Goal: Task Accomplishment & Management: Manage account settings

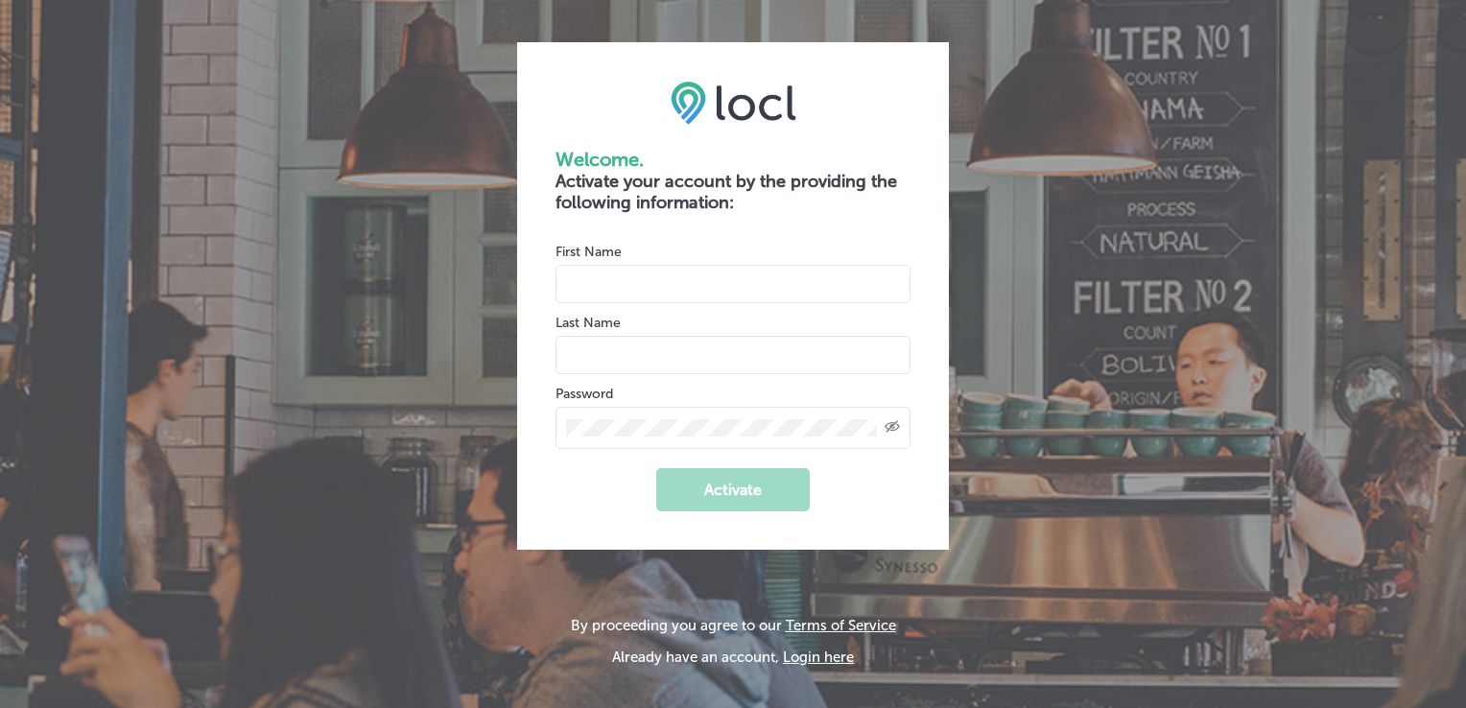
click at [689, 281] on input "name" at bounding box center [733, 284] width 355 height 38
type input "Derek"
click at [646, 357] on input "name" at bounding box center [733, 355] width 355 height 38
type input "Simoes"
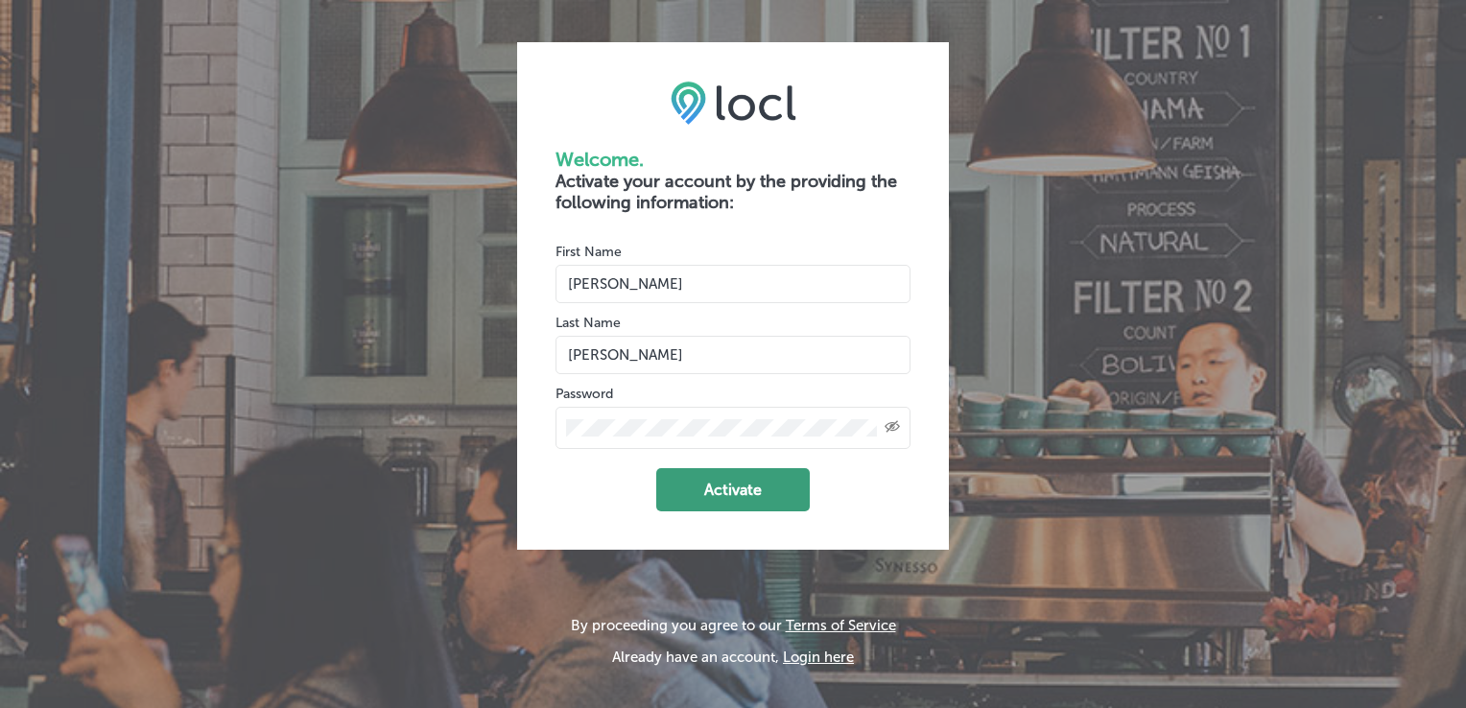
click at [721, 482] on button "Activate" at bounding box center [733, 489] width 154 height 43
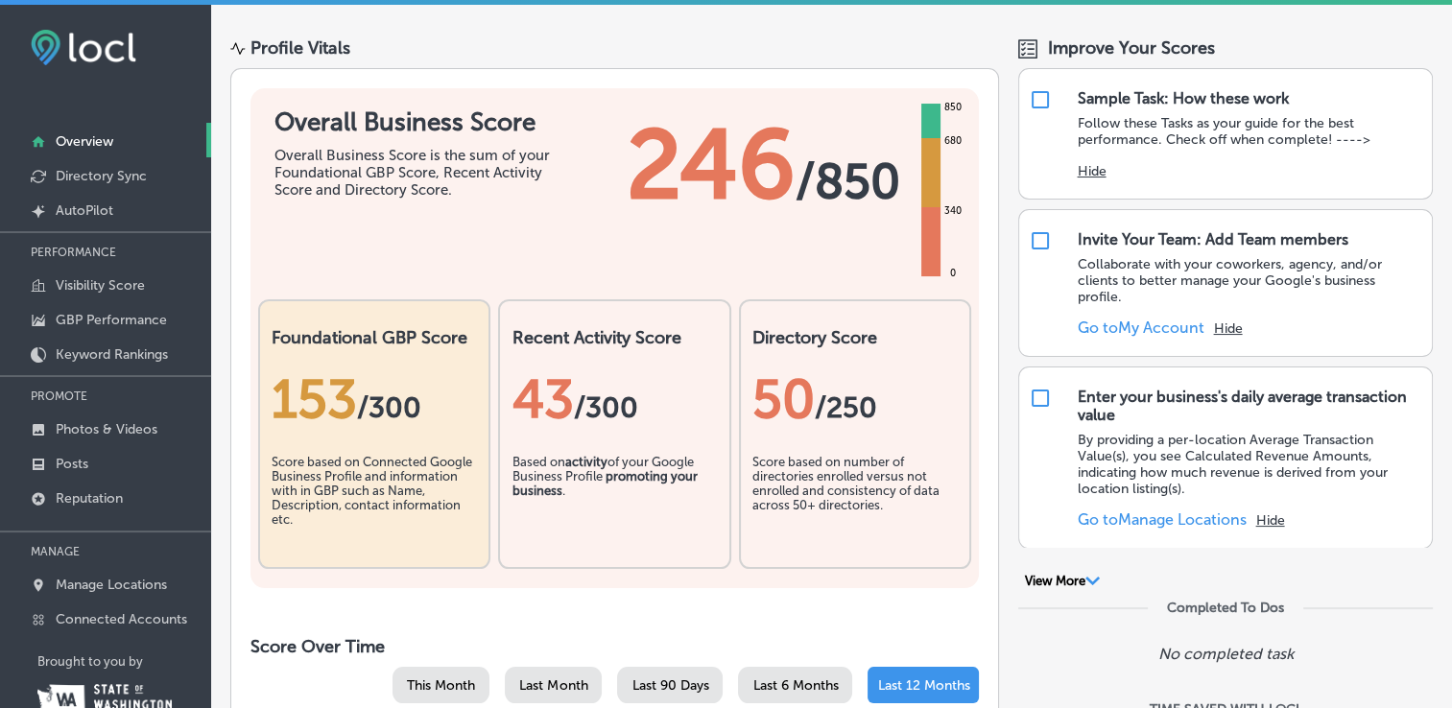
scroll to position [96, 0]
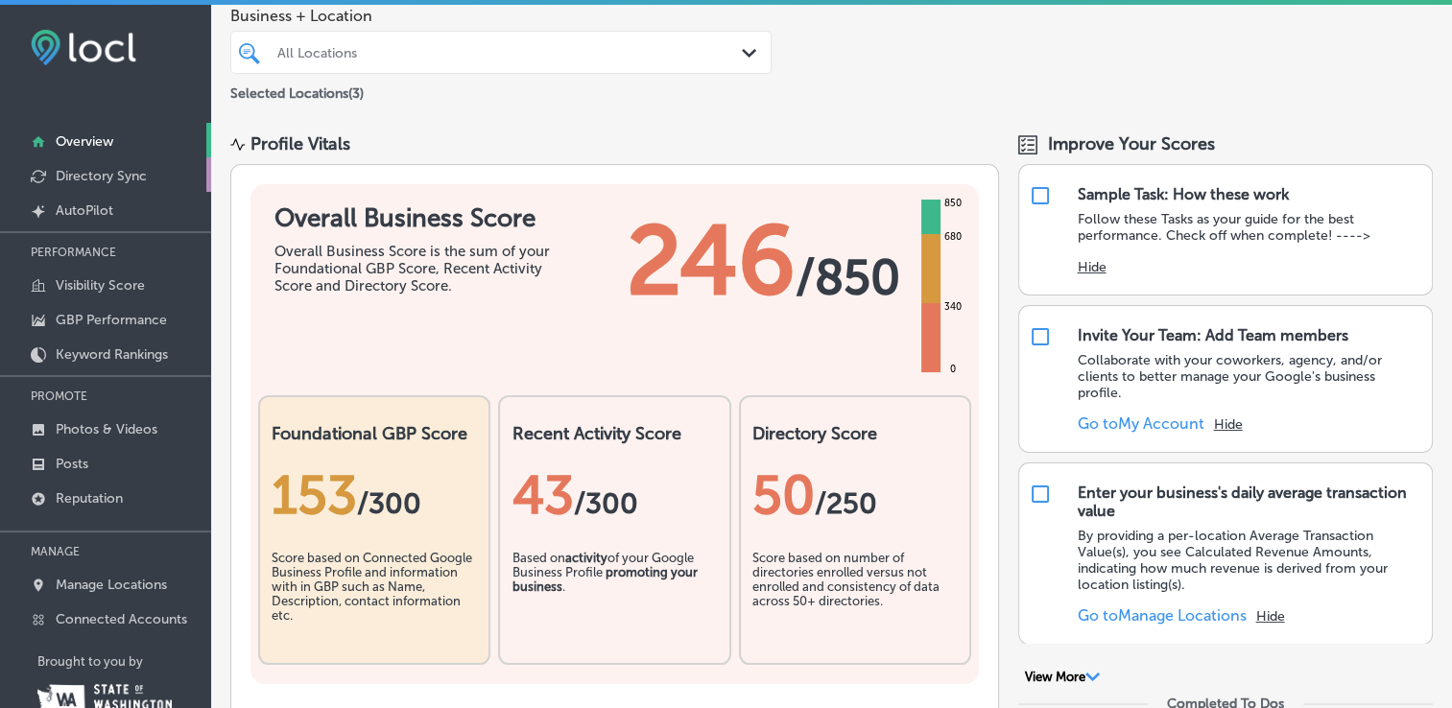
click at [110, 176] on p "Directory Sync" at bounding box center [101, 176] width 91 height 16
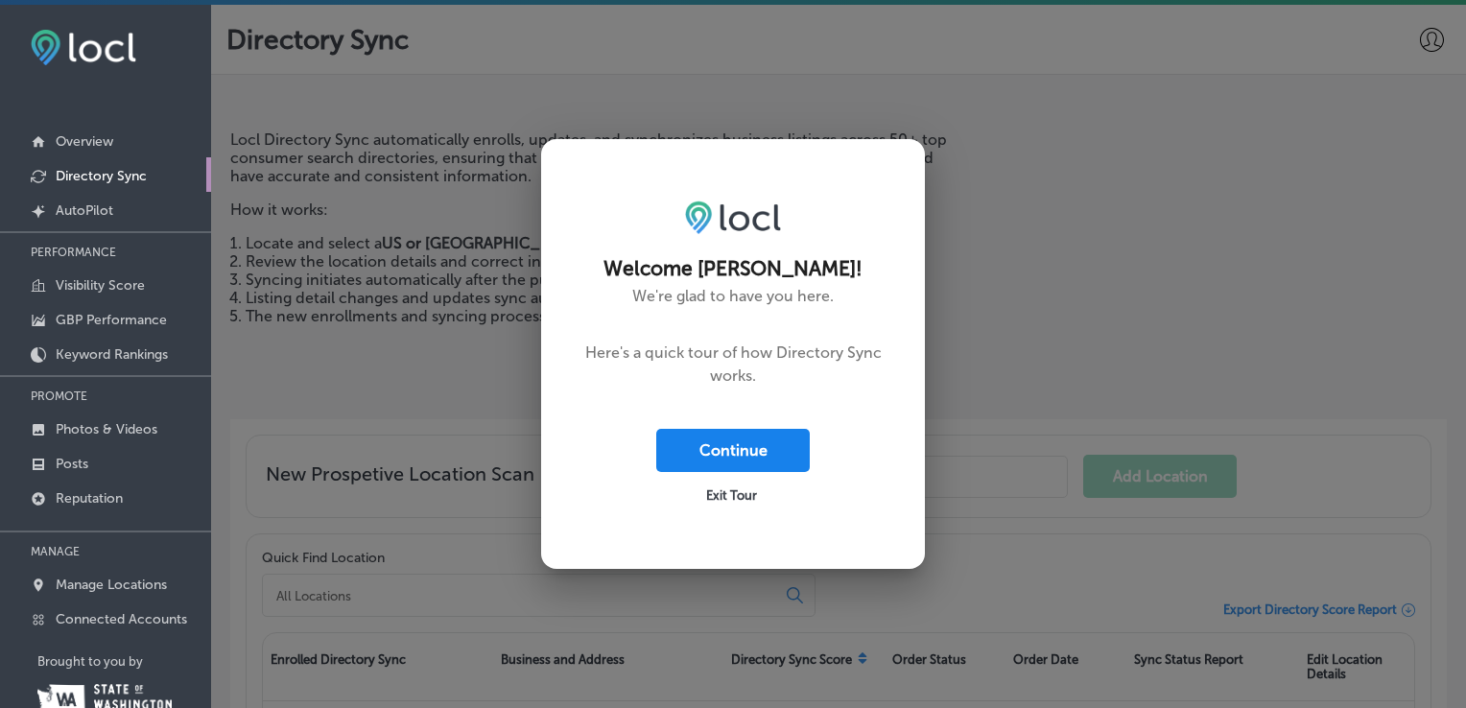
click at [747, 450] on button "Continue" at bounding box center [733, 450] width 154 height 43
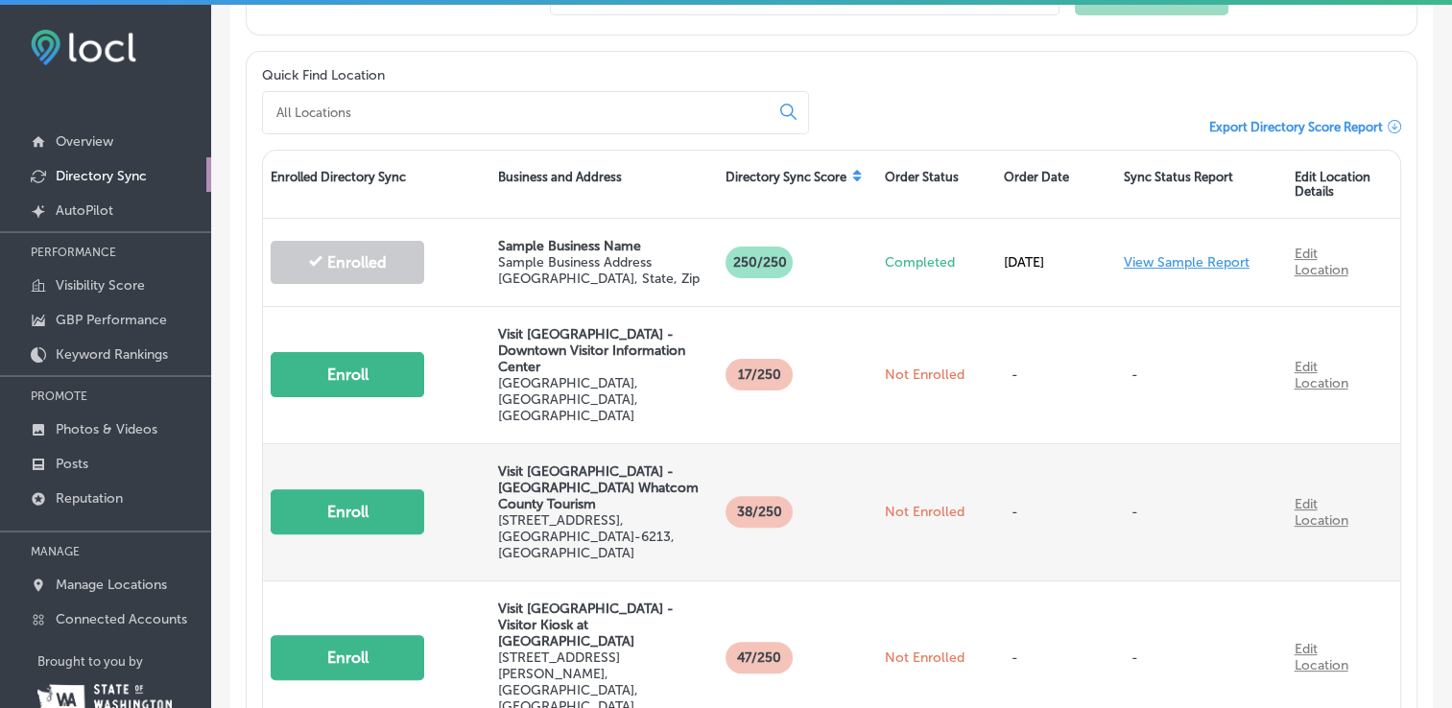
scroll to position [576, 0]
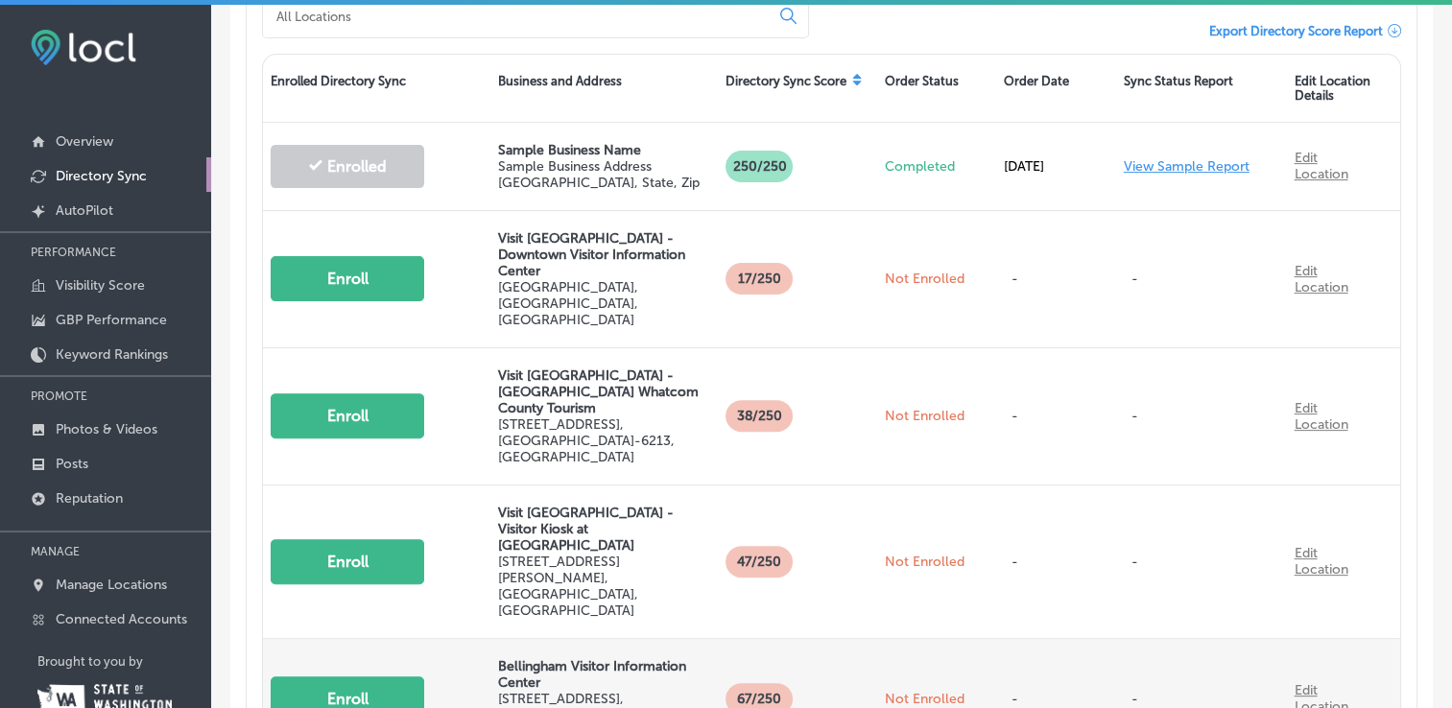
click at [380, 677] on button "Enroll" at bounding box center [348, 699] width 154 height 45
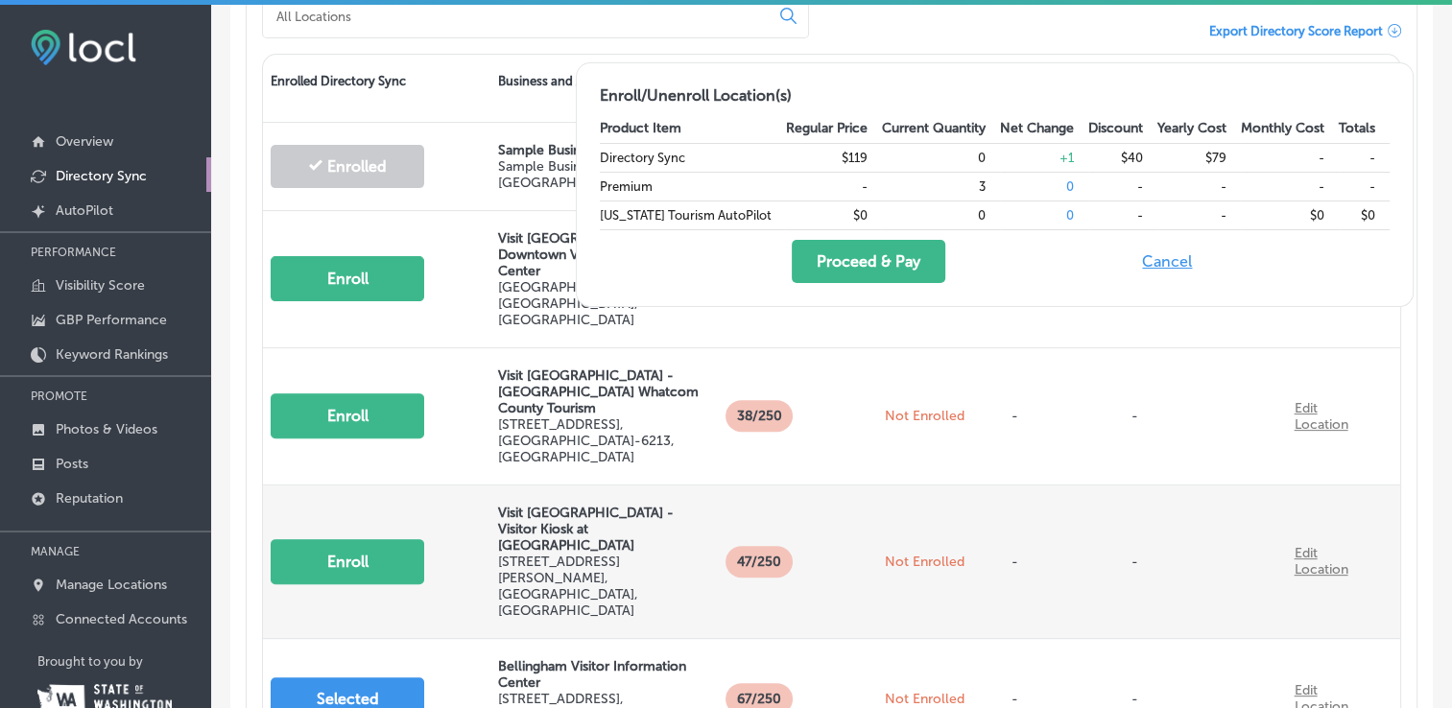
click at [343, 539] on button "Enroll" at bounding box center [348, 561] width 154 height 45
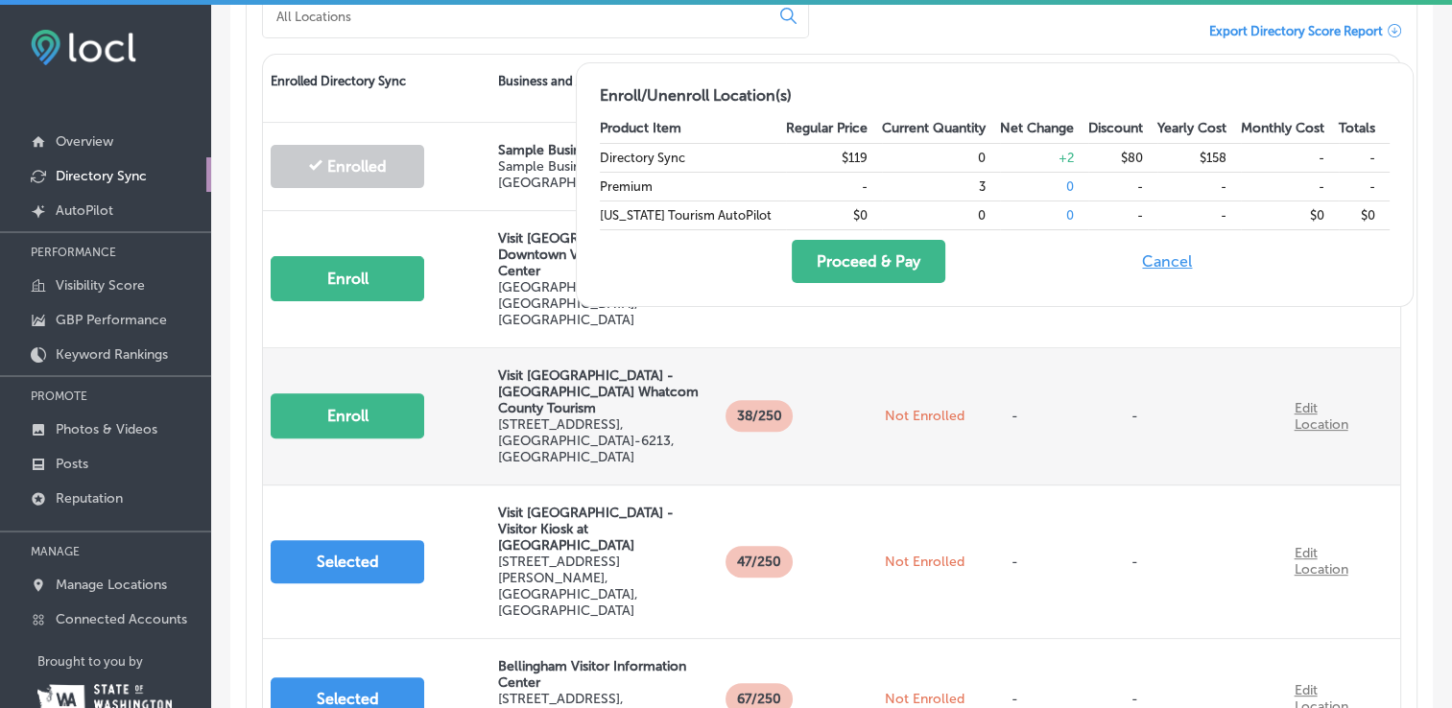
click at [360, 393] on button "Enroll" at bounding box center [348, 415] width 154 height 45
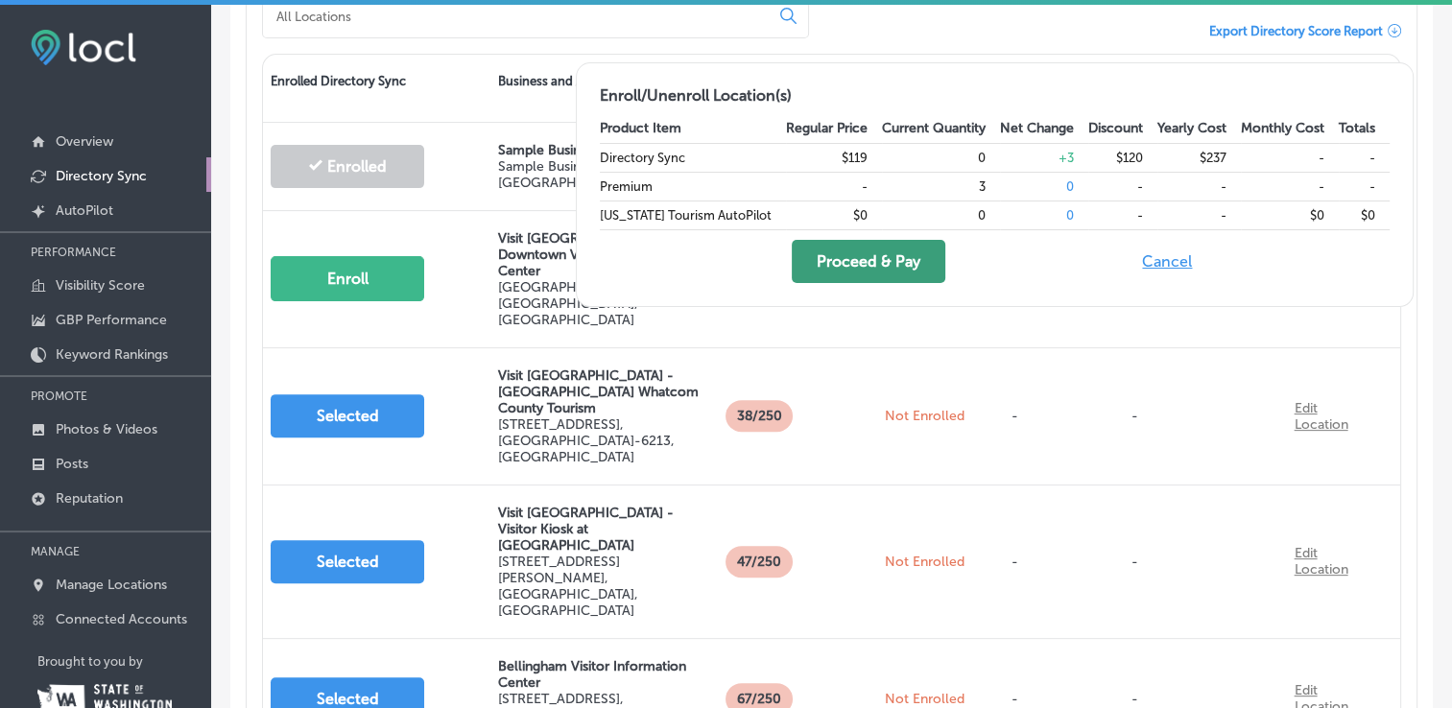
click at [925, 256] on button "Proceed & Pay" at bounding box center [869, 261] width 154 height 43
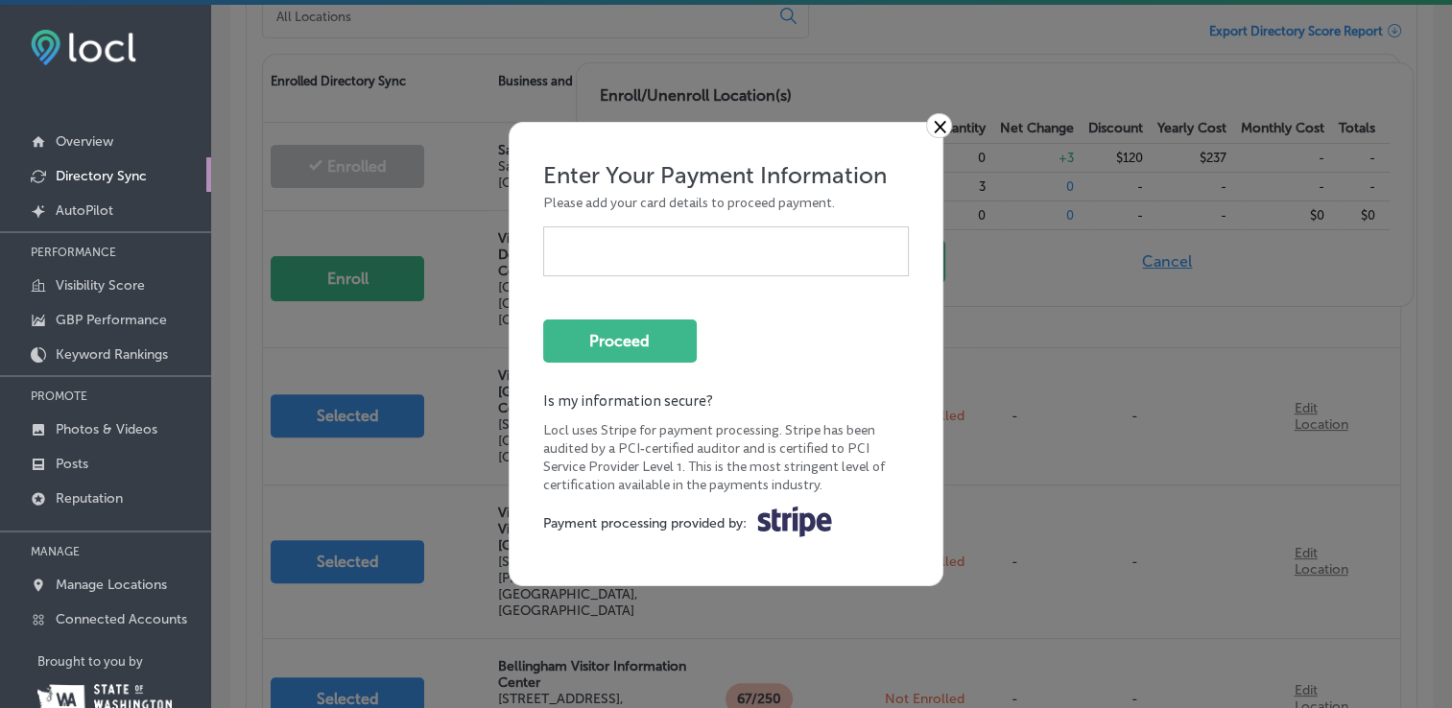
click at [939, 126] on link "×" at bounding box center [939, 125] width 26 height 25
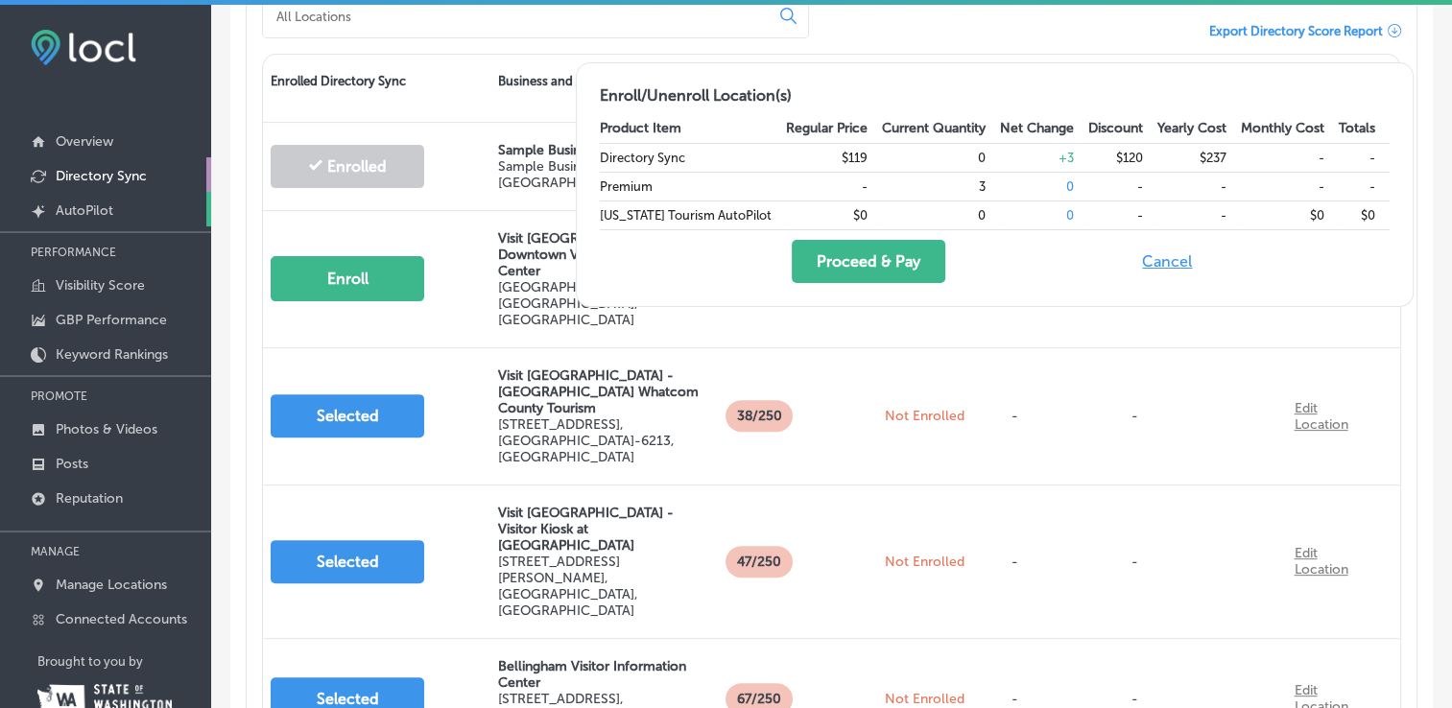
click at [81, 213] on p "AutoPilot" at bounding box center [85, 210] width 58 height 16
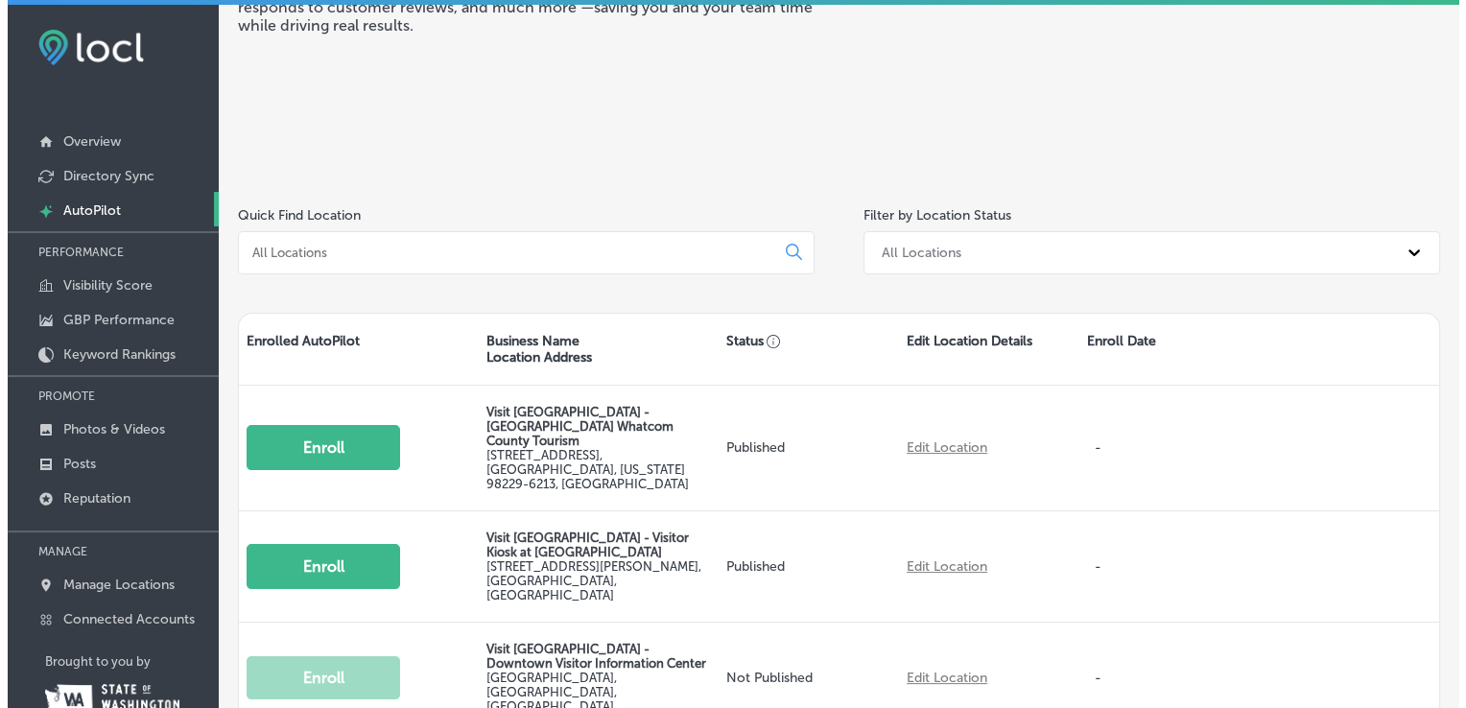
scroll to position [288, 0]
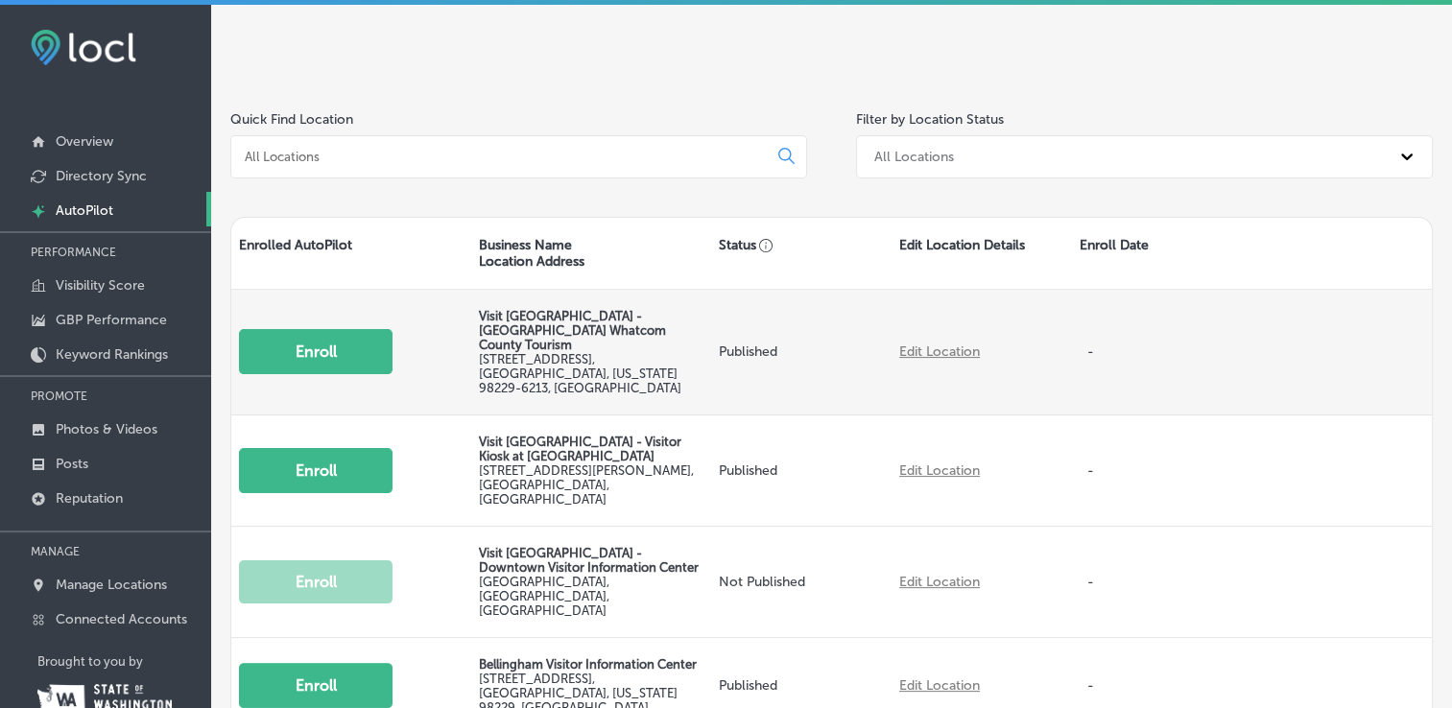
click at [929, 344] on link "Edit Location" at bounding box center [939, 352] width 81 height 16
click at [320, 334] on button "Enroll" at bounding box center [316, 351] width 154 height 45
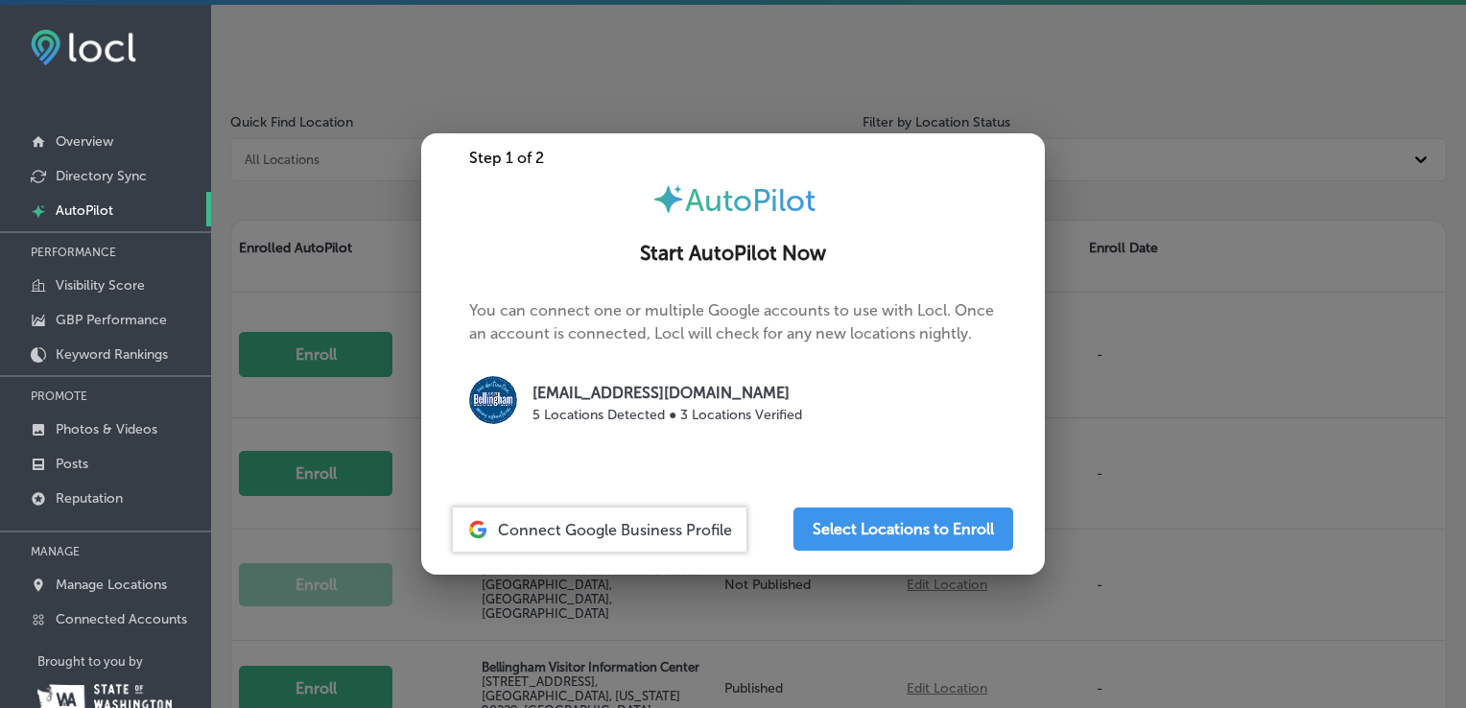
click at [626, 531] on span "Connect Google Business Profile" at bounding box center [615, 530] width 234 height 18
click at [632, 535] on span "Connect Google Business Profile" at bounding box center [615, 530] width 234 height 18
click at [902, 539] on button "Select Locations to Enroll" at bounding box center [904, 529] width 220 height 43
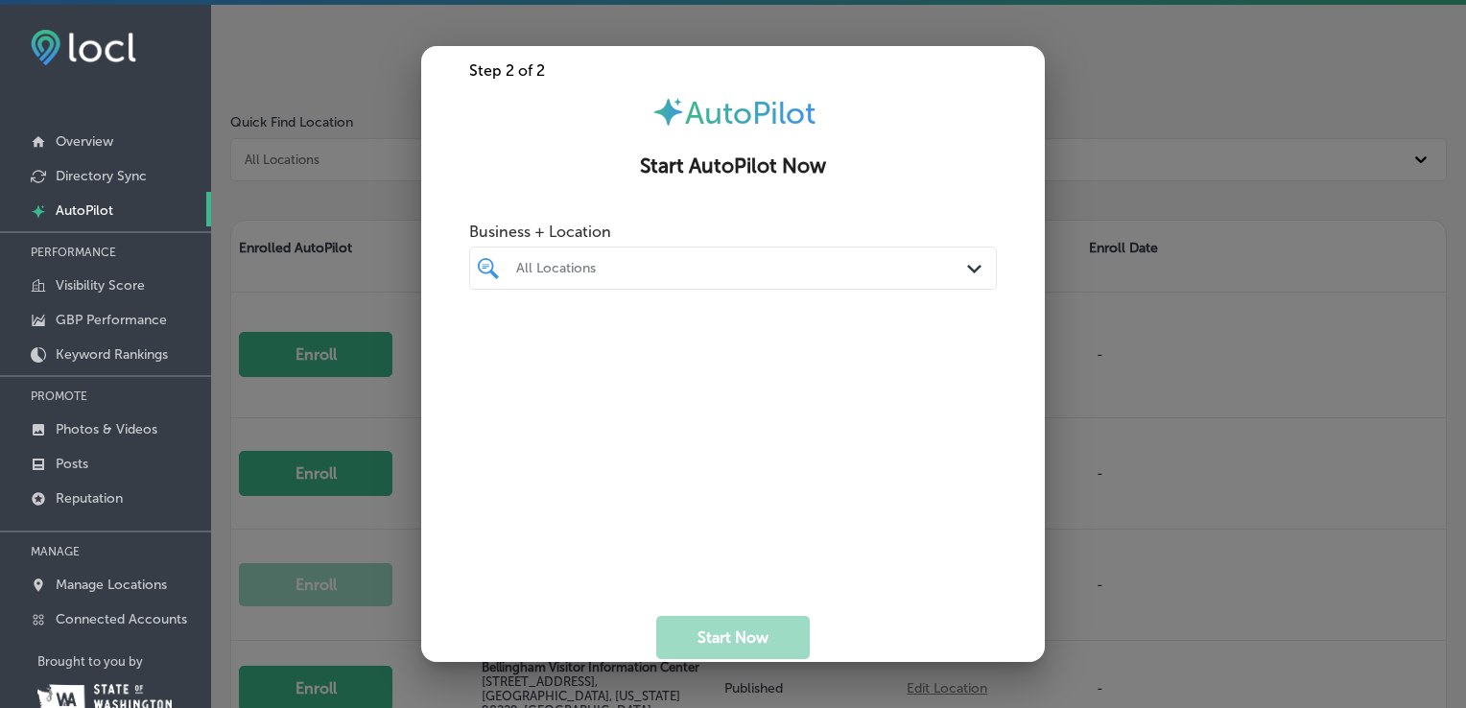
click at [1208, 178] on div at bounding box center [733, 354] width 1466 height 708
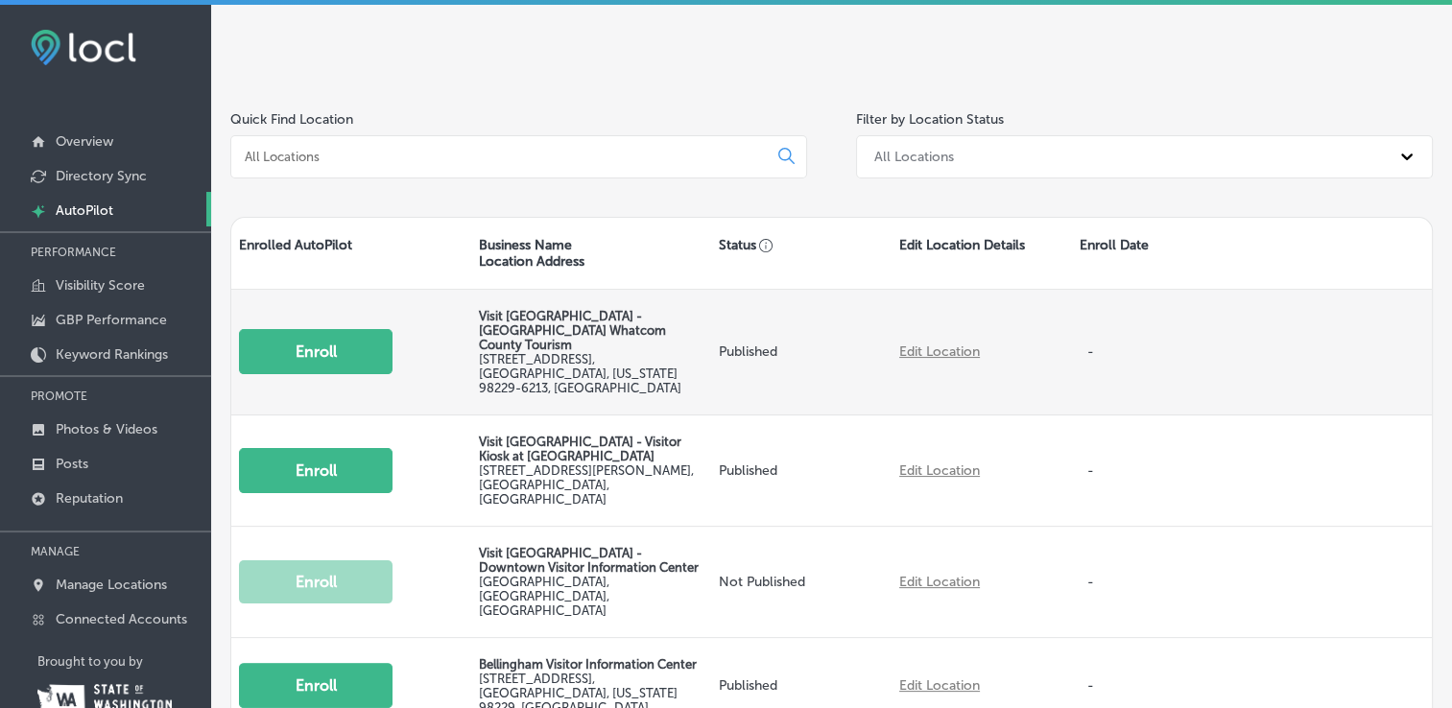
click at [321, 330] on button "Enroll" at bounding box center [316, 351] width 154 height 45
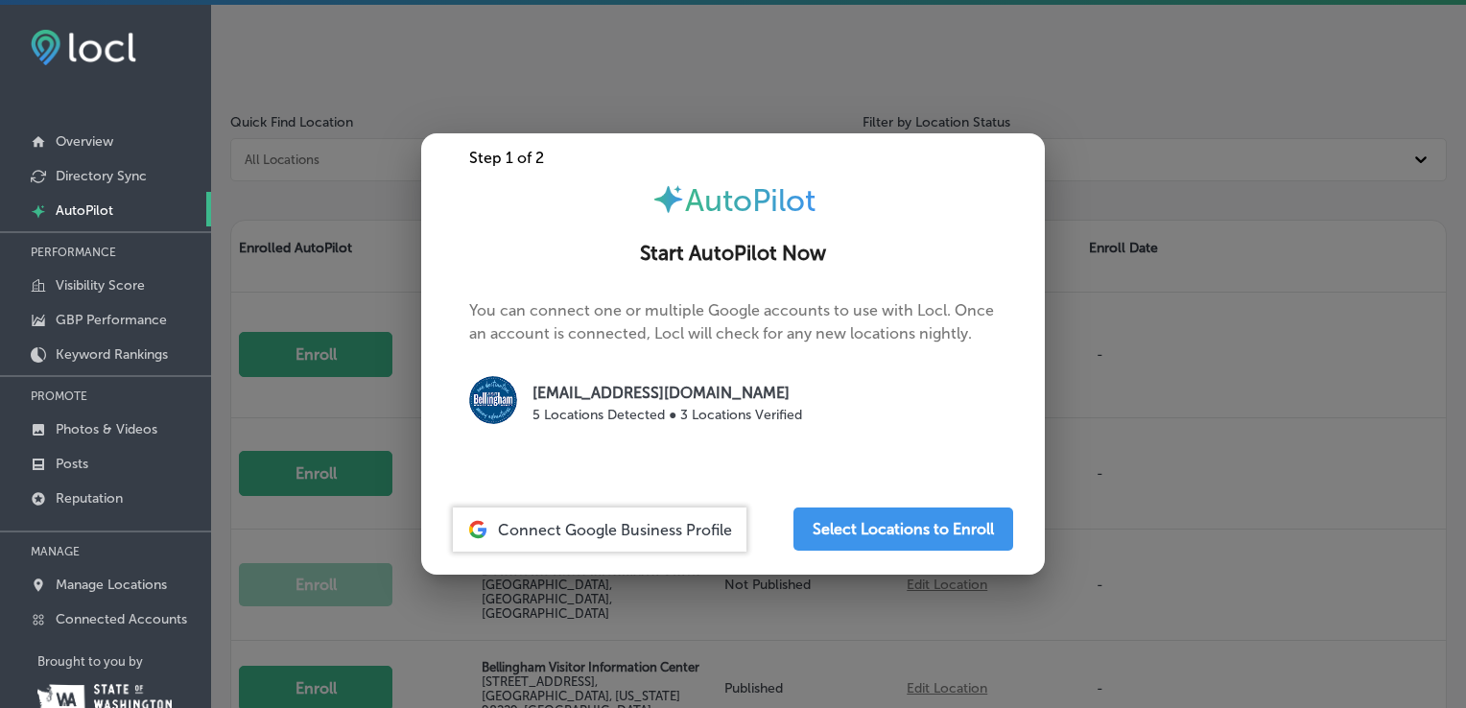
click at [691, 535] on span "Connect Google Business Profile" at bounding box center [615, 530] width 234 height 18
click at [521, 531] on span "Connect Google Business Profile" at bounding box center [615, 530] width 234 height 18
click at [473, 533] on icon at bounding box center [476, 535] width 13 height 7
click at [935, 537] on button "Select Locations to Enroll" at bounding box center [904, 529] width 220 height 43
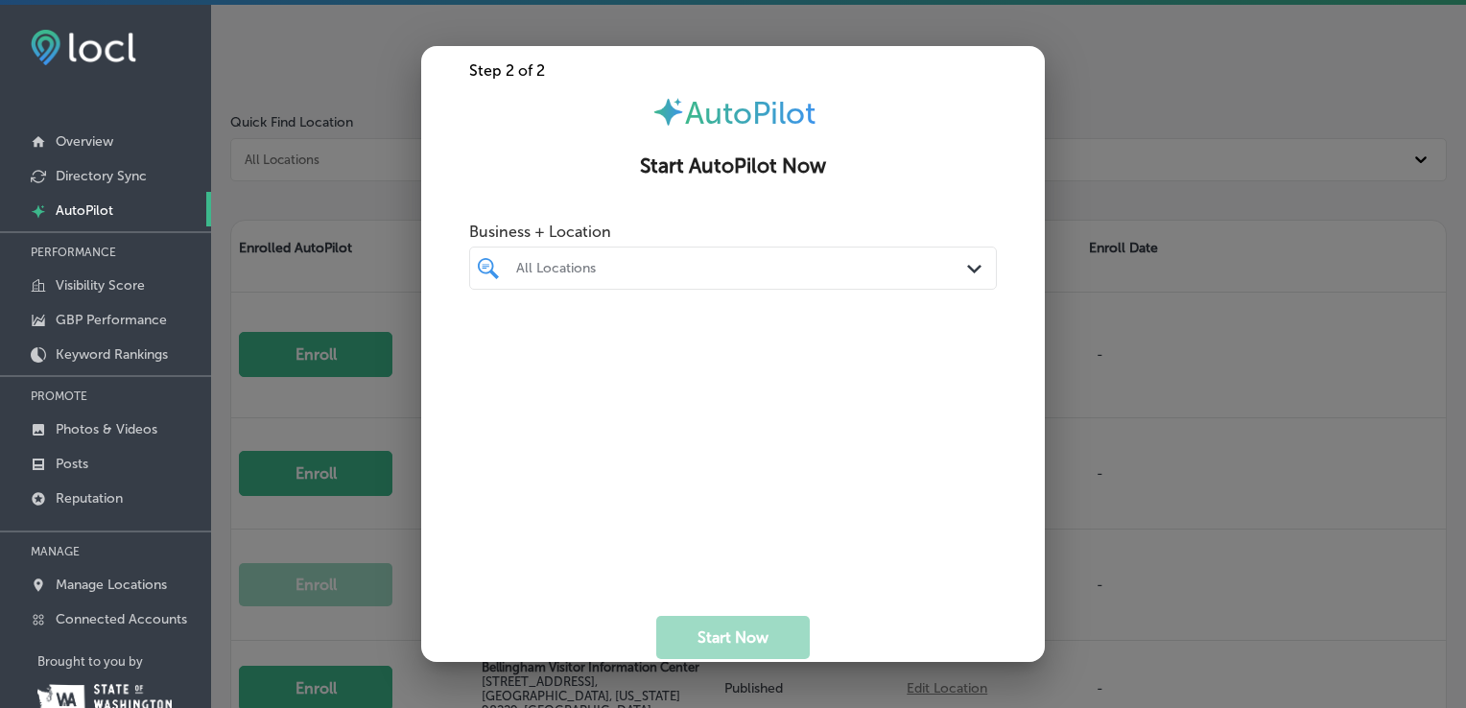
click at [701, 278] on div at bounding box center [710, 268] width 393 height 26
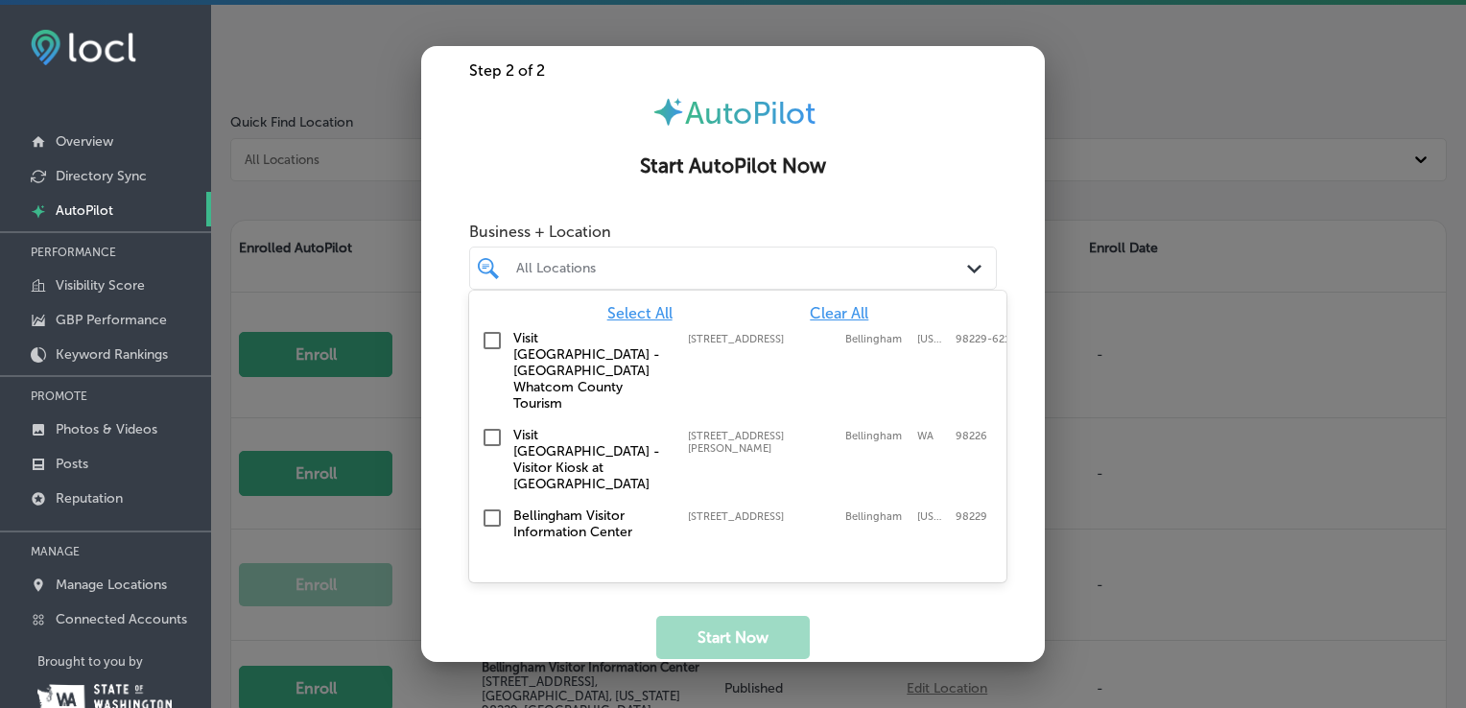
click at [489, 342] on input "checkbox" at bounding box center [492, 340] width 23 height 23
click at [495, 426] on input "checkbox" at bounding box center [492, 437] width 23 height 23
click at [489, 507] on input "checkbox" at bounding box center [492, 518] width 23 height 23
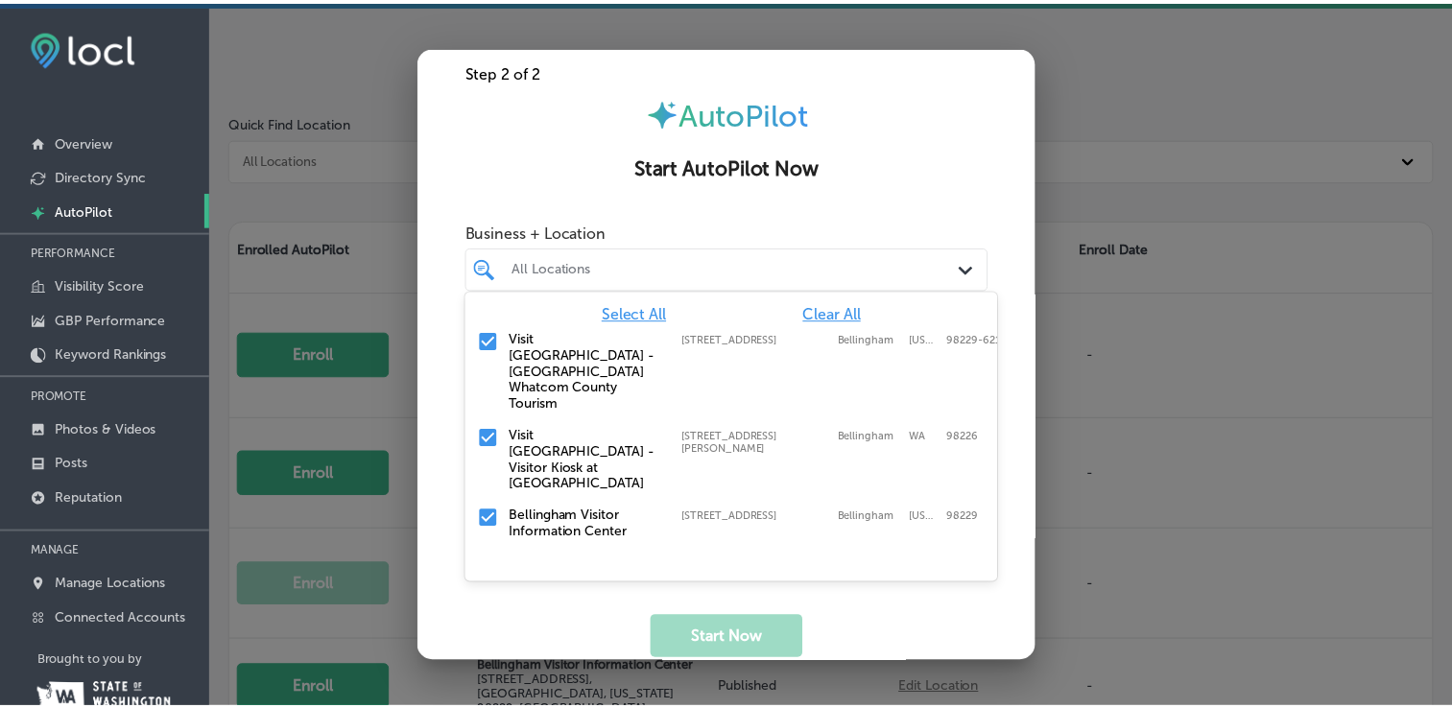
scroll to position [40, 0]
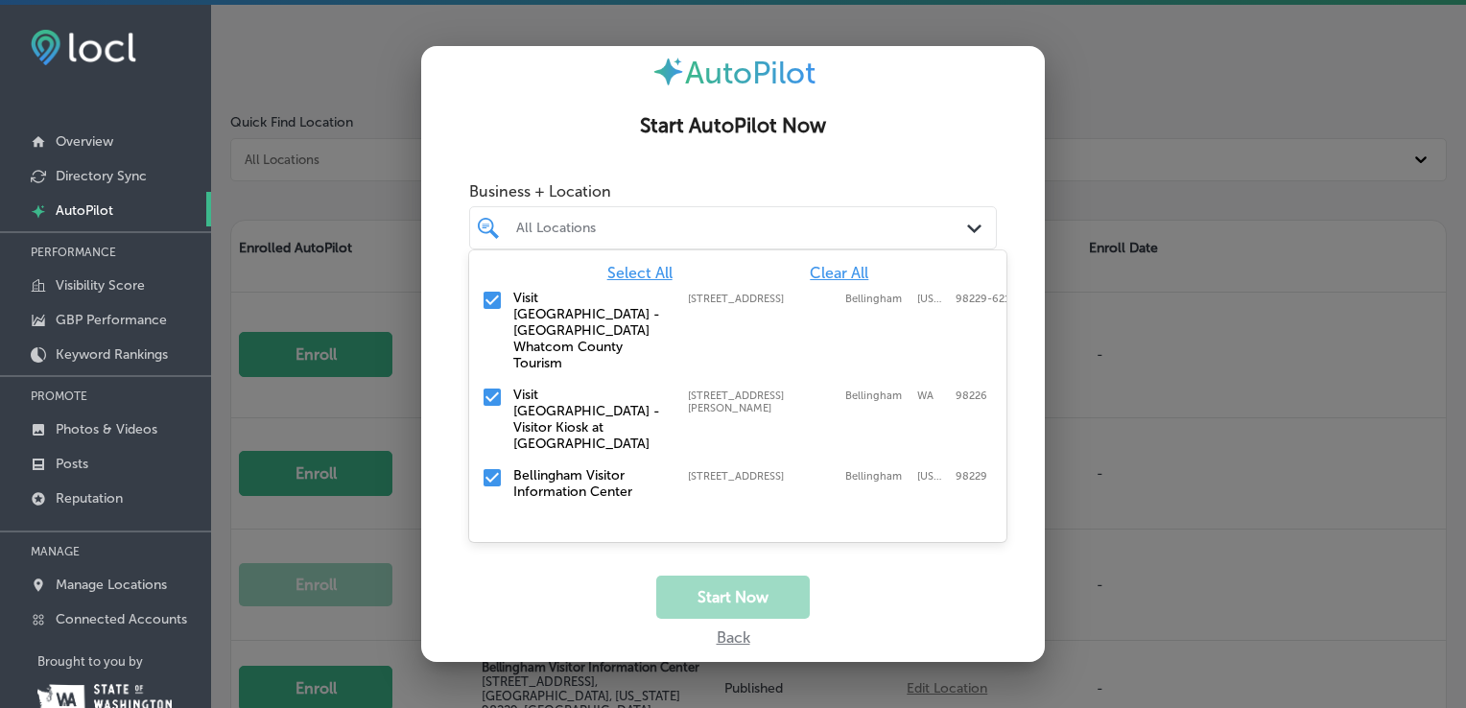
click at [661, 271] on span "Select All" at bounding box center [639, 273] width 65 height 18
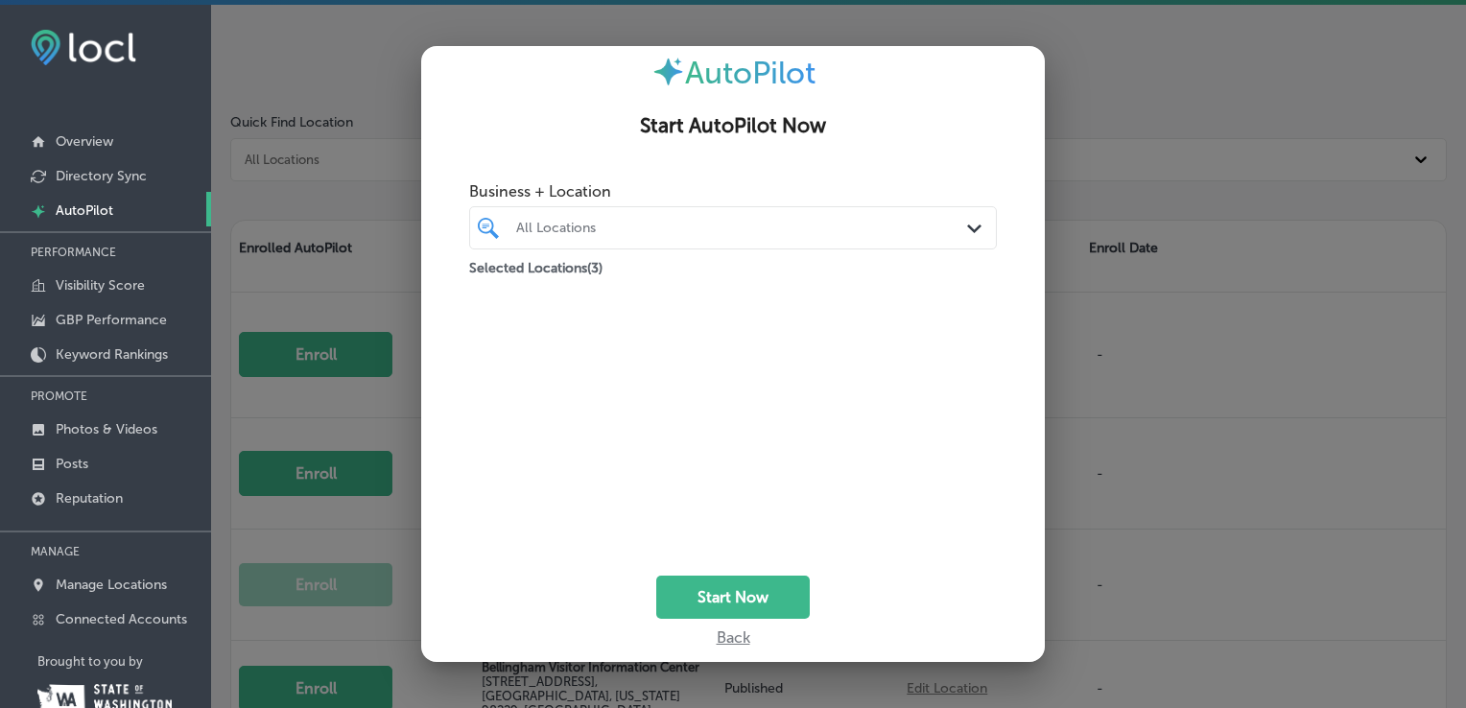
click at [722, 547] on div "Business + Location All Locations Path Created with Sketch. Selected Locations …" at bounding box center [733, 374] width 624 height 403
click at [719, 598] on button "Start Now" at bounding box center [733, 597] width 154 height 43
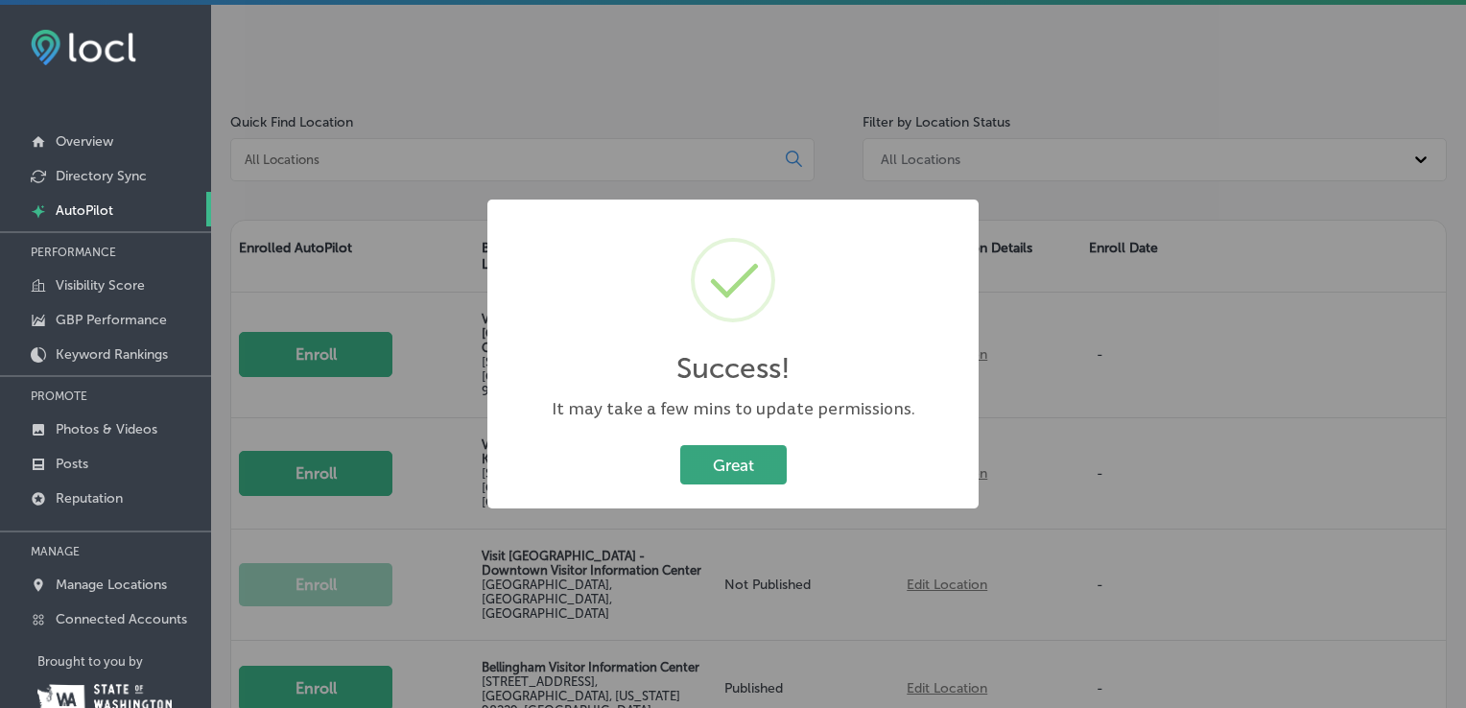
click at [727, 467] on button "Great" at bounding box center [733, 464] width 107 height 39
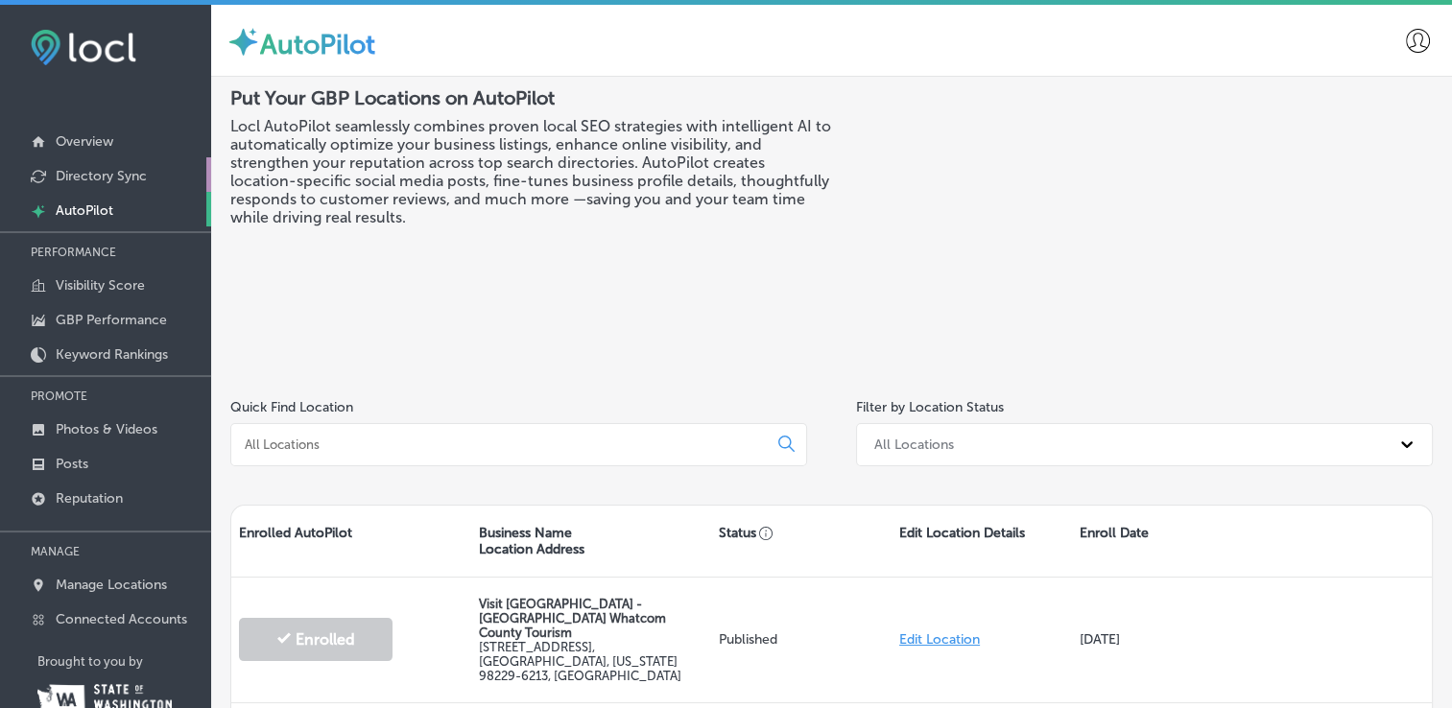
click at [115, 171] on p "Directory Sync" at bounding box center [101, 176] width 91 height 16
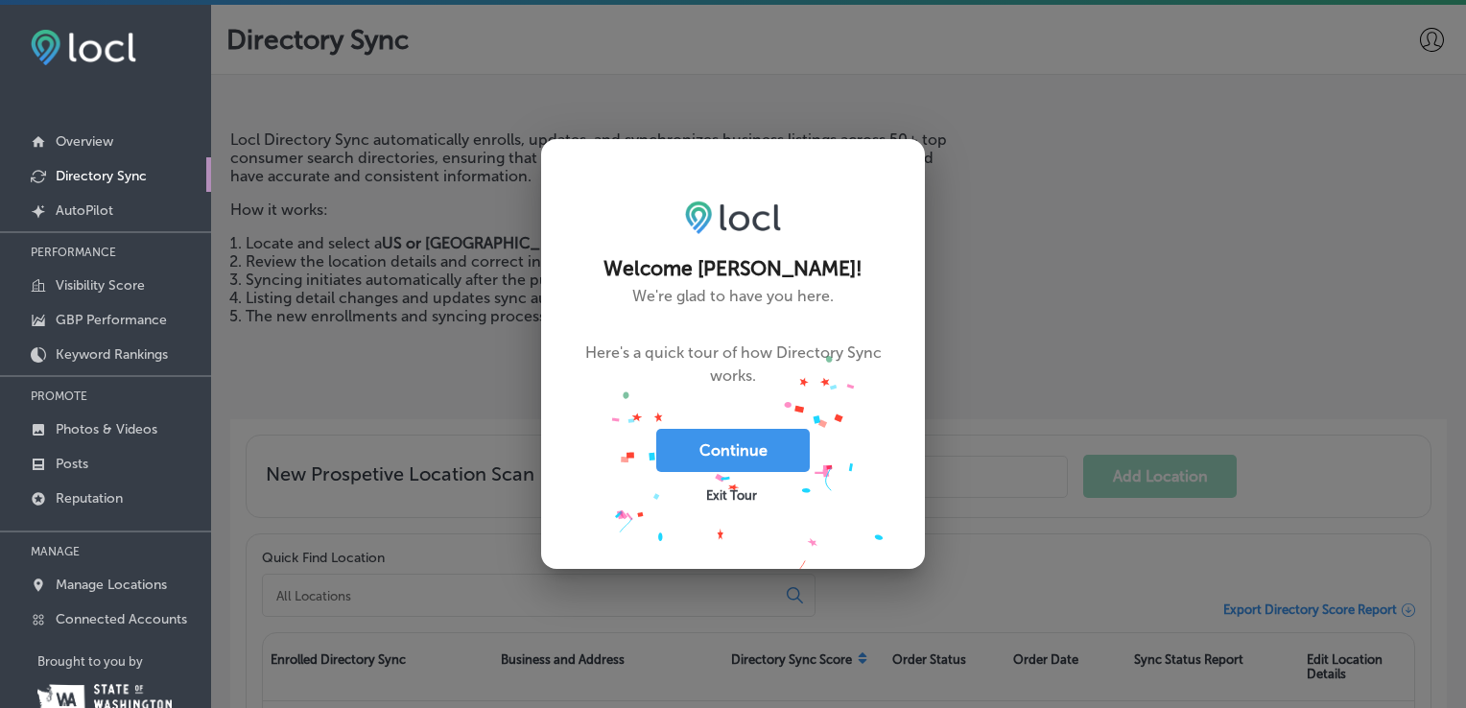
click at [737, 493] on span "Exit Tour" at bounding box center [731, 495] width 51 height 14
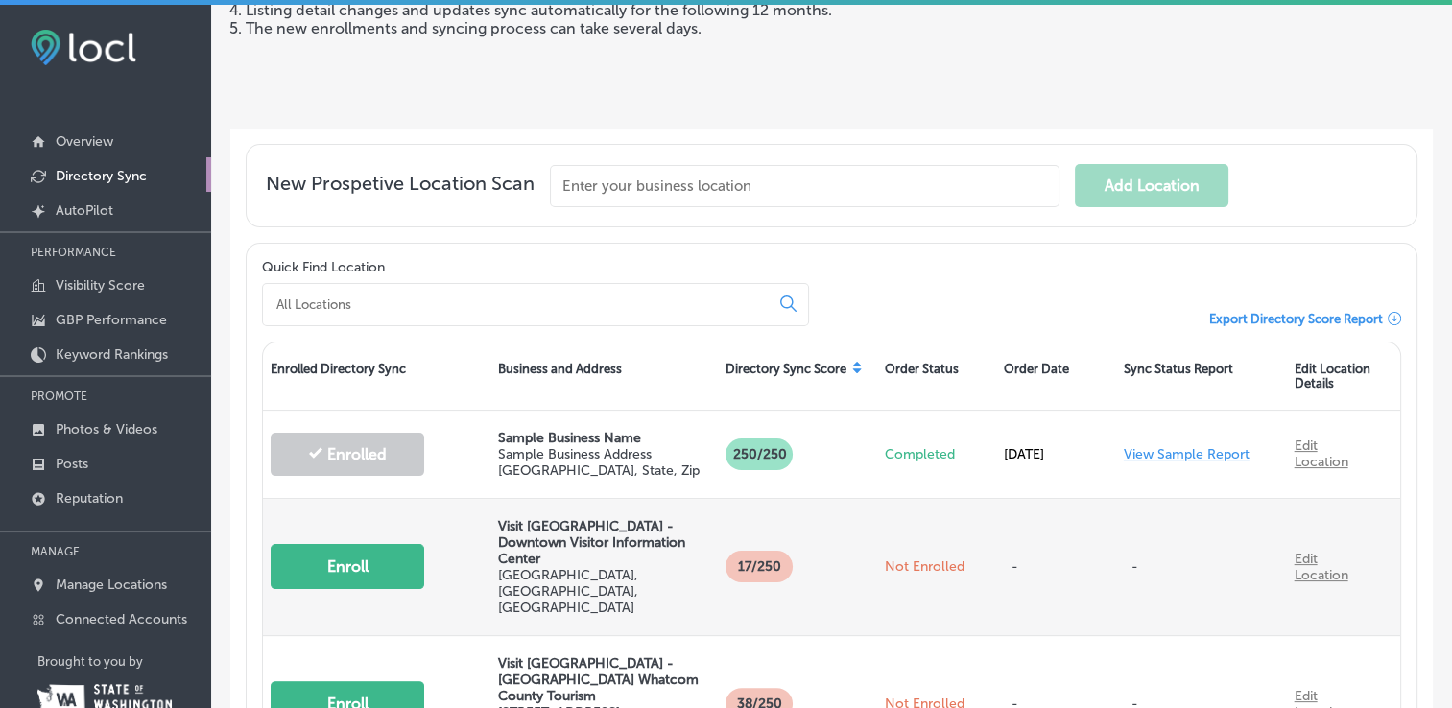
scroll to position [384, 0]
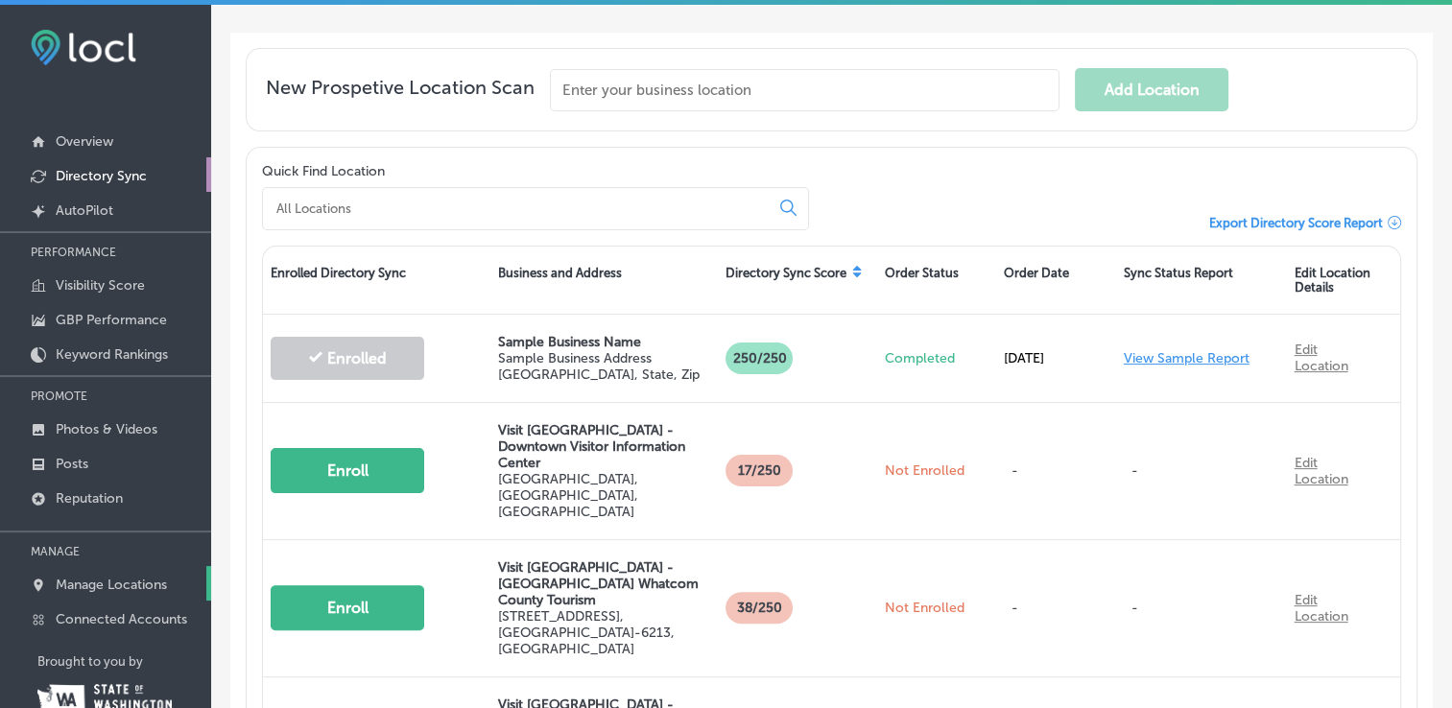
click at [90, 586] on p "Manage Locations" at bounding box center [111, 585] width 111 height 16
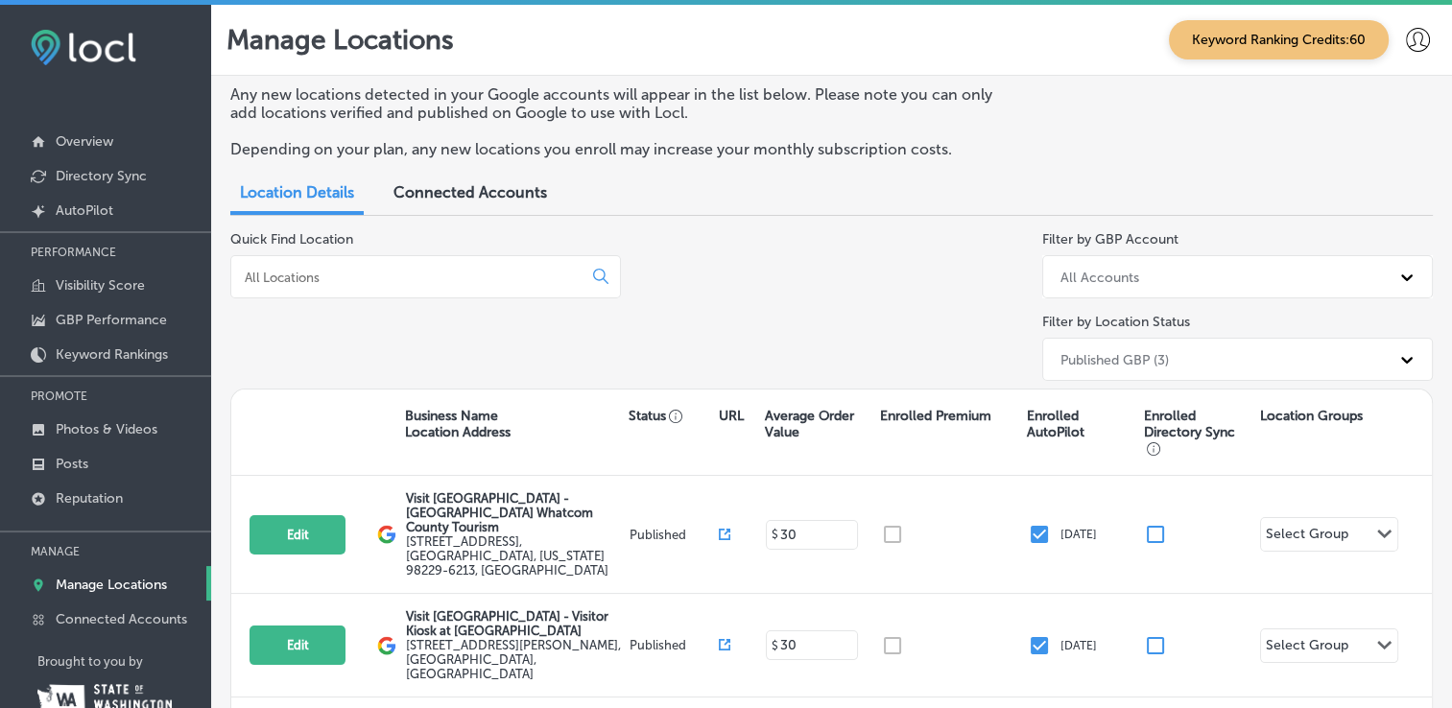
scroll to position [96, 0]
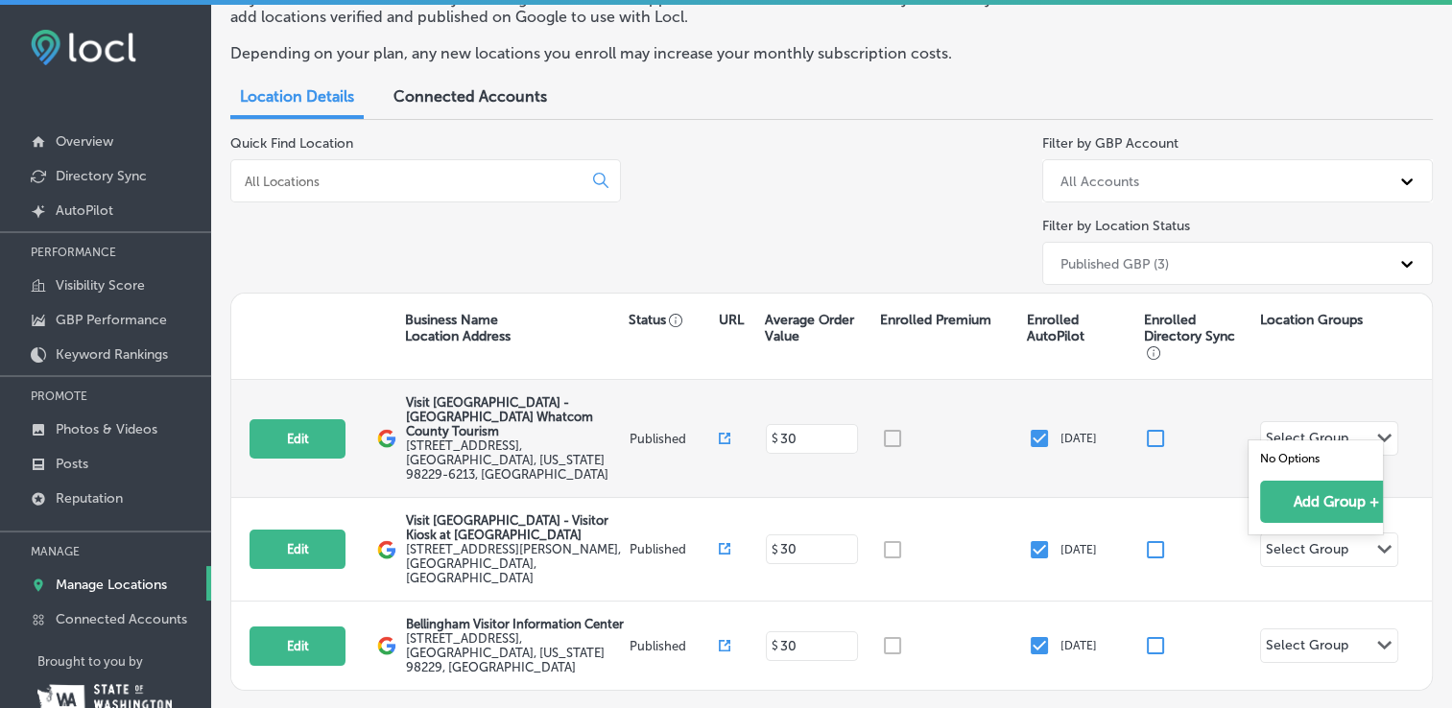
click at [1305, 430] on div "Select Group" at bounding box center [1307, 441] width 83 height 22
click at [1309, 430] on div "Select Group" at bounding box center [1307, 441] width 83 height 22
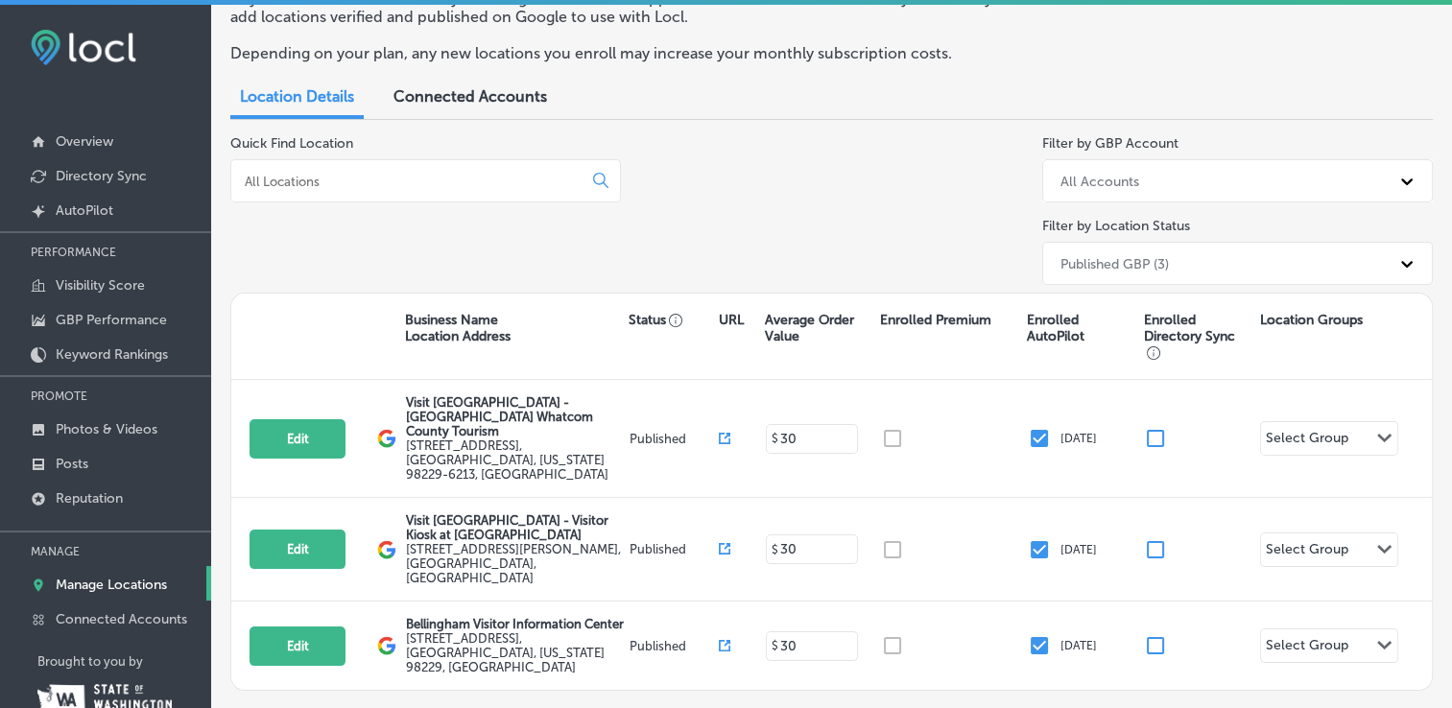
click at [476, 105] on span "Connected Accounts" at bounding box center [470, 96] width 154 height 18
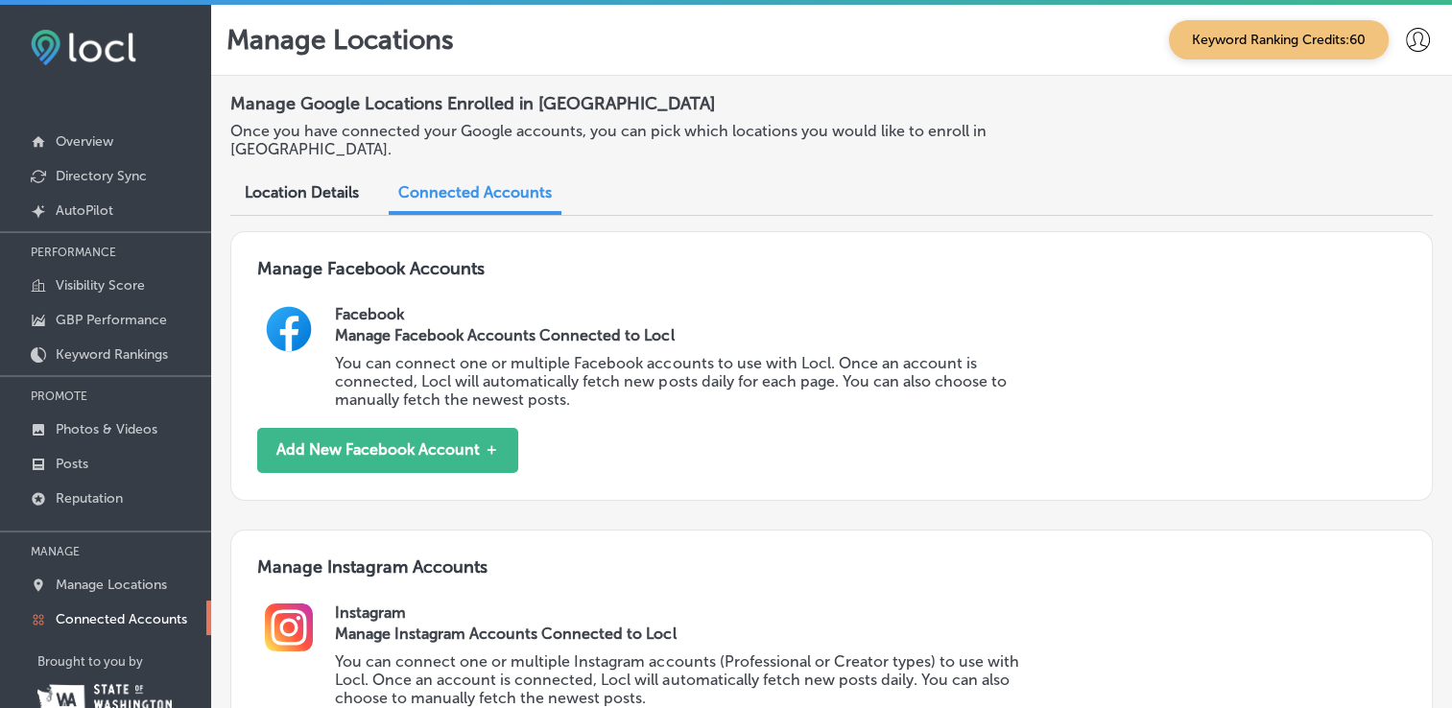
click at [317, 186] on span "Location Details" at bounding box center [302, 192] width 114 height 18
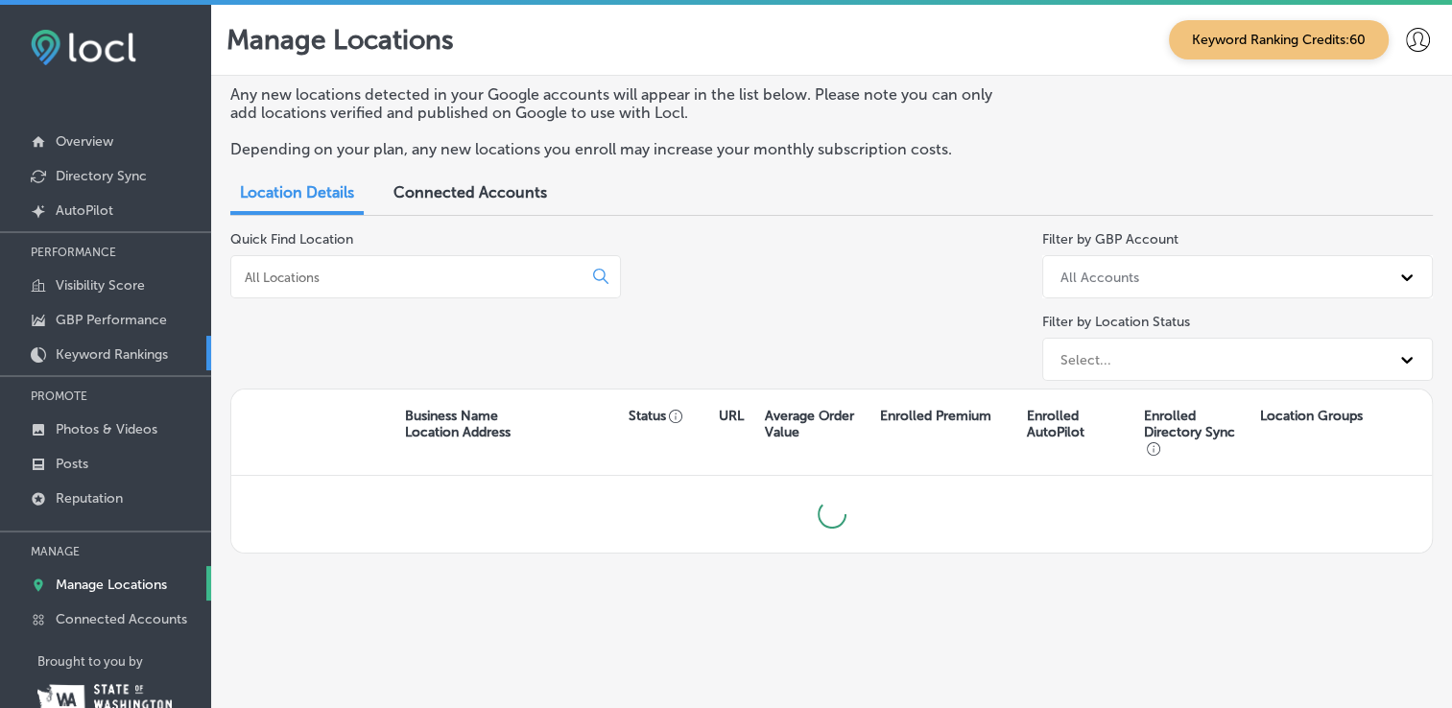
scroll to position [58, 0]
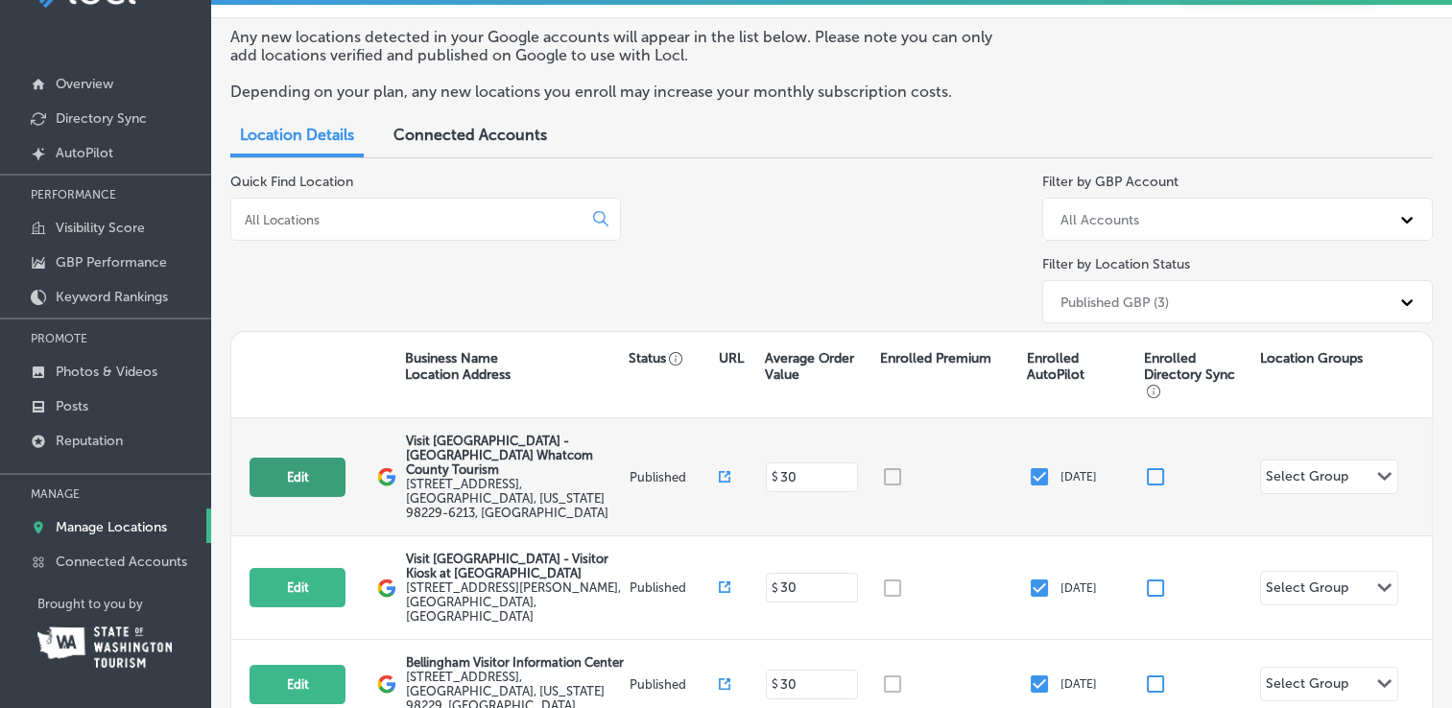
click at [310, 458] on button "Edit" at bounding box center [298, 477] width 96 height 39
select select "US"
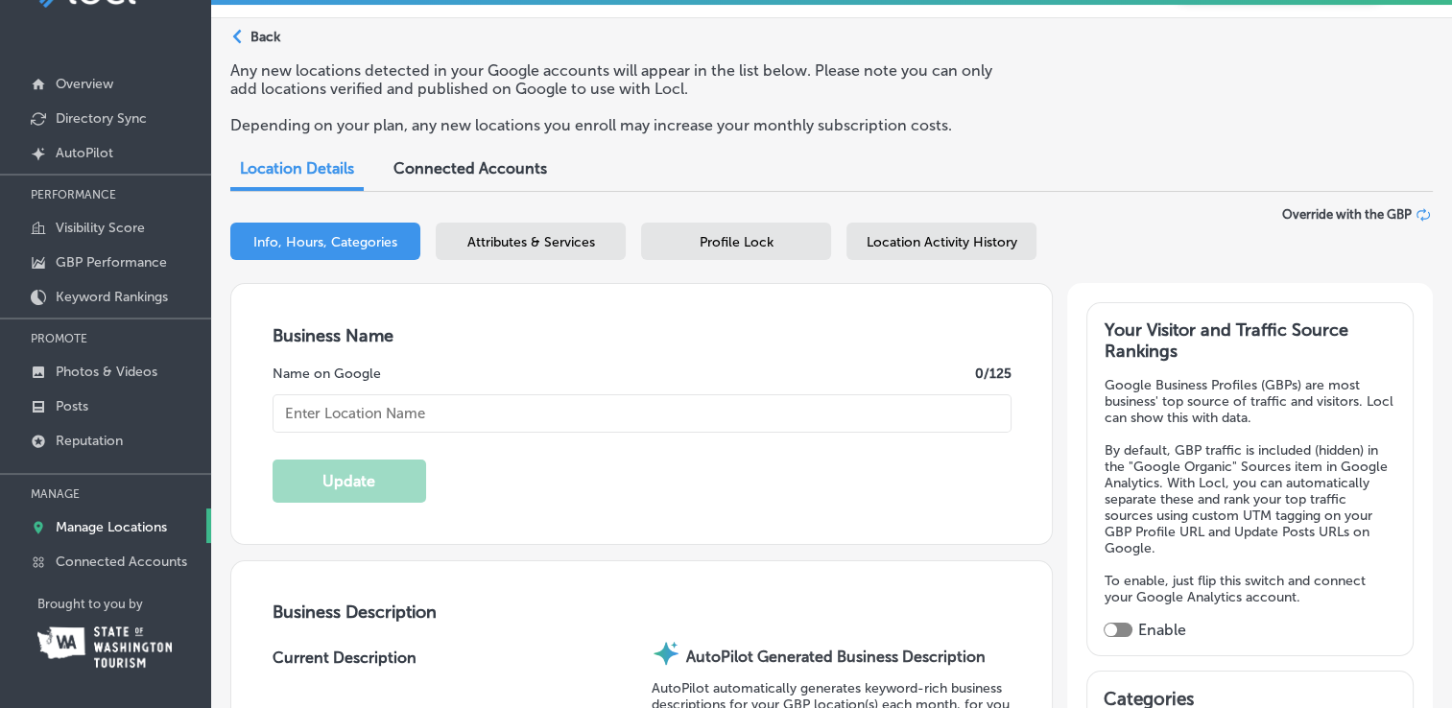
type input "Visit [GEOGRAPHIC_DATA] - [GEOGRAPHIC_DATA] Whatcom County Tourism"
type input "[STREET_ADDRESS]"
type input "Bellingham"
type input "98229-6213"
type input "US"
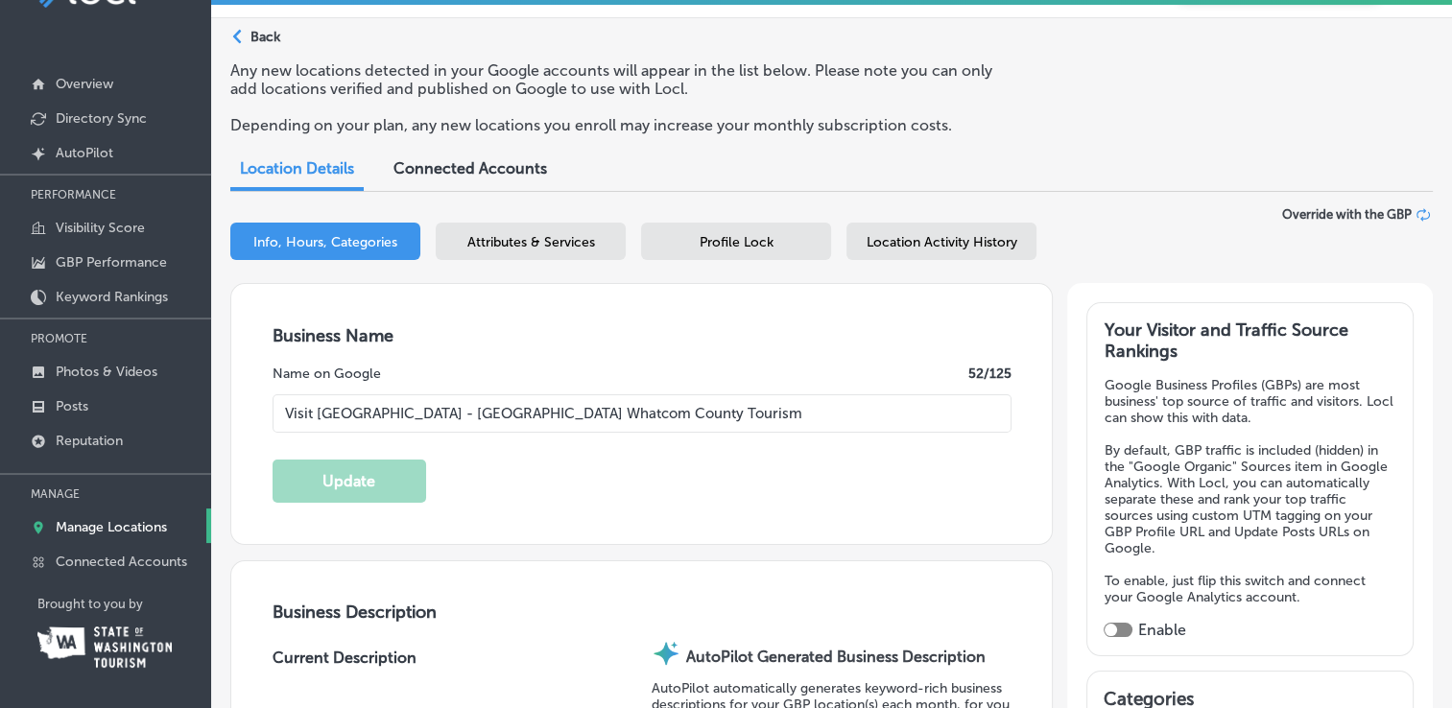
type input "https://www.bellingham.org/"
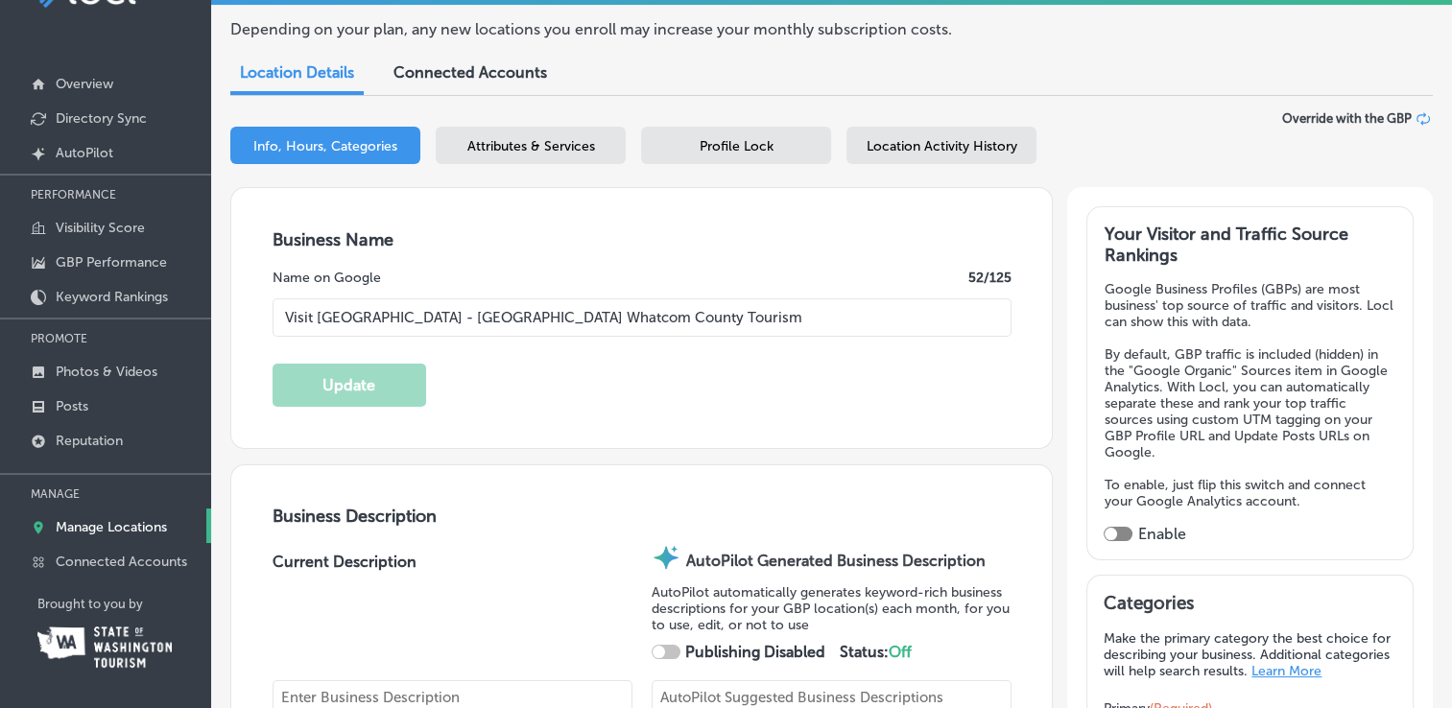
checkbox input "true"
type textarea "Open for Walk-in Hours Monday-Friday, Saturdays are limited at this time. Self-…"
type input "+1 360 671 3990"
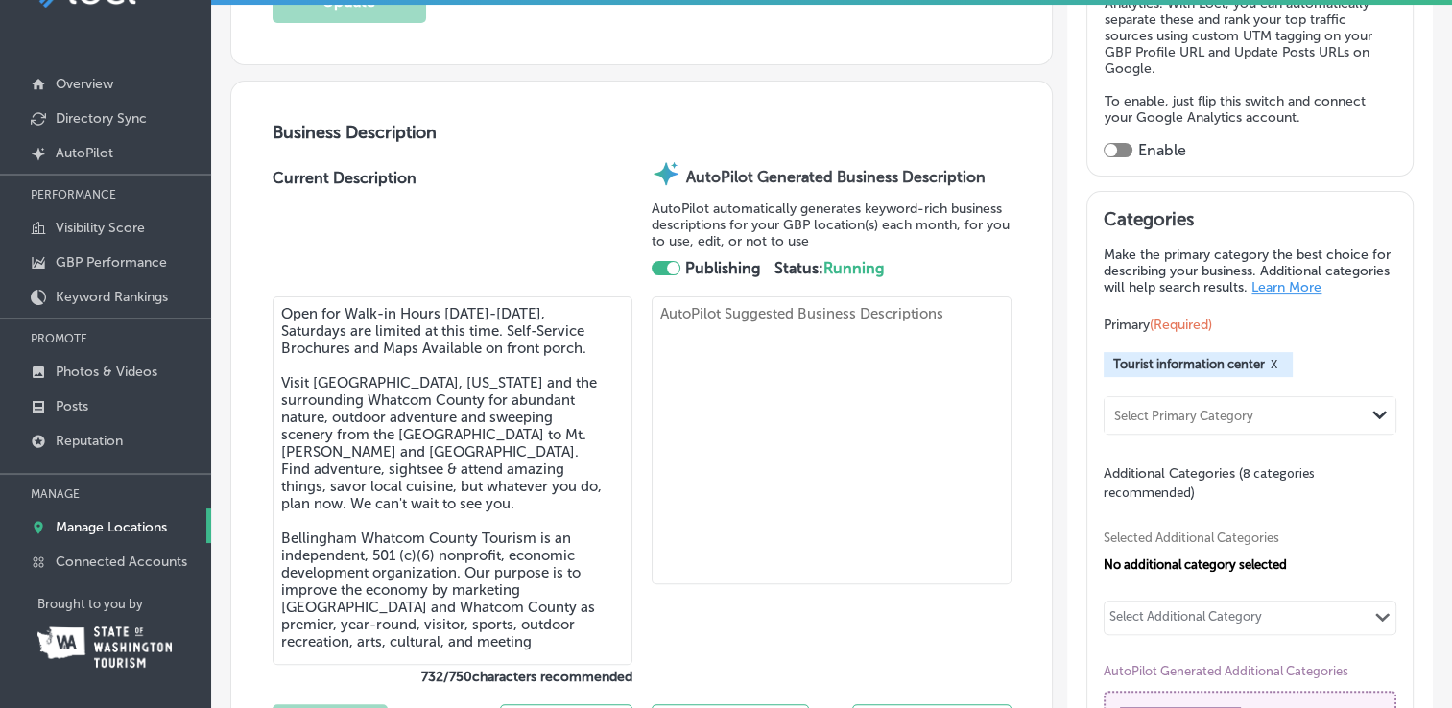
scroll to position [576, 0]
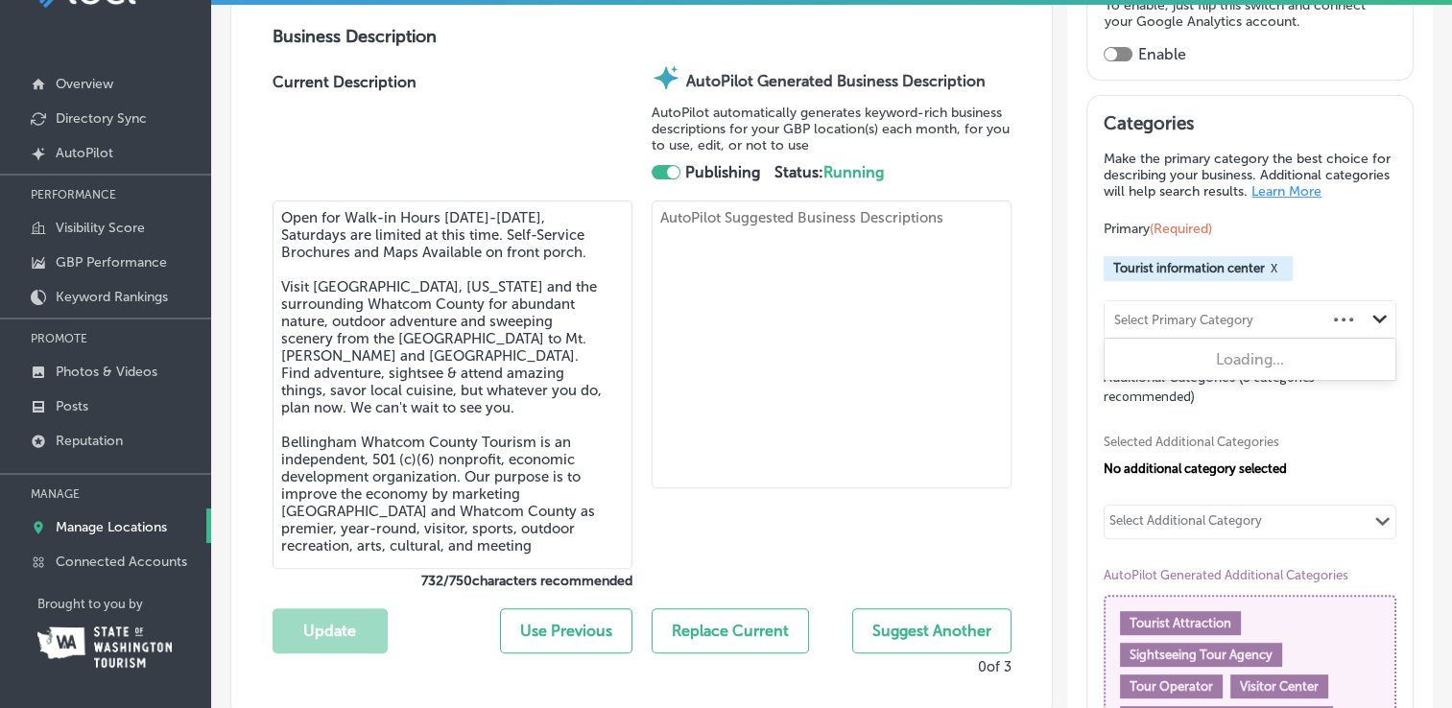
click at [1365, 313] on div "Path Created with Sketch." at bounding box center [1380, 319] width 31 height 31
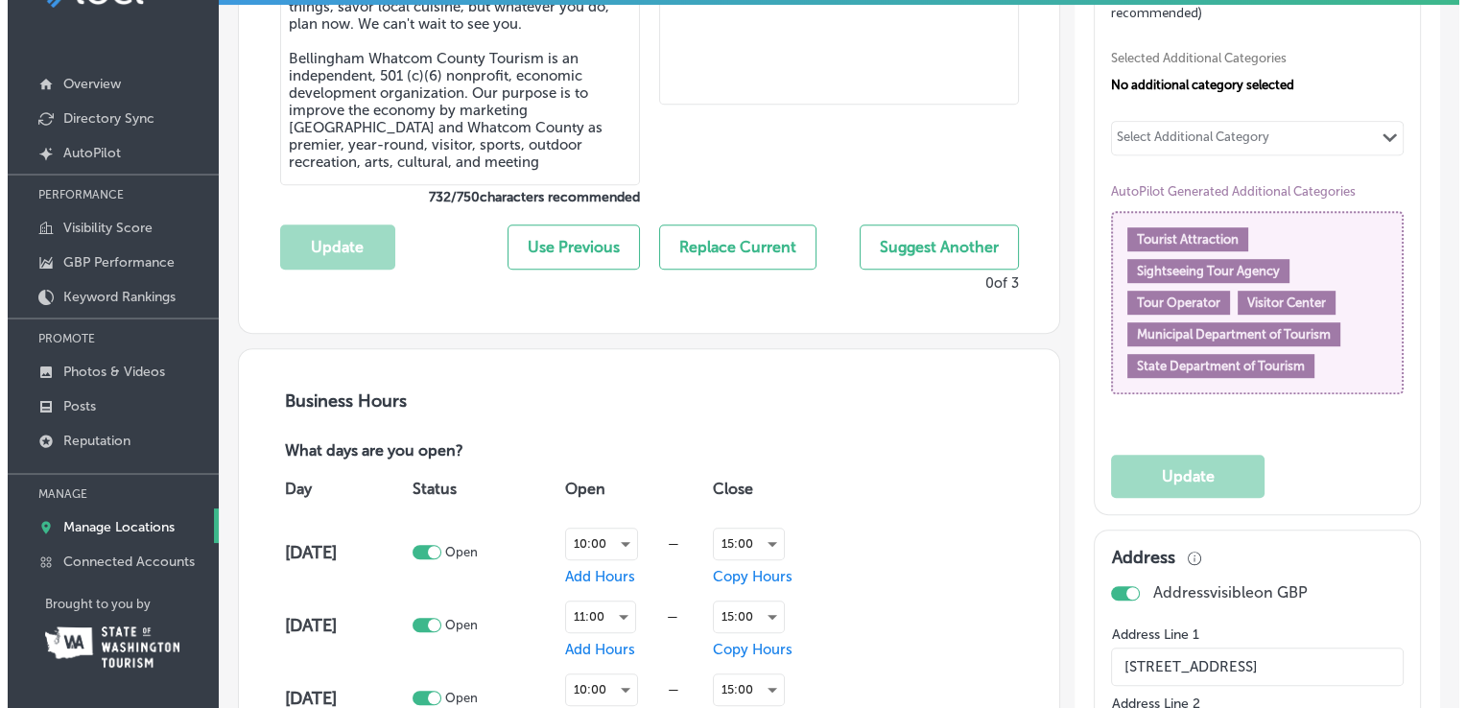
scroll to position [1056, 0]
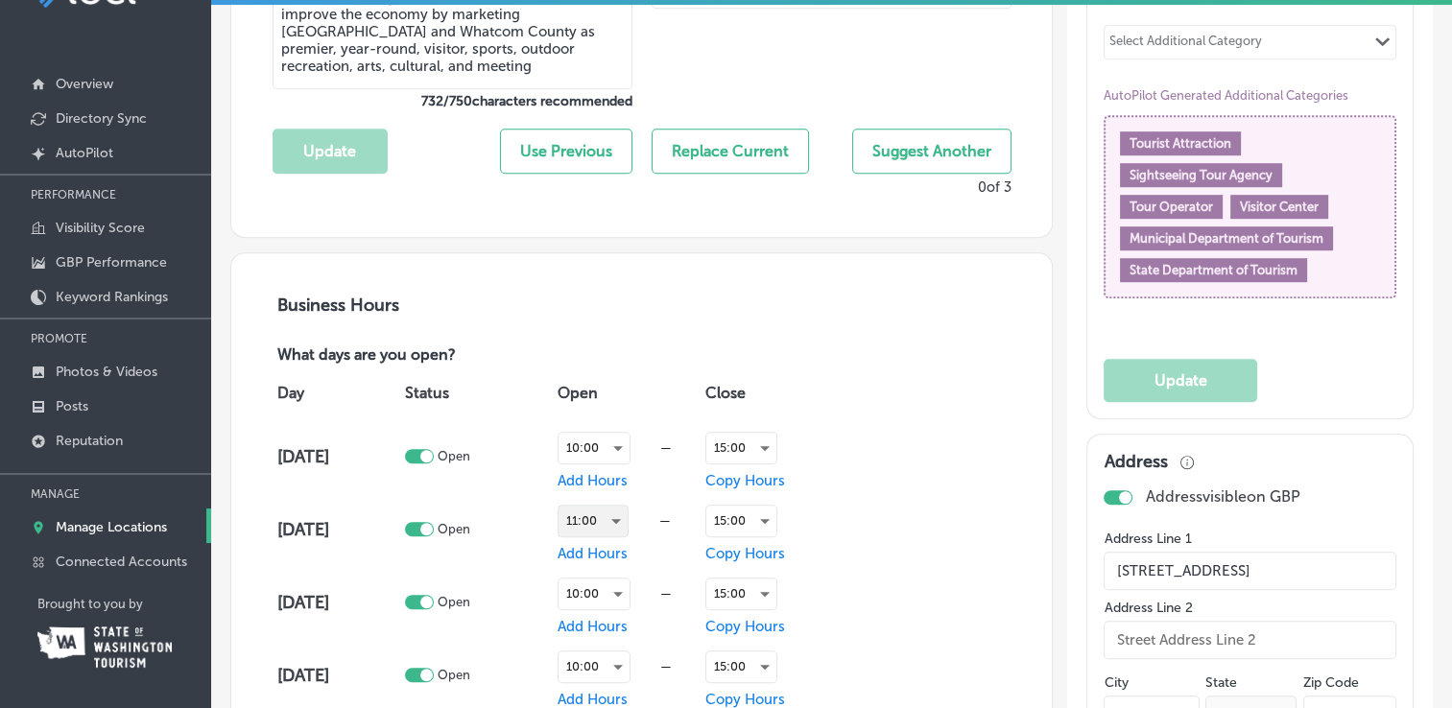
click at [611, 513] on div "11:00" at bounding box center [593, 521] width 69 height 31
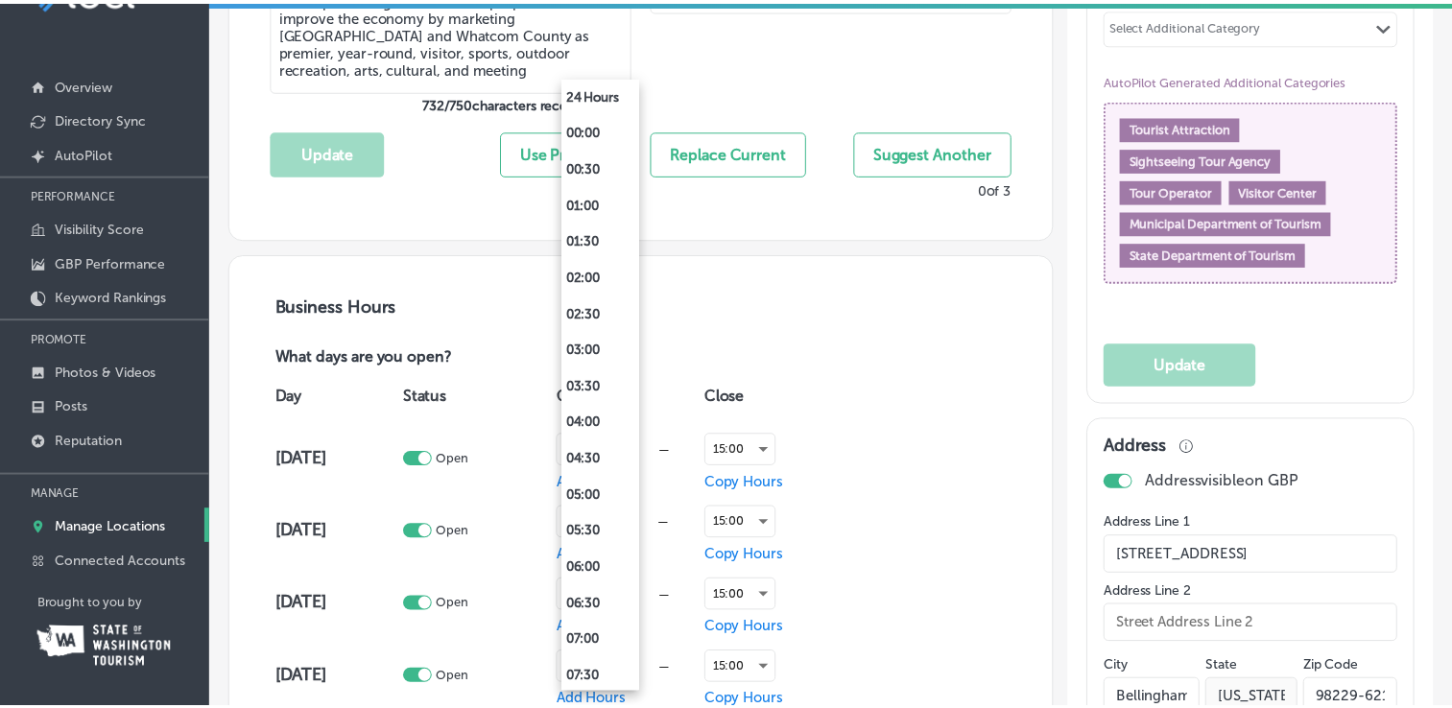
scroll to position [549, 0]
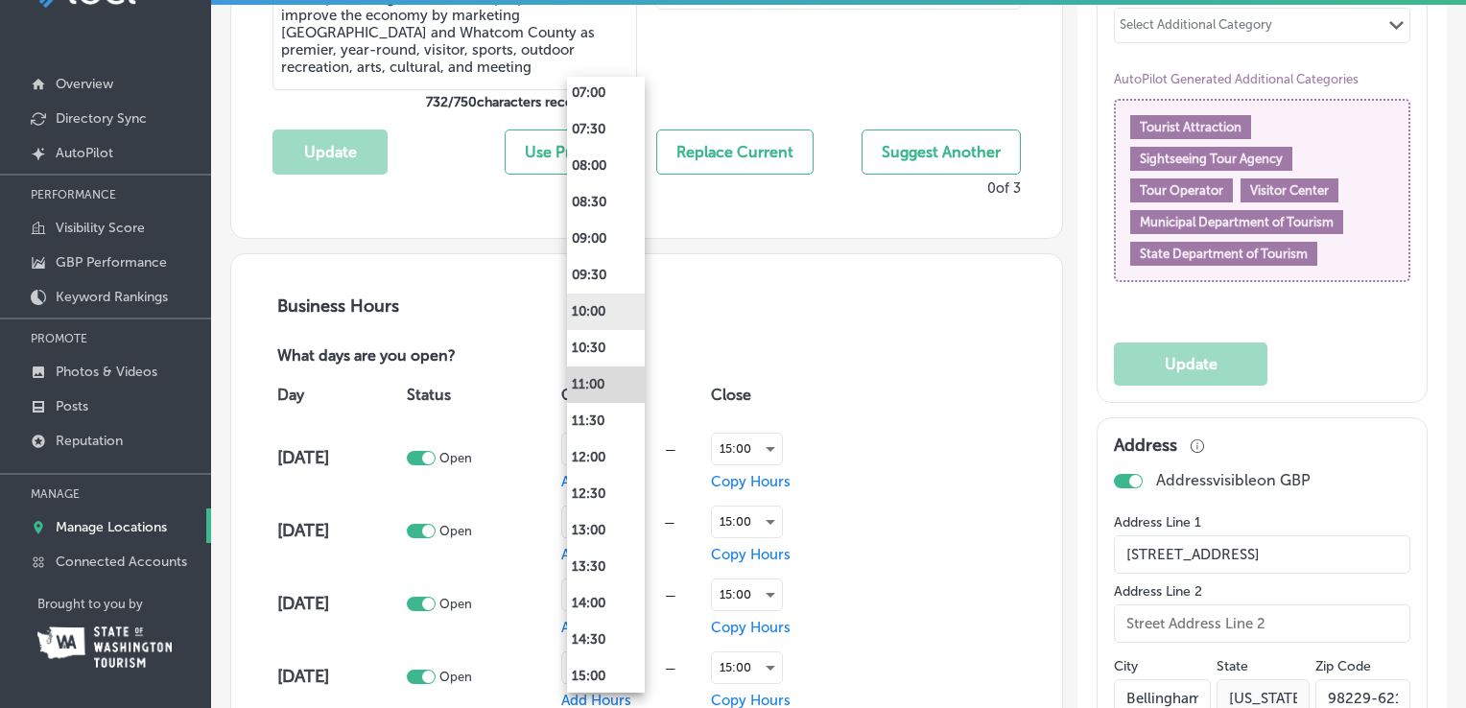
click at [606, 314] on li "10:00" at bounding box center [606, 312] width 78 height 36
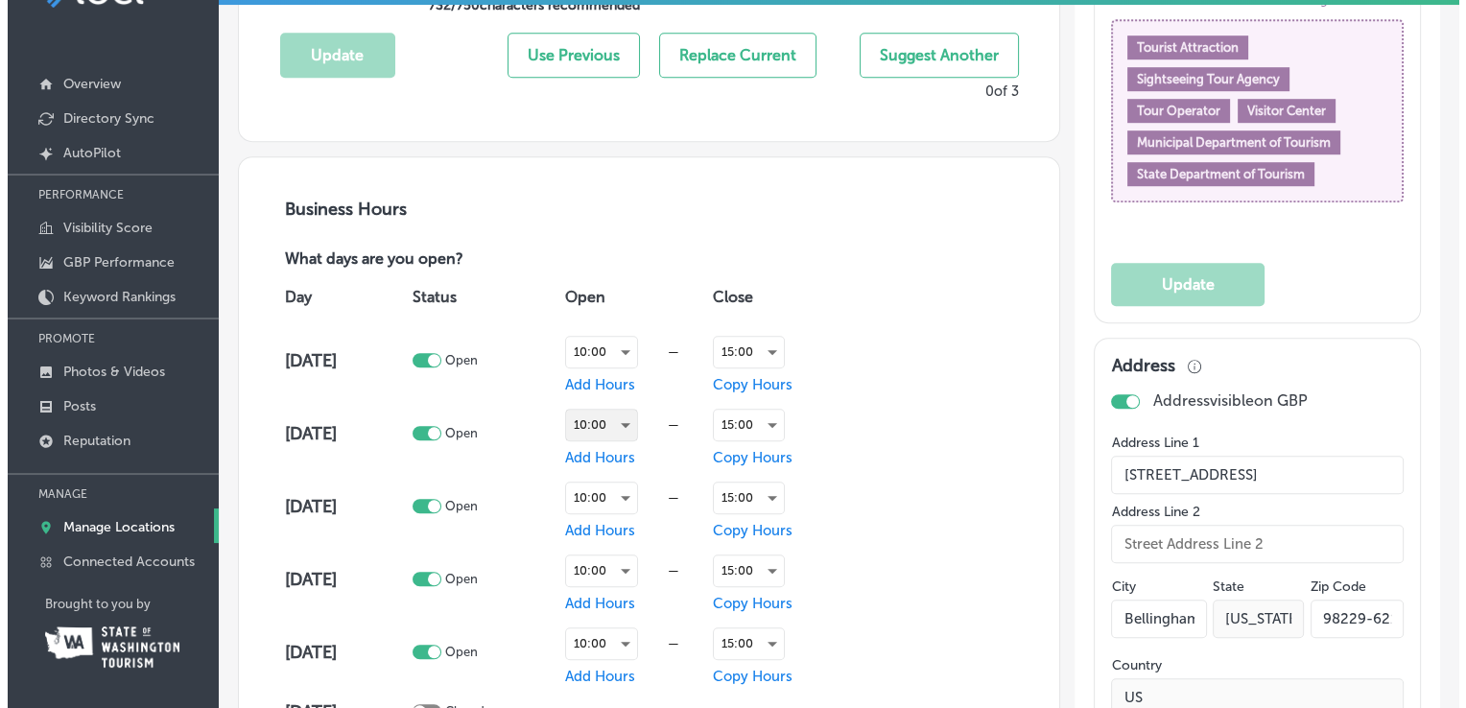
scroll to position [1248, 0]
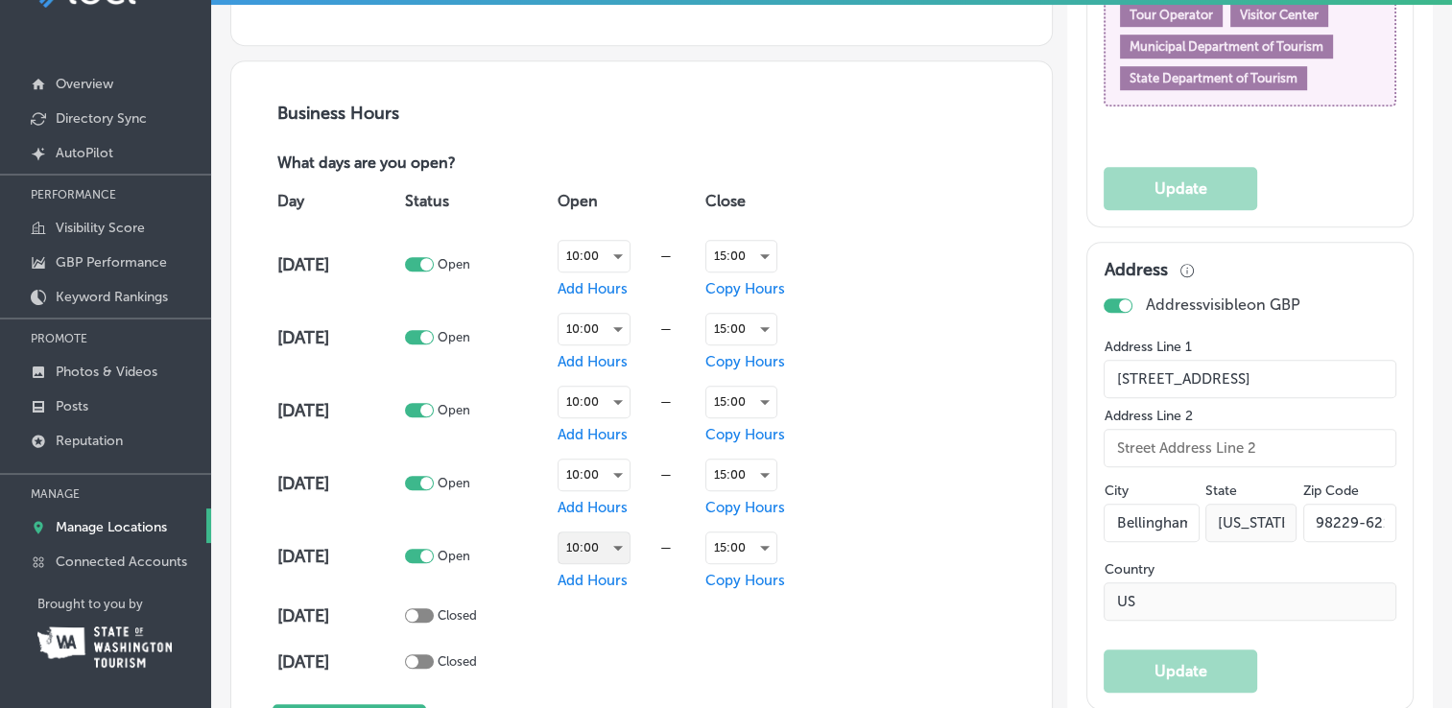
click at [613, 537] on div "10:00" at bounding box center [594, 548] width 71 height 31
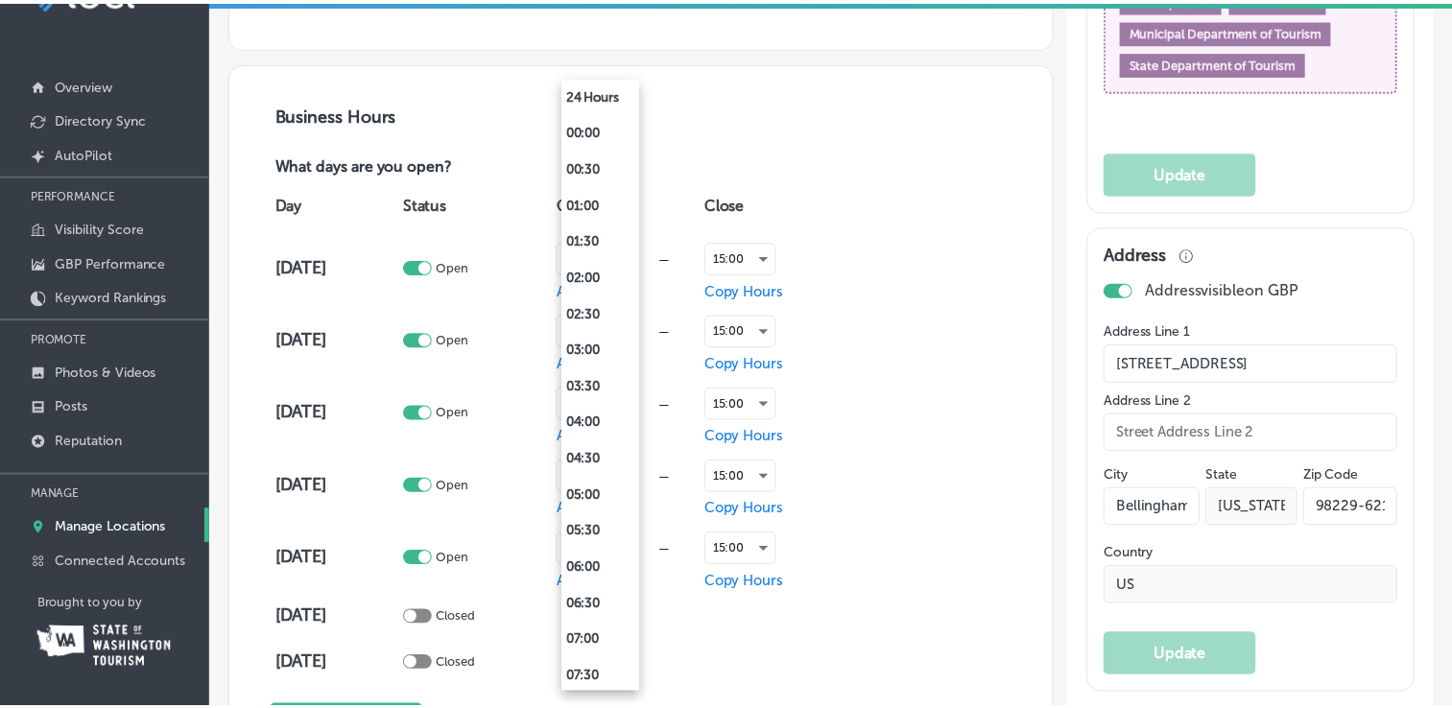
scroll to position [476, 0]
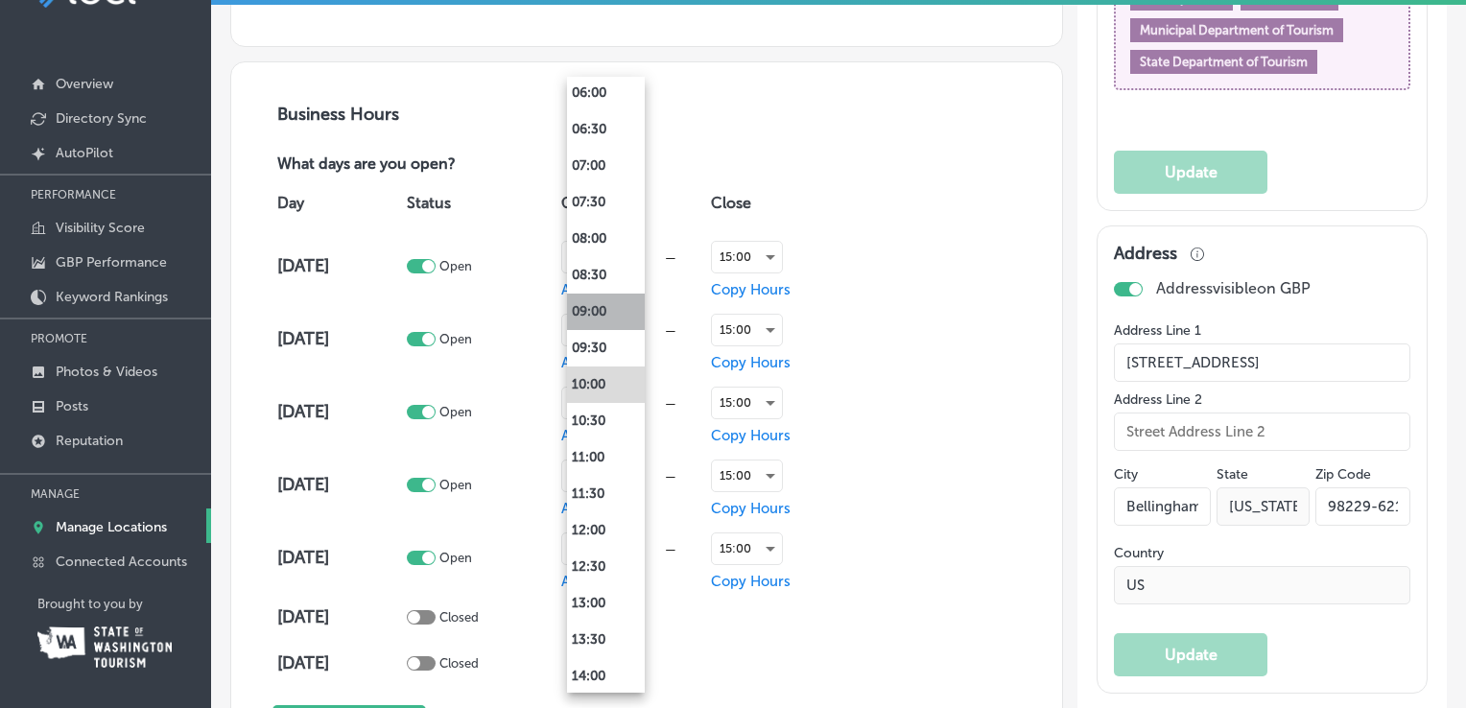
click at [587, 310] on li "09:00" at bounding box center [606, 312] width 78 height 36
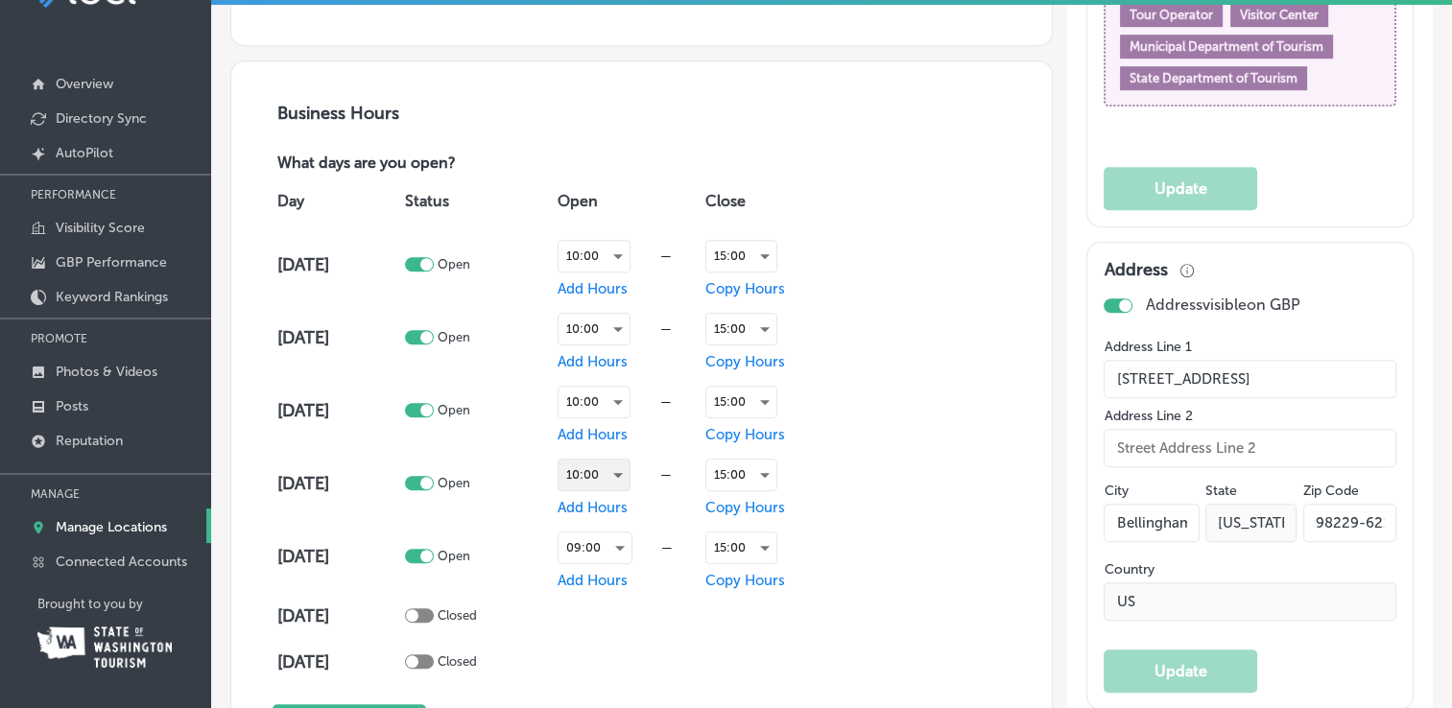
click at [610, 468] on div "10:00" at bounding box center [594, 475] width 71 height 31
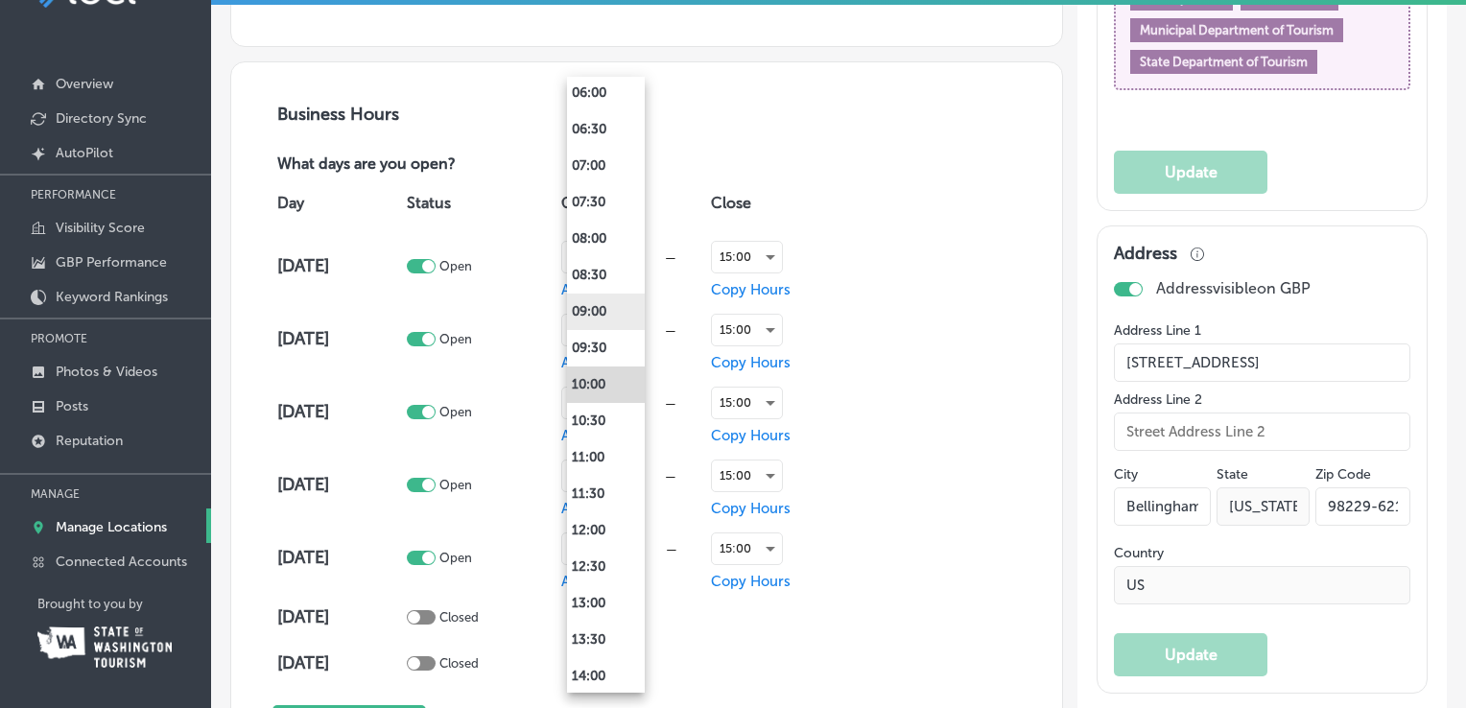
click at [601, 303] on li "09:00" at bounding box center [606, 312] width 78 height 36
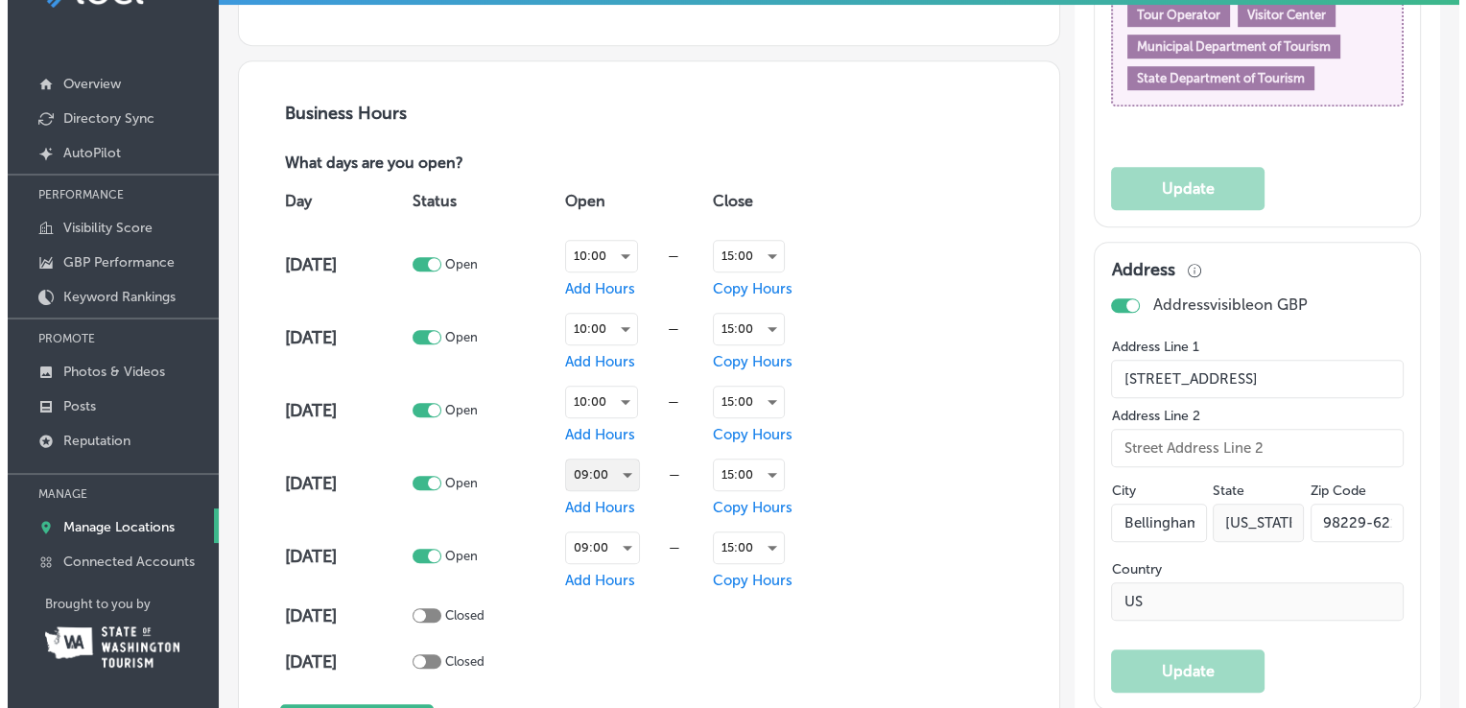
scroll to position [1343, 0]
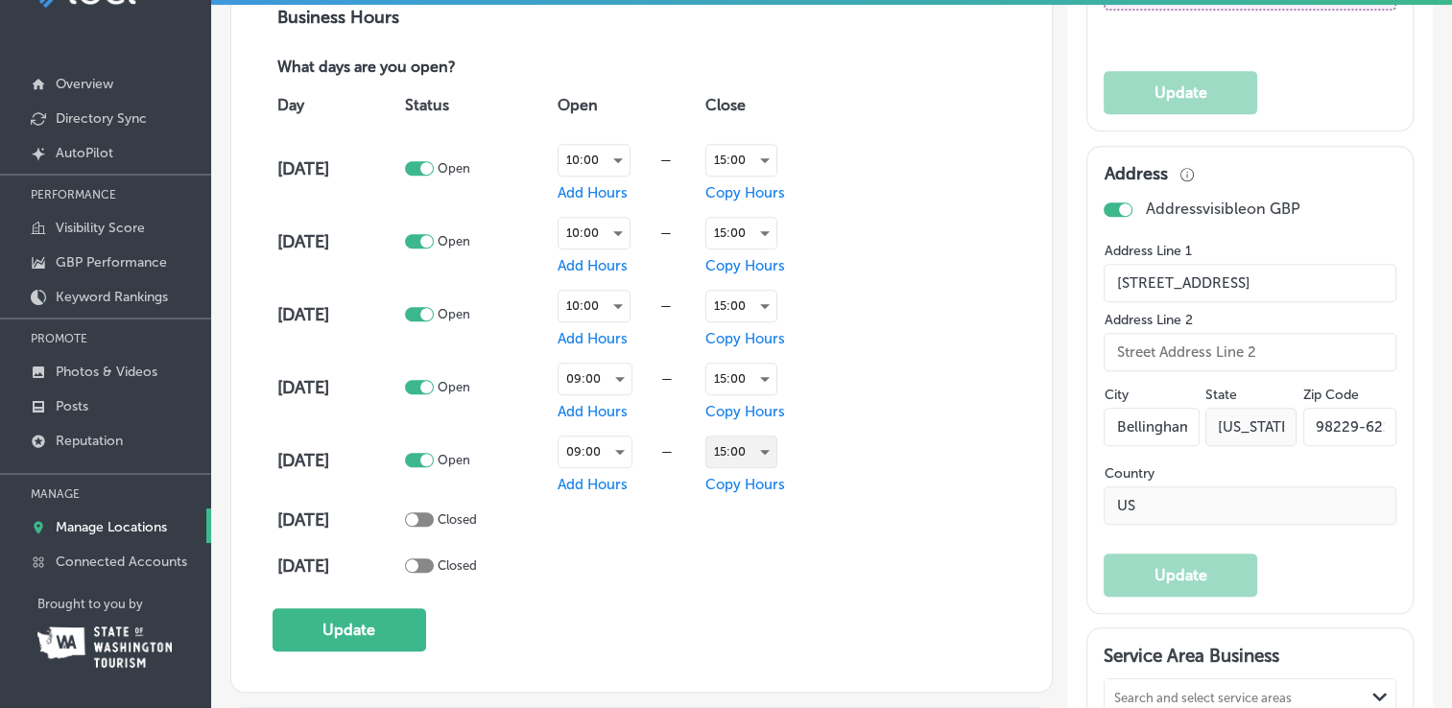
click at [763, 446] on div "15:00" at bounding box center [741, 452] width 70 height 31
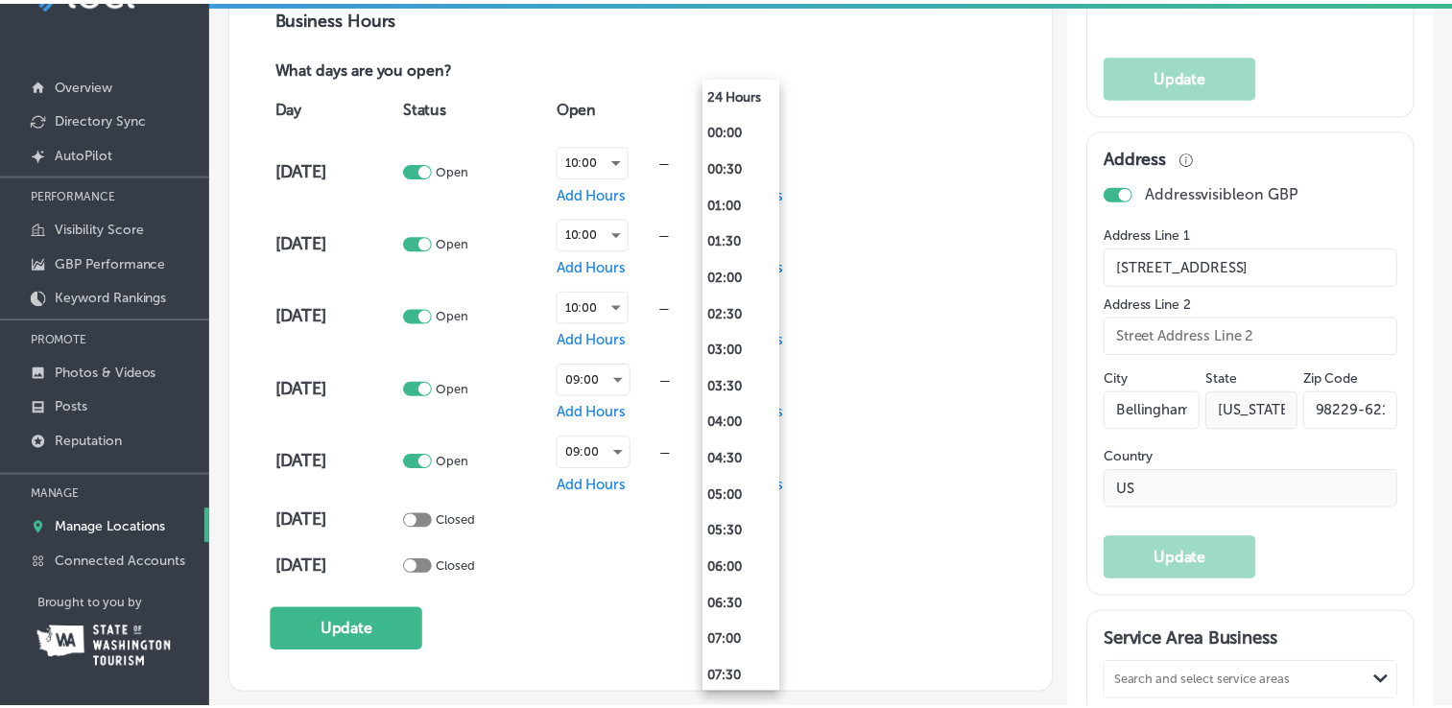
scroll to position [841, 0]
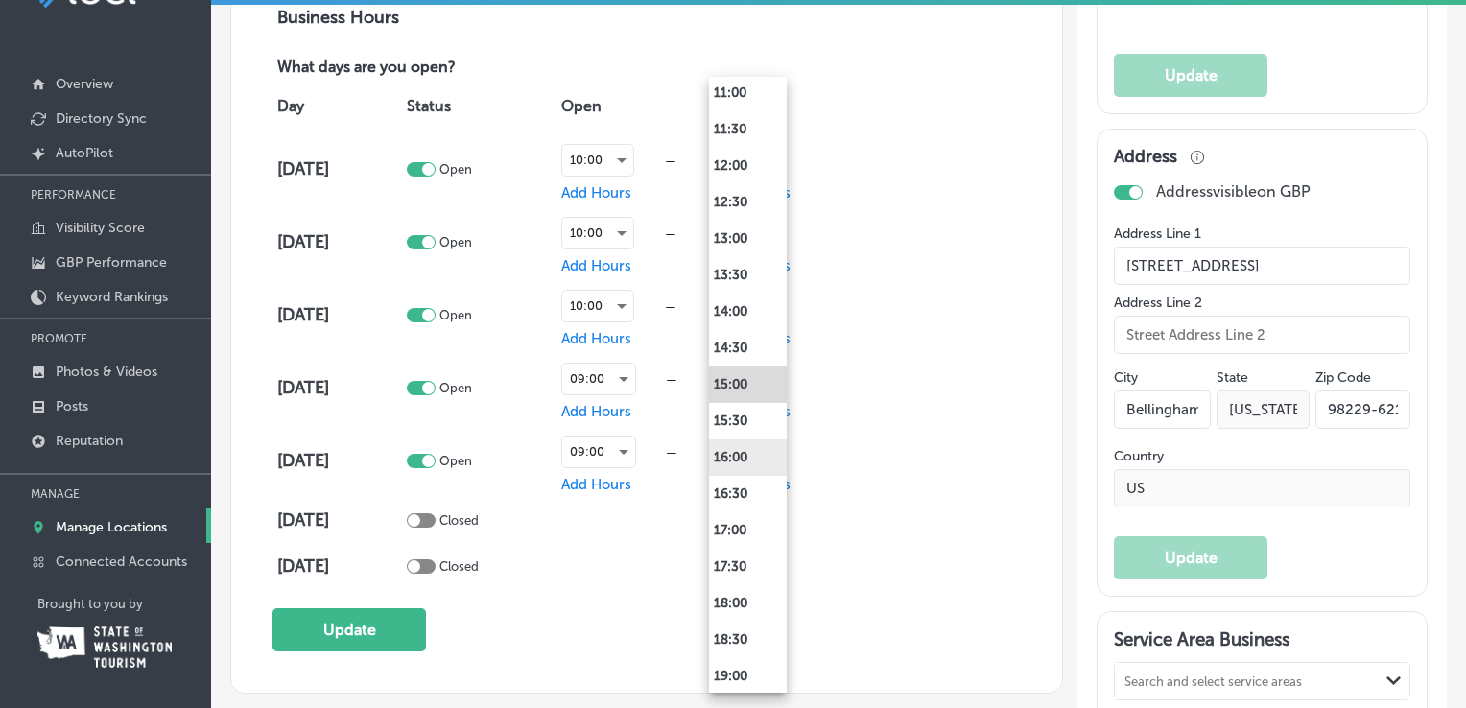
click at [752, 448] on li "16:00" at bounding box center [748, 458] width 78 height 36
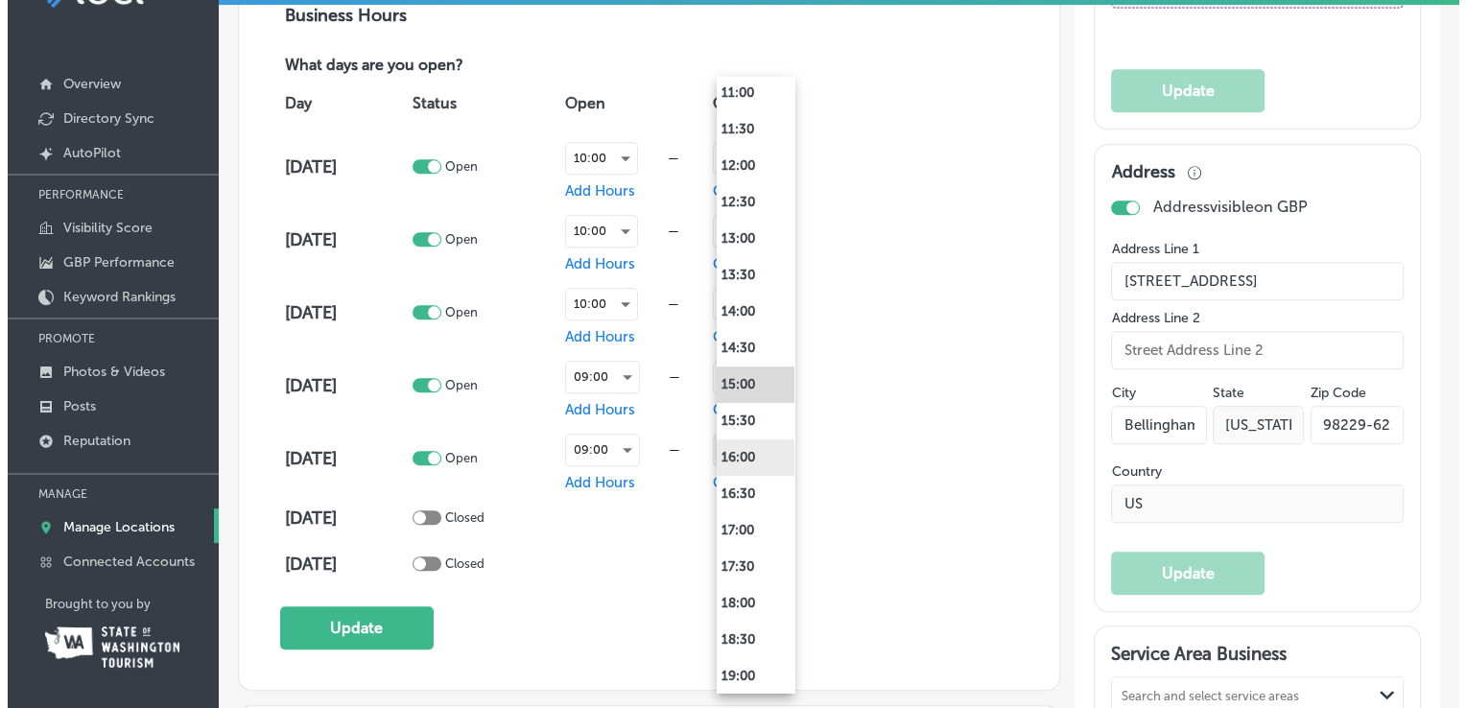
scroll to position [1343, 0]
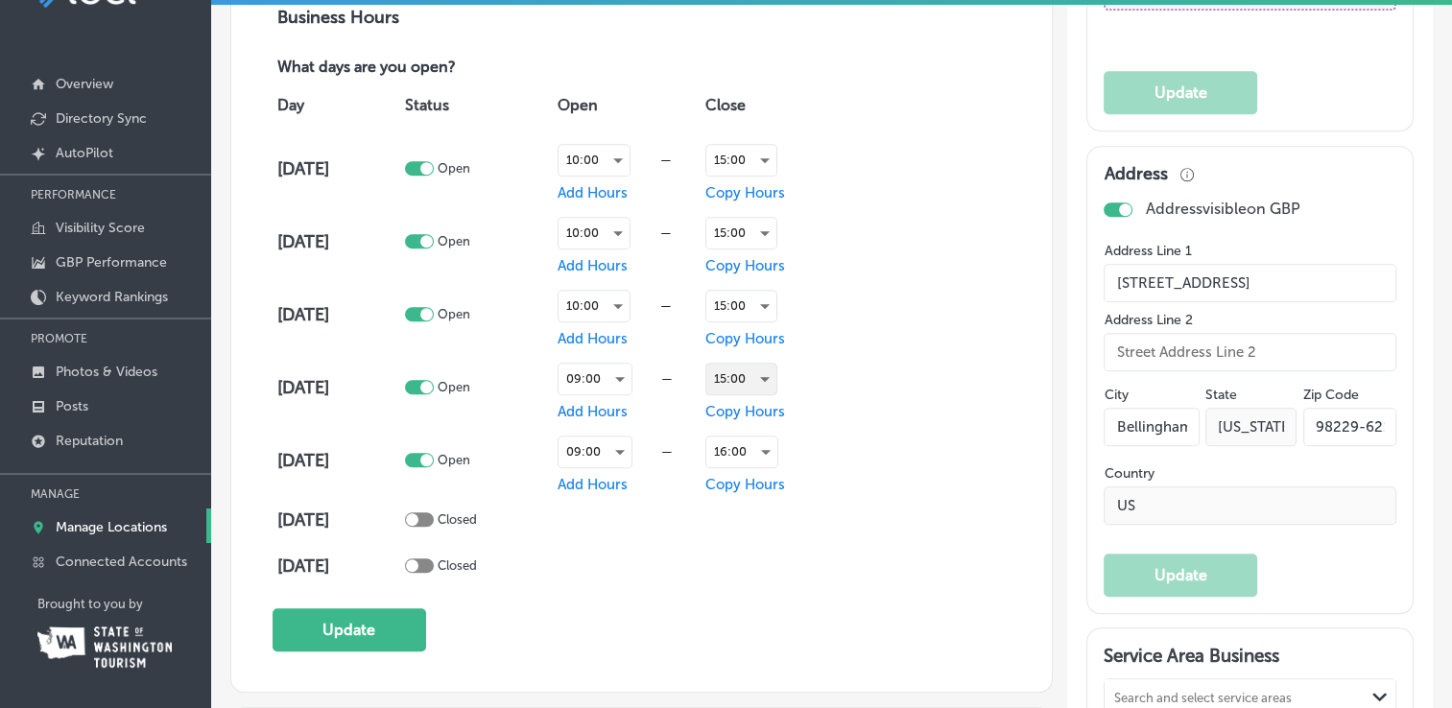
click at [763, 373] on div "15:00" at bounding box center [741, 379] width 70 height 31
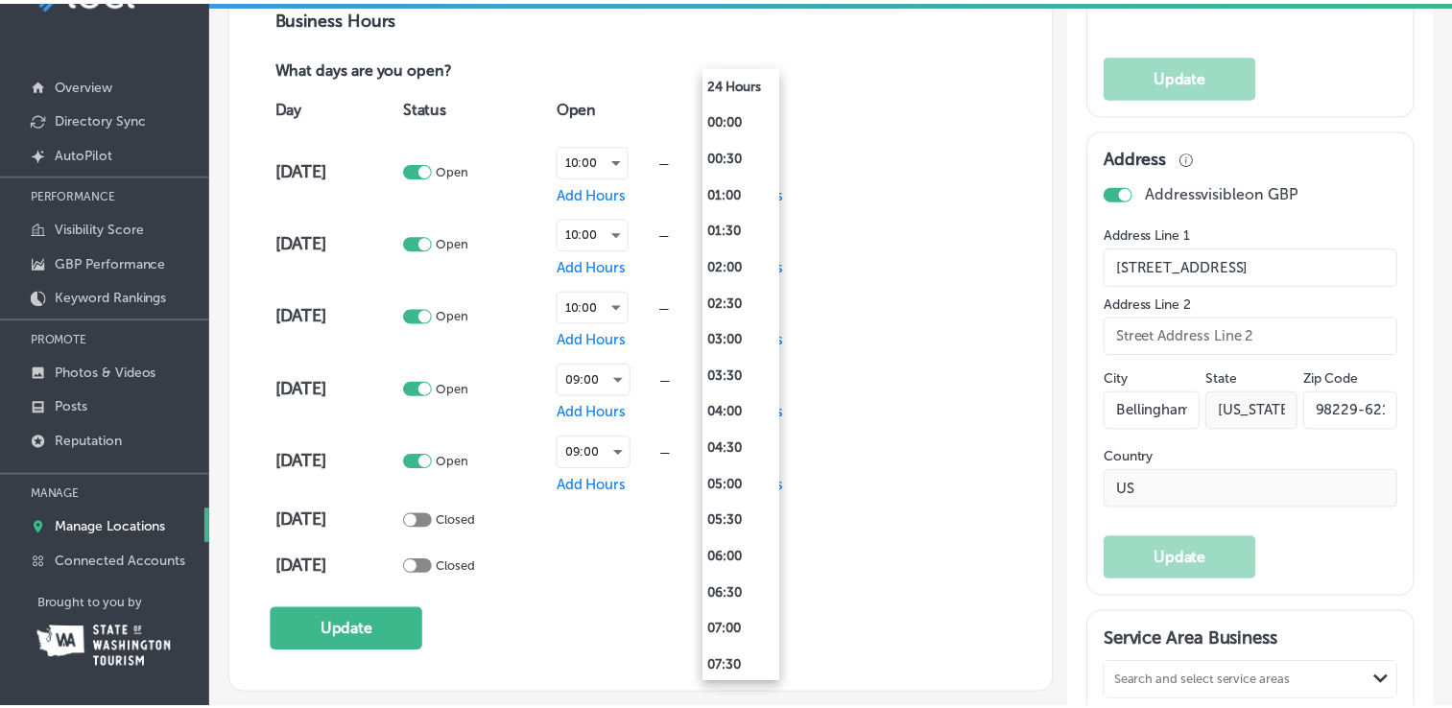
scroll to position [841, 0]
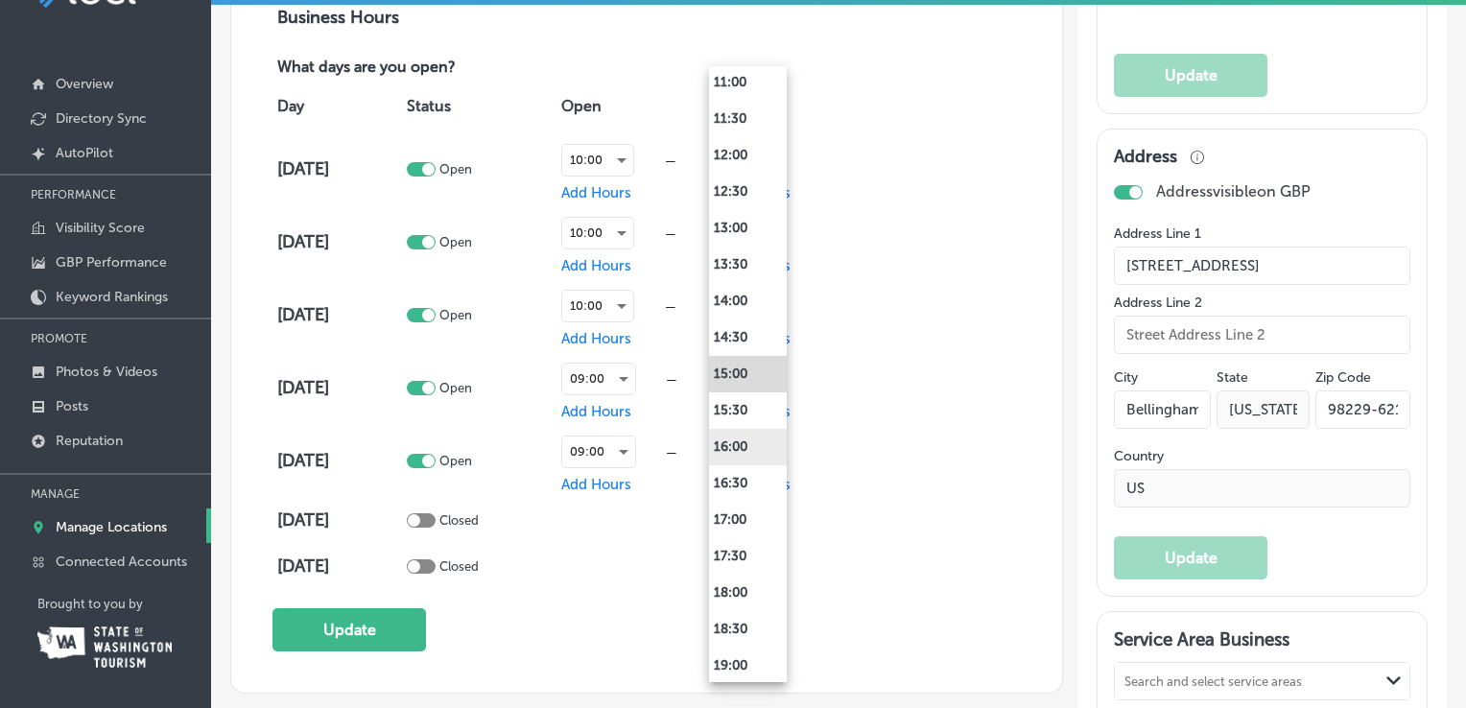
click at [750, 447] on li "16:00" at bounding box center [748, 447] width 78 height 36
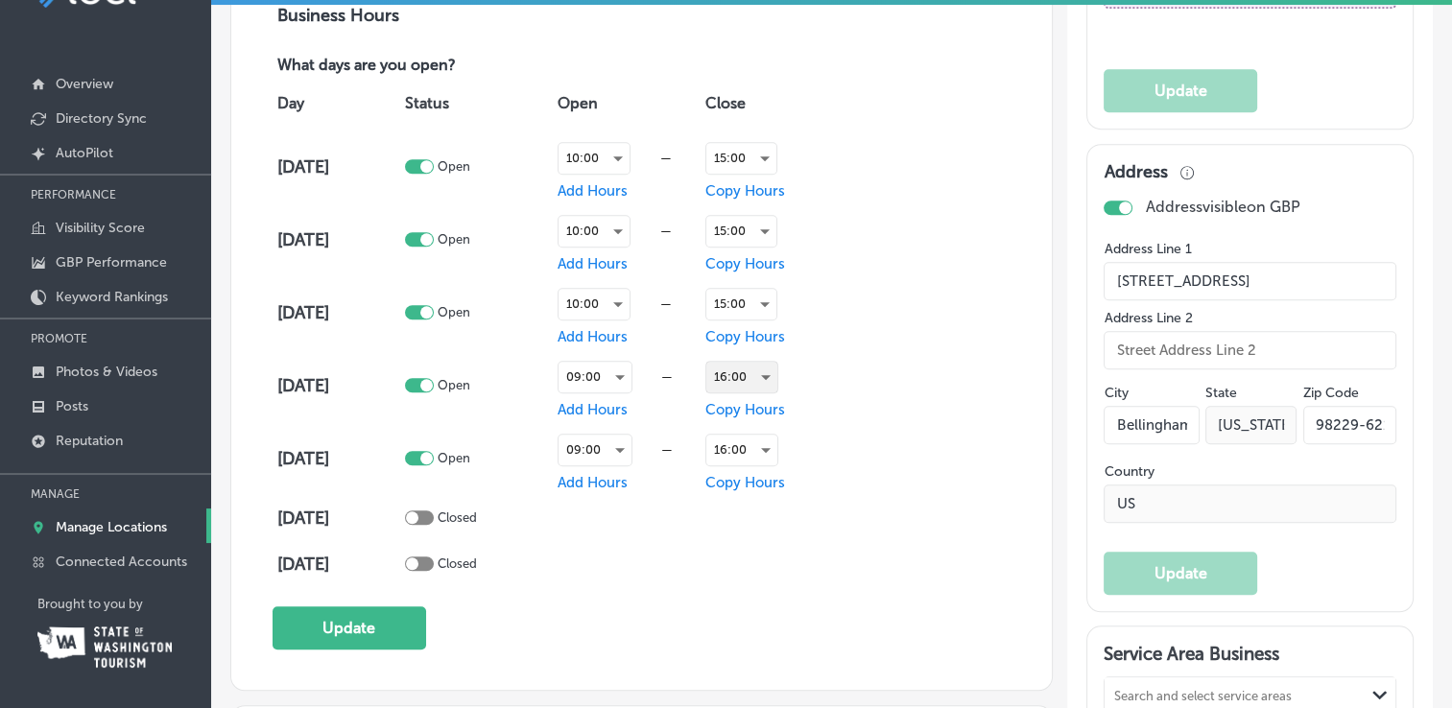
scroll to position [1343, 0]
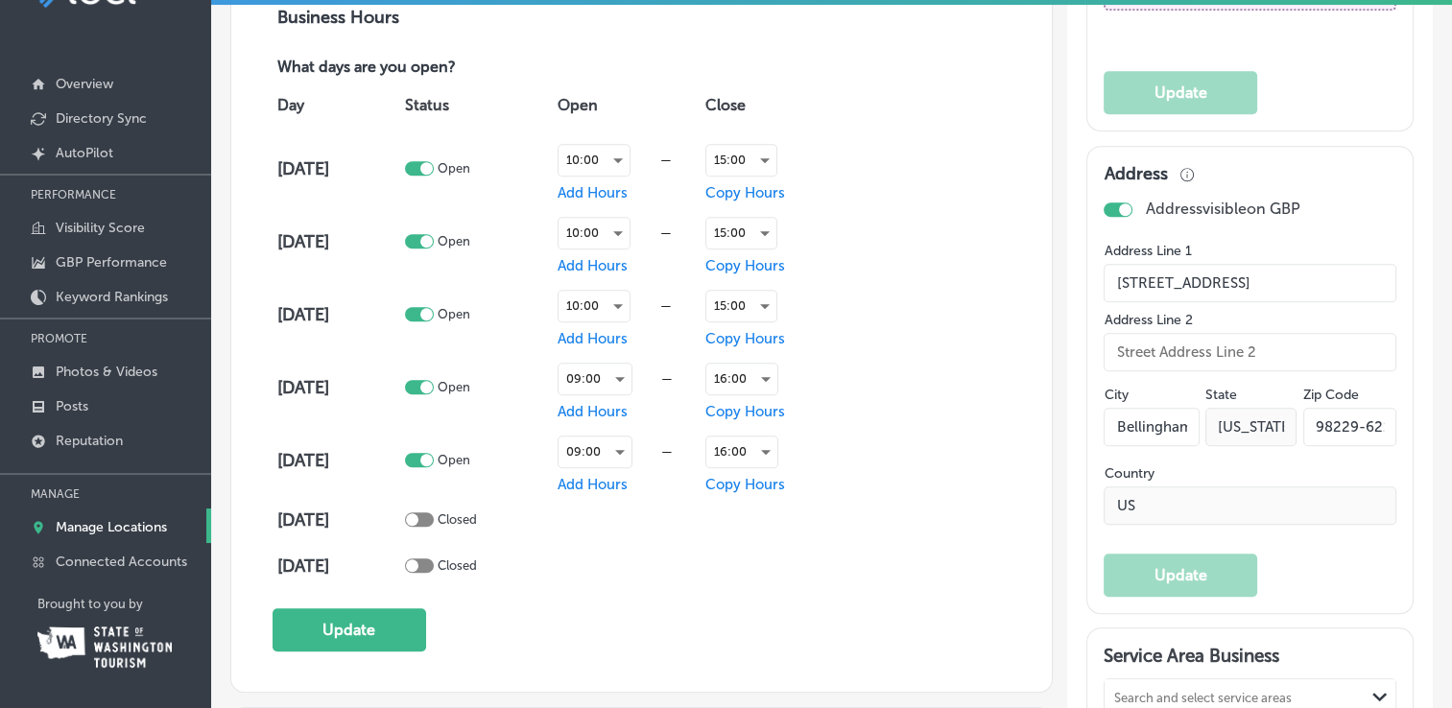
click at [925, 458] on div "Day Status Open Close Monday Open 10:00 — Add Hours 15:00 Copy Hours Tuesday Op…" at bounding box center [642, 334] width 739 height 511
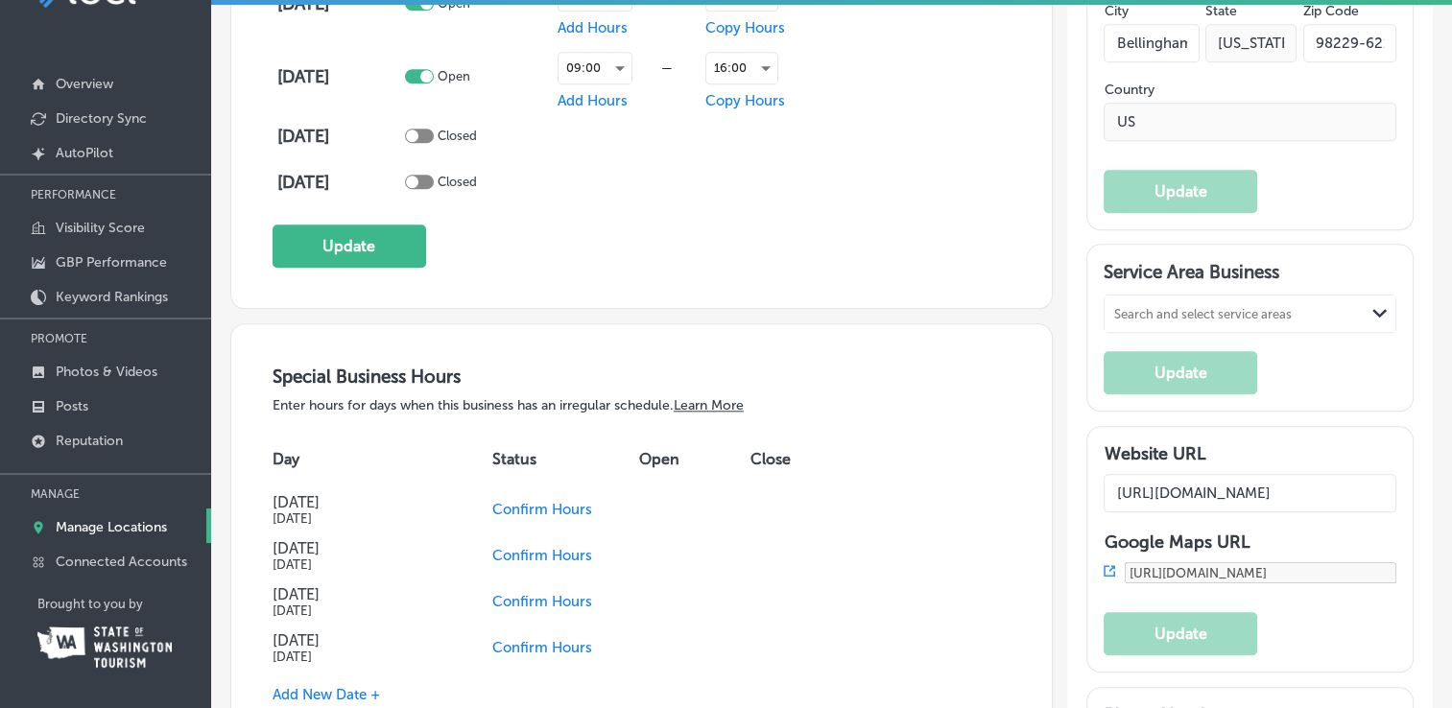
scroll to position [1823, 0]
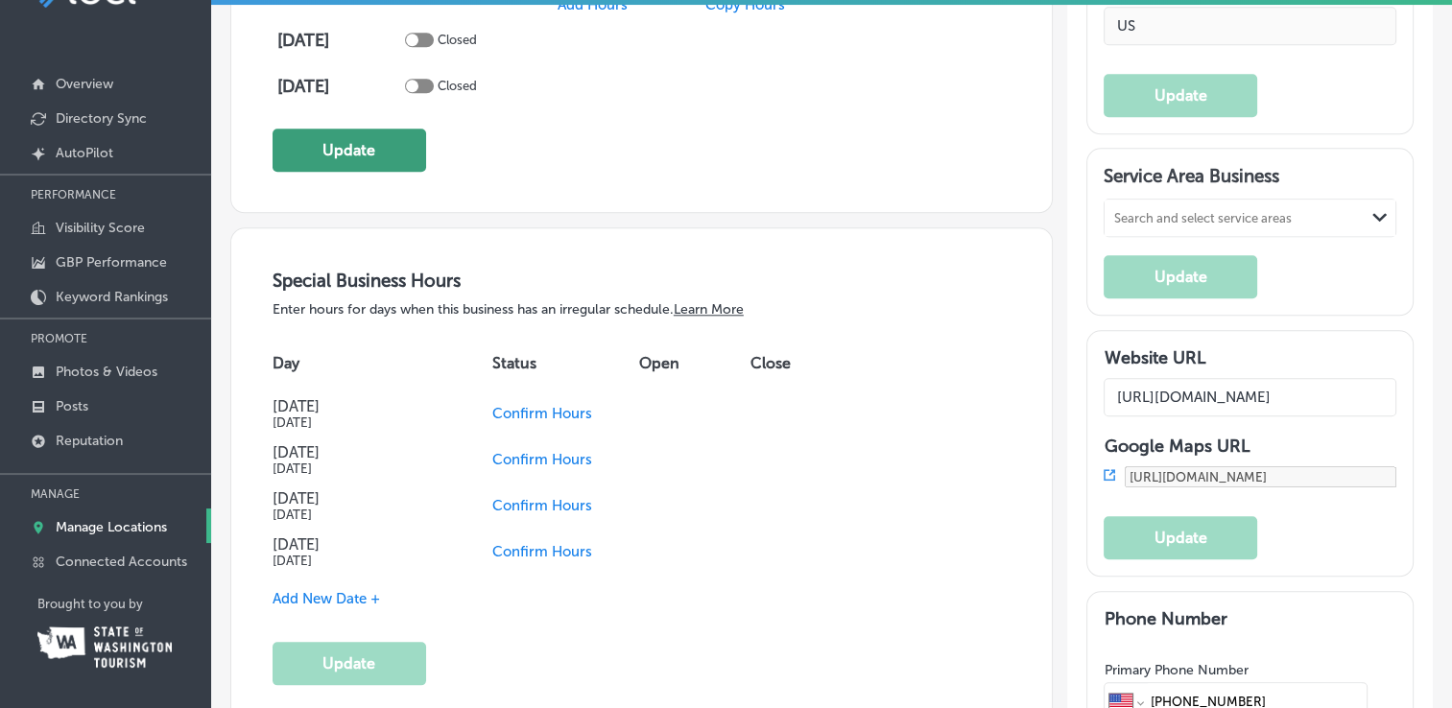
click at [368, 148] on button "Update" at bounding box center [350, 150] width 154 height 43
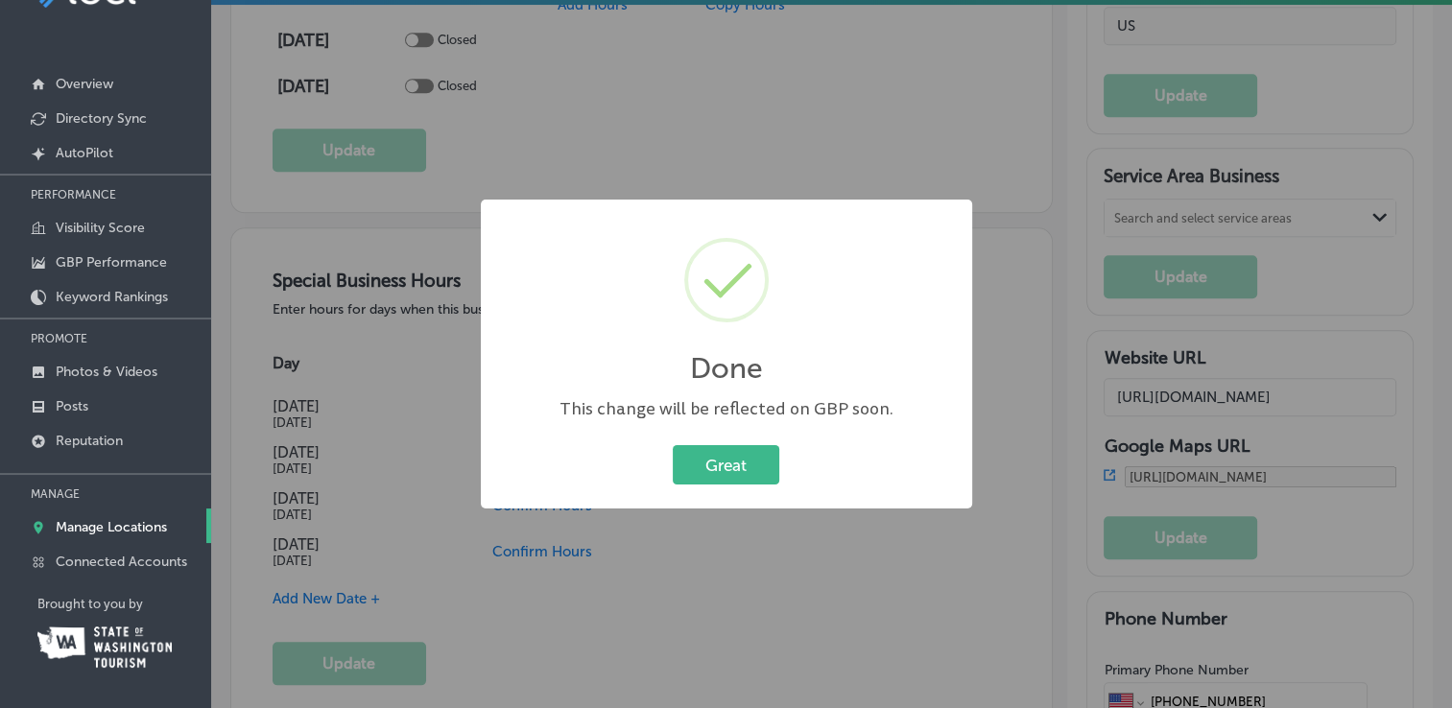
scroll to position [1825, 0]
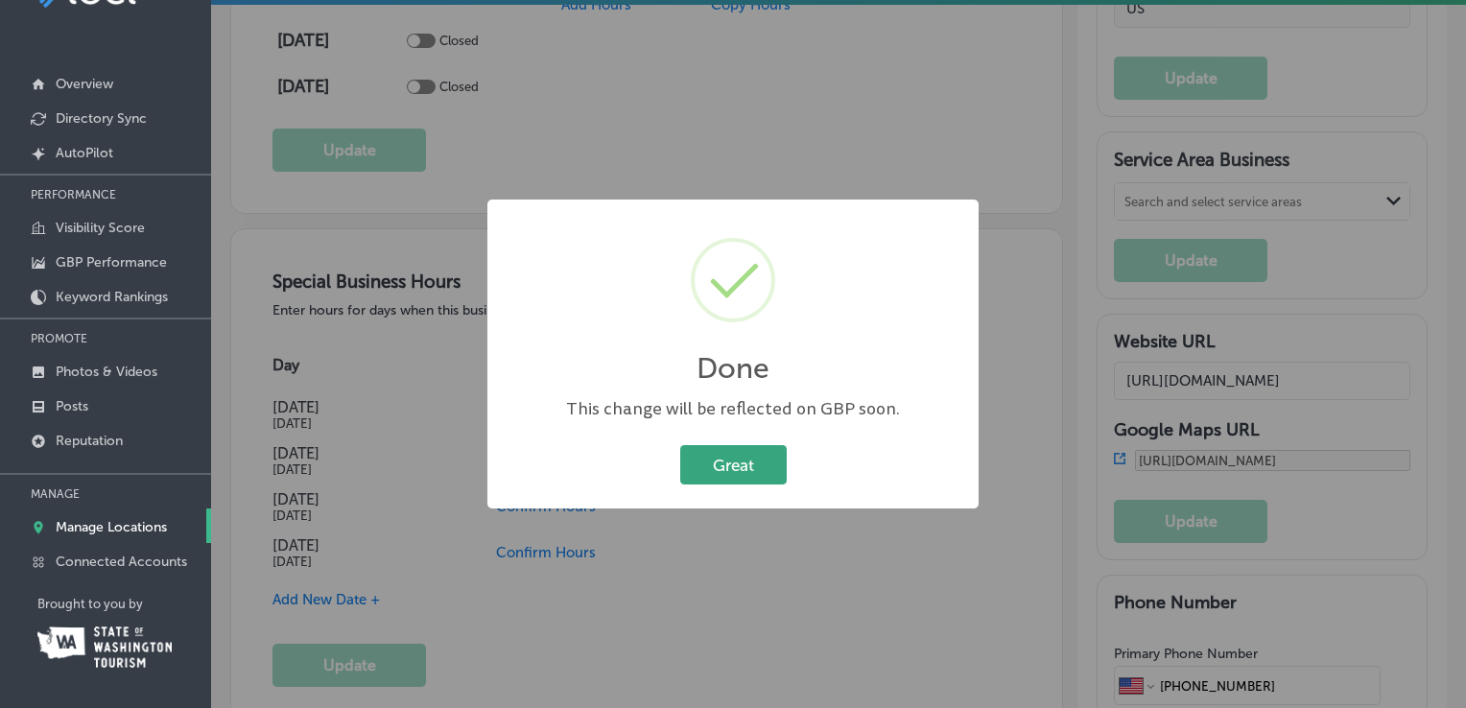
click at [732, 467] on button "Great" at bounding box center [733, 464] width 107 height 39
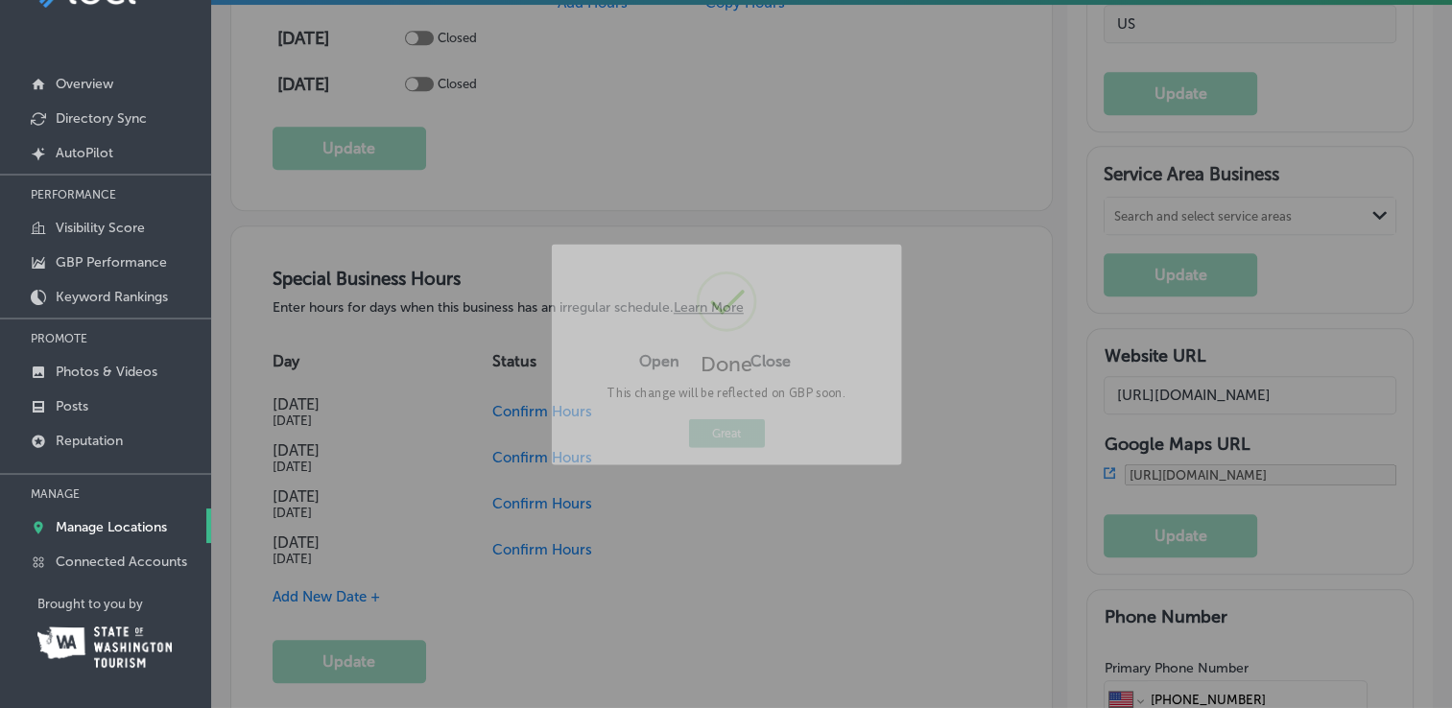
scroll to position [1823, 0]
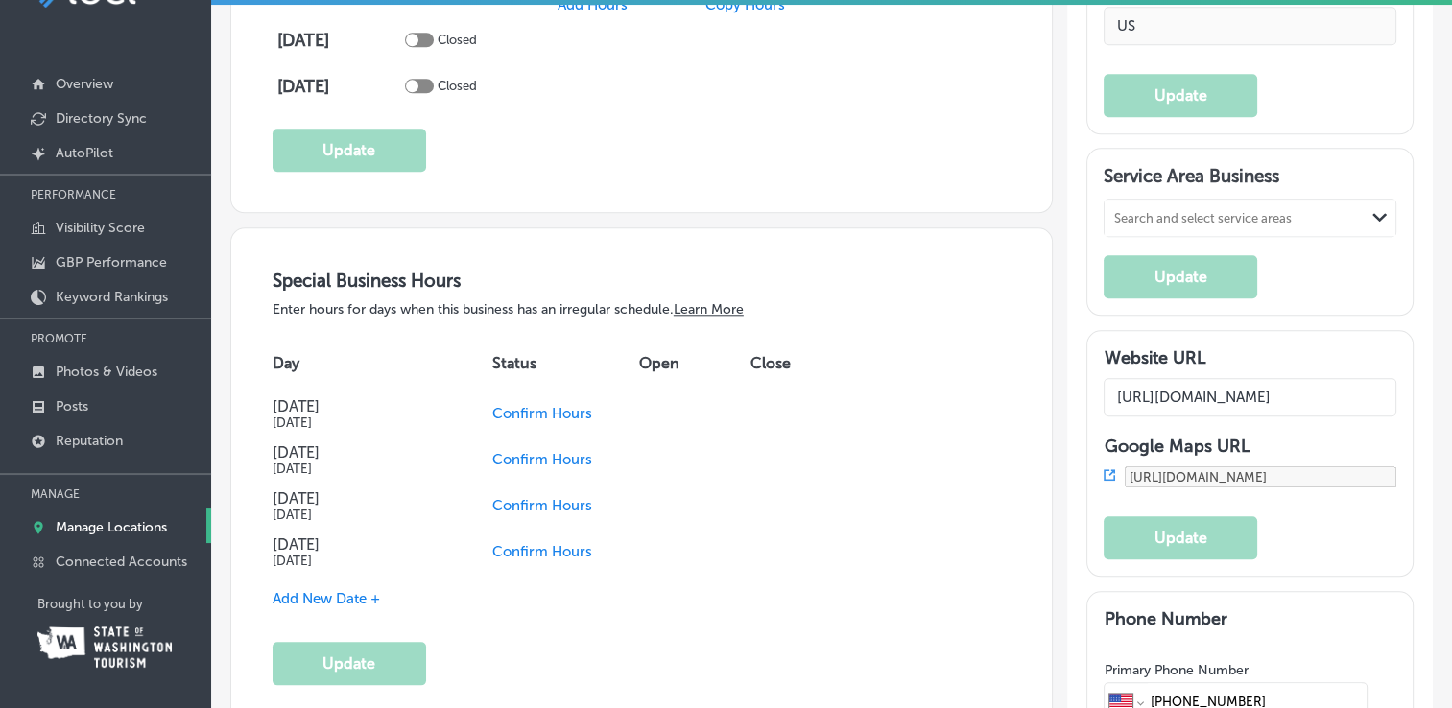
click at [558, 406] on span "Confirm Hours" at bounding box center [542, 413] width 100 height 17
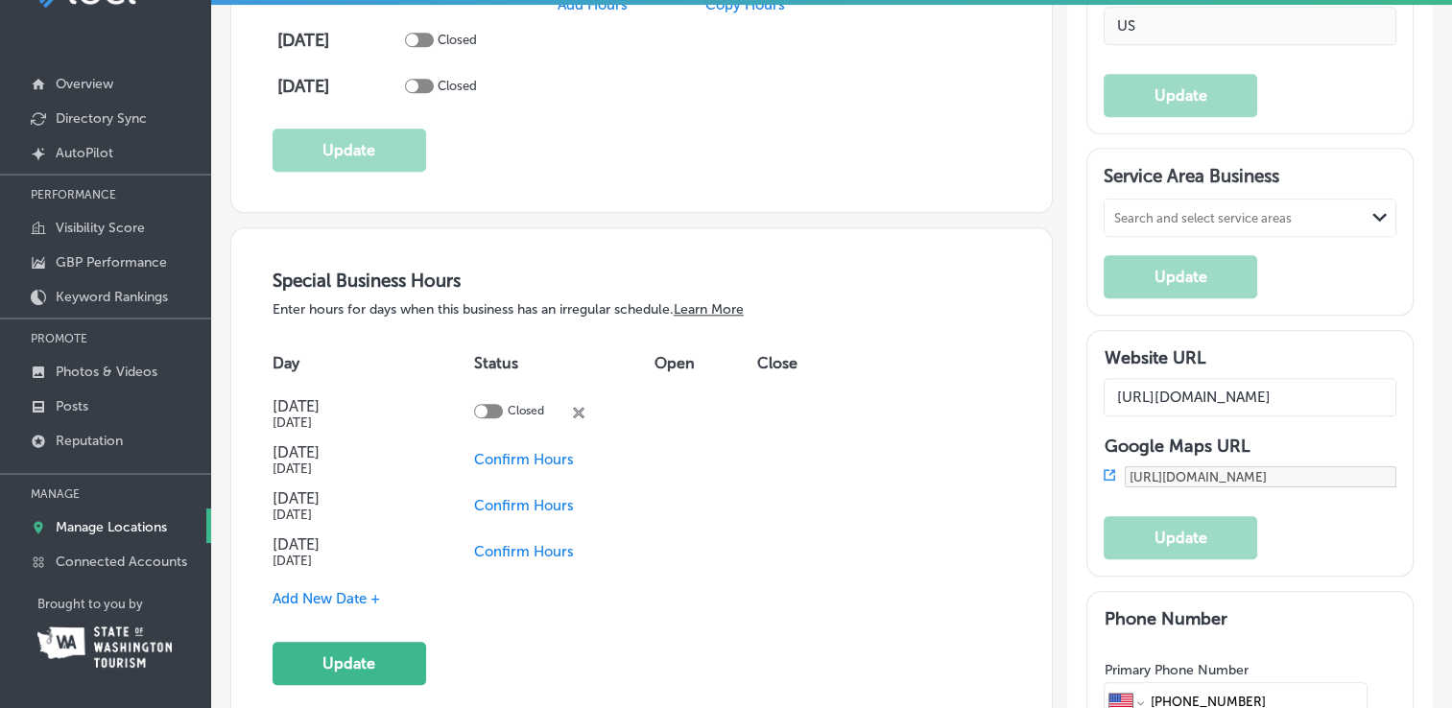
click at [494, 405] on div at bounding box center [488, 411] width 29 height 14
checkbox input "true"
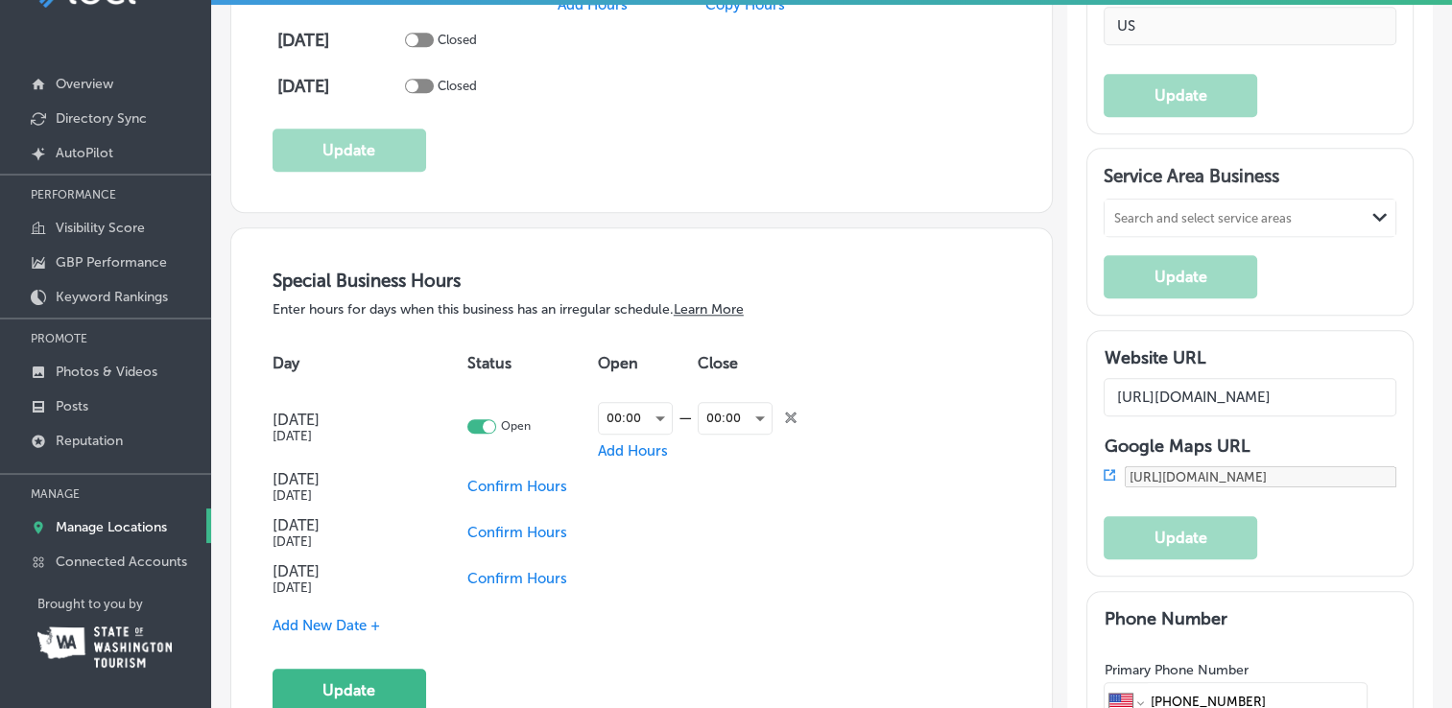
click at [542, 486] on span "Confirm Hours" at bounding box center [517, 486] width 100 height 17
click at [475, 481] on div at bounding box center [471, 484] width 29 height 14
checkbox input "true"
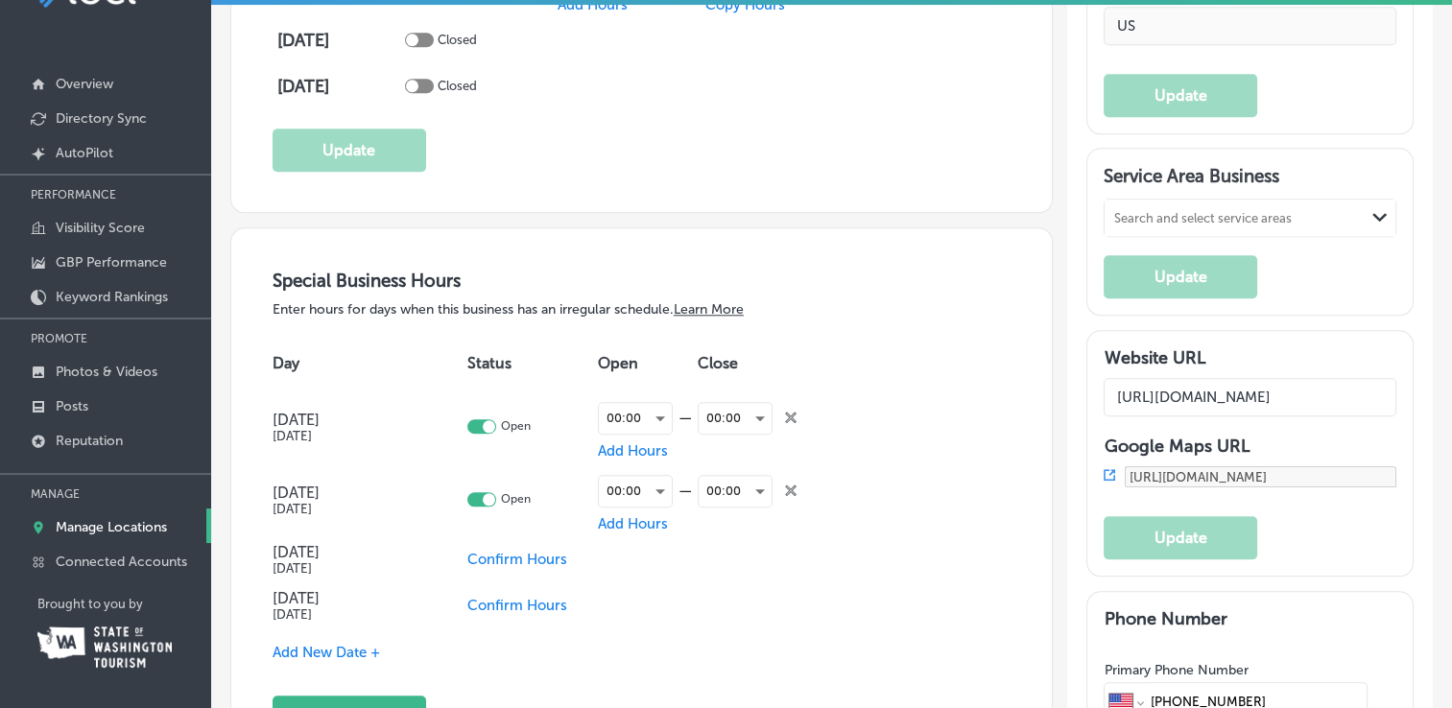
click at [510, 553] on span "Confirm Hours" at bounding box center [517, 559] width 100 height 17
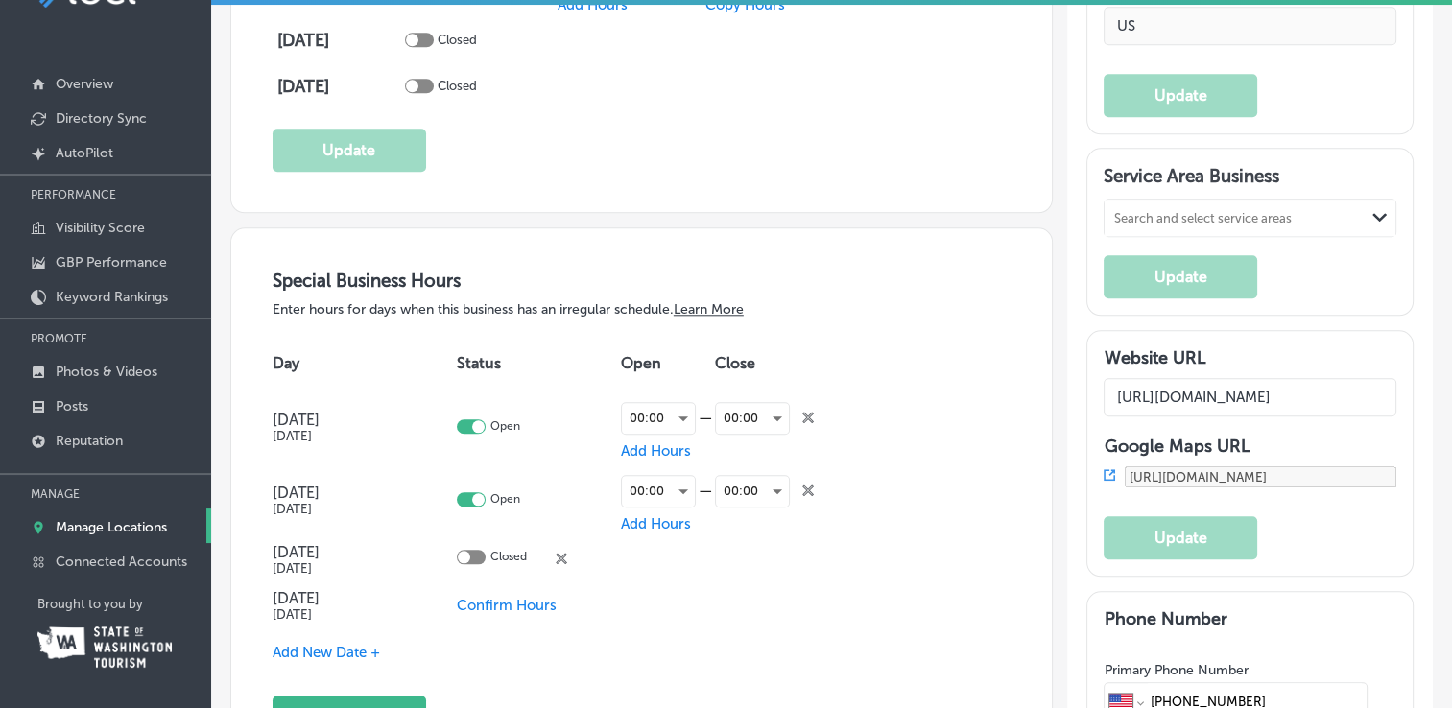
click at [480, 551] on div at bounding box center [471, 557] width 29 height 14
checkbox input "true"
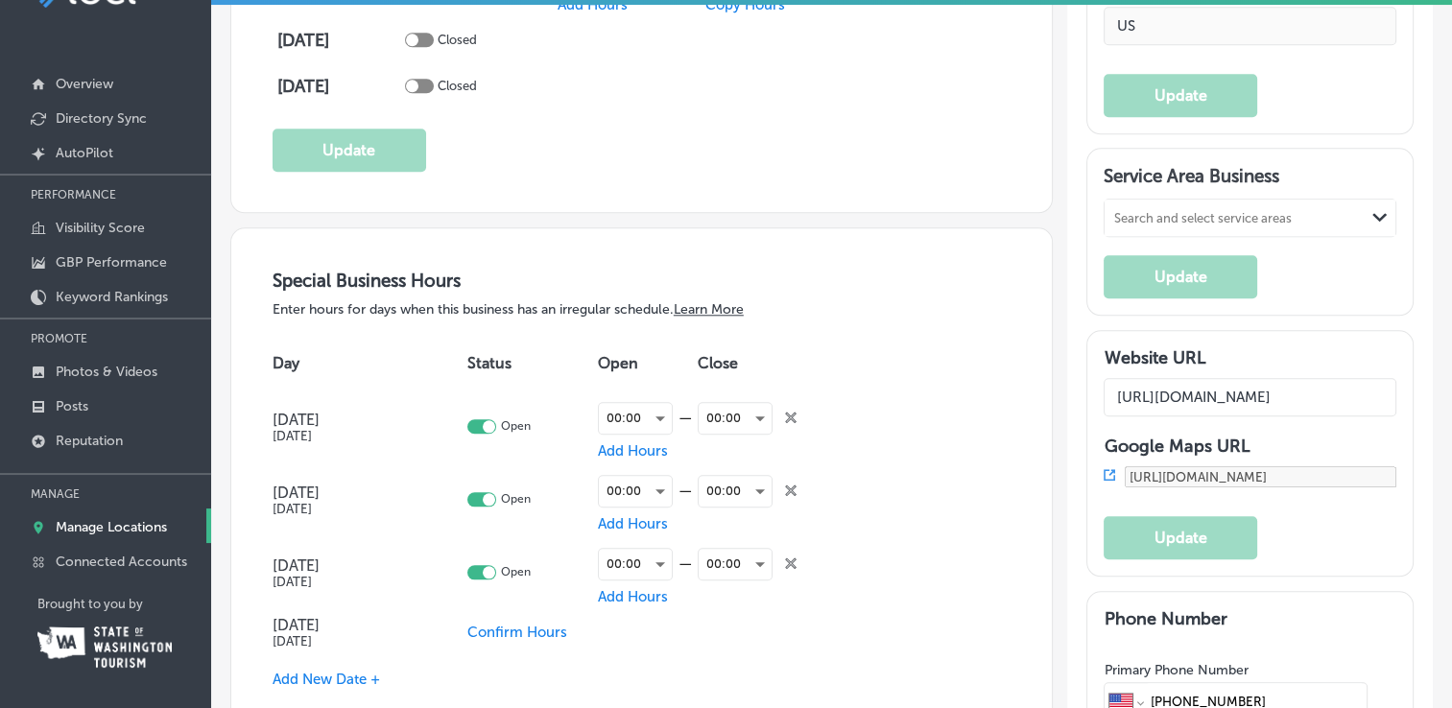
click at [513, 628] on span "Confirm Hours" at bounding box center [517, 632] width 100 height 17
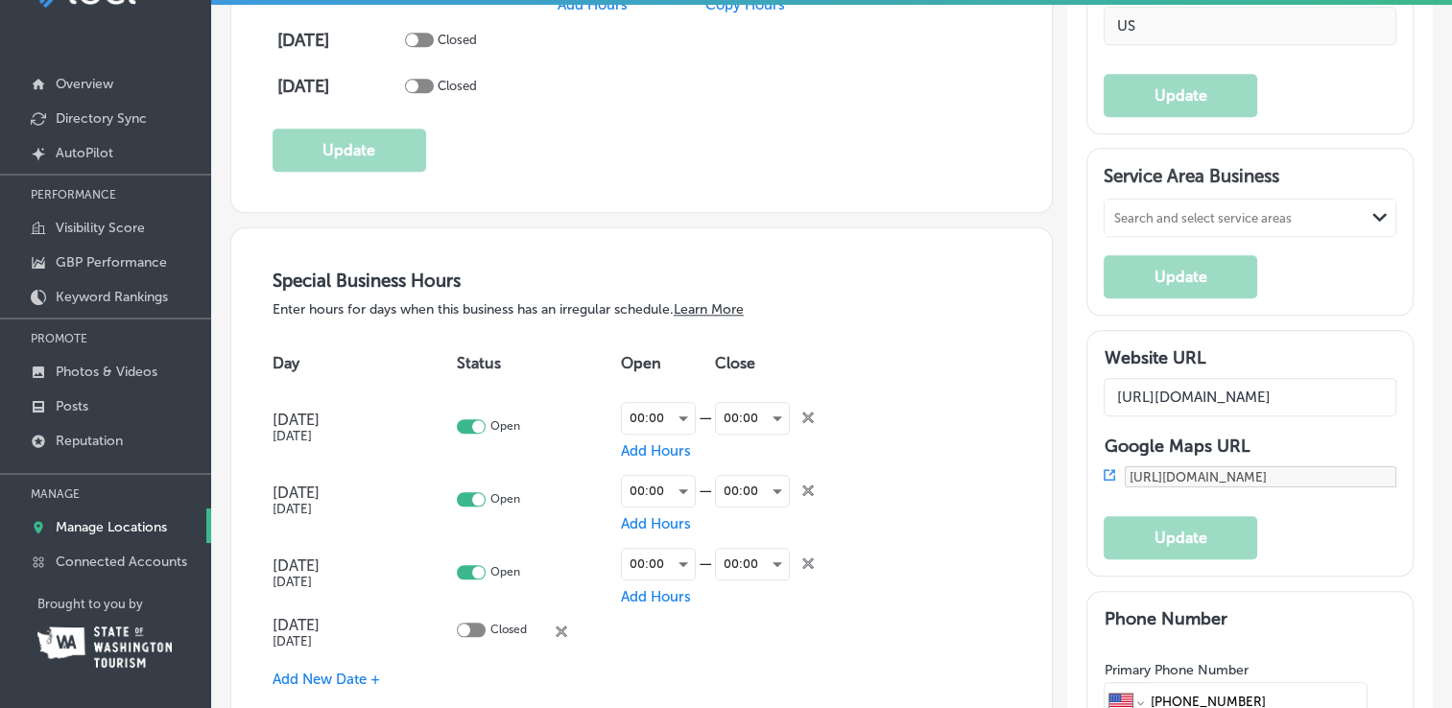
click at [479, 623] on div at bounding box center [471, 630] width 29 height 14
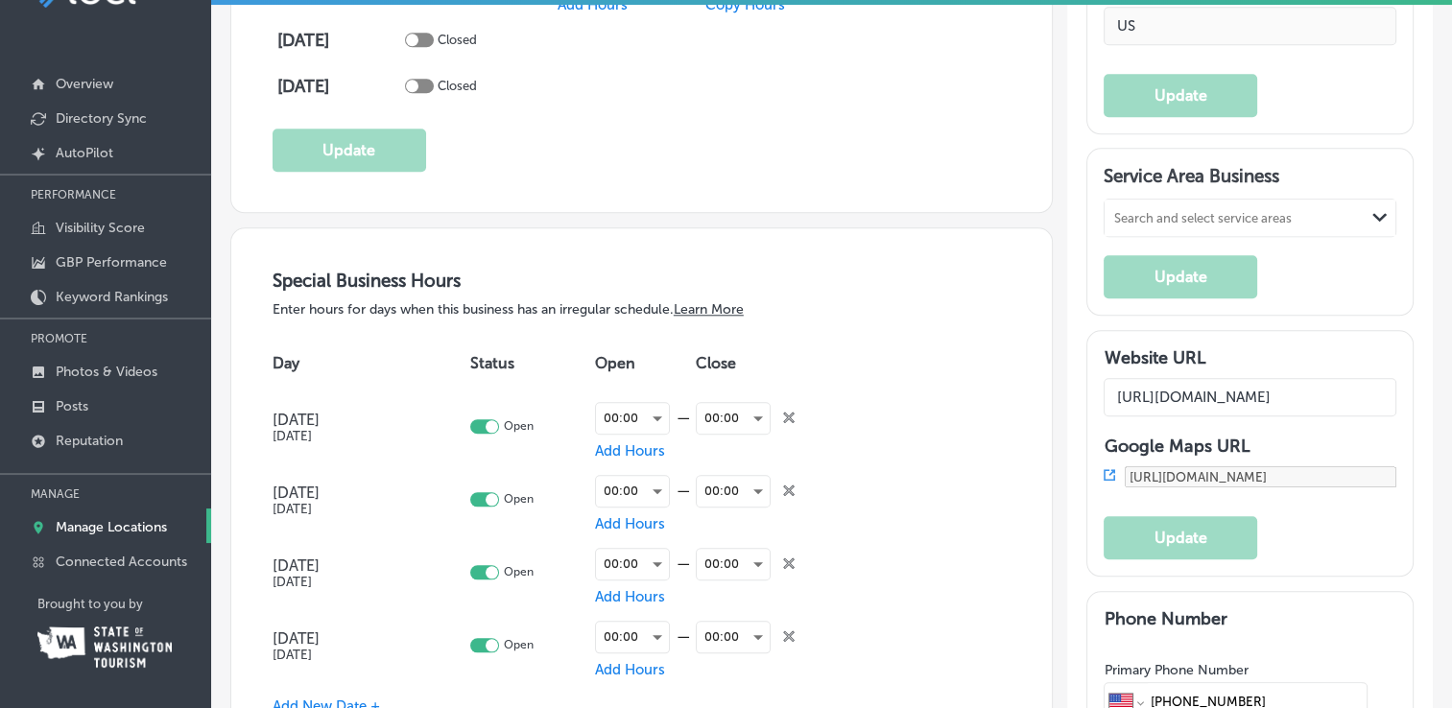
click at [472, 640] on div at bounding box center [484, 645] width 29 height 14
checkbox input "false"
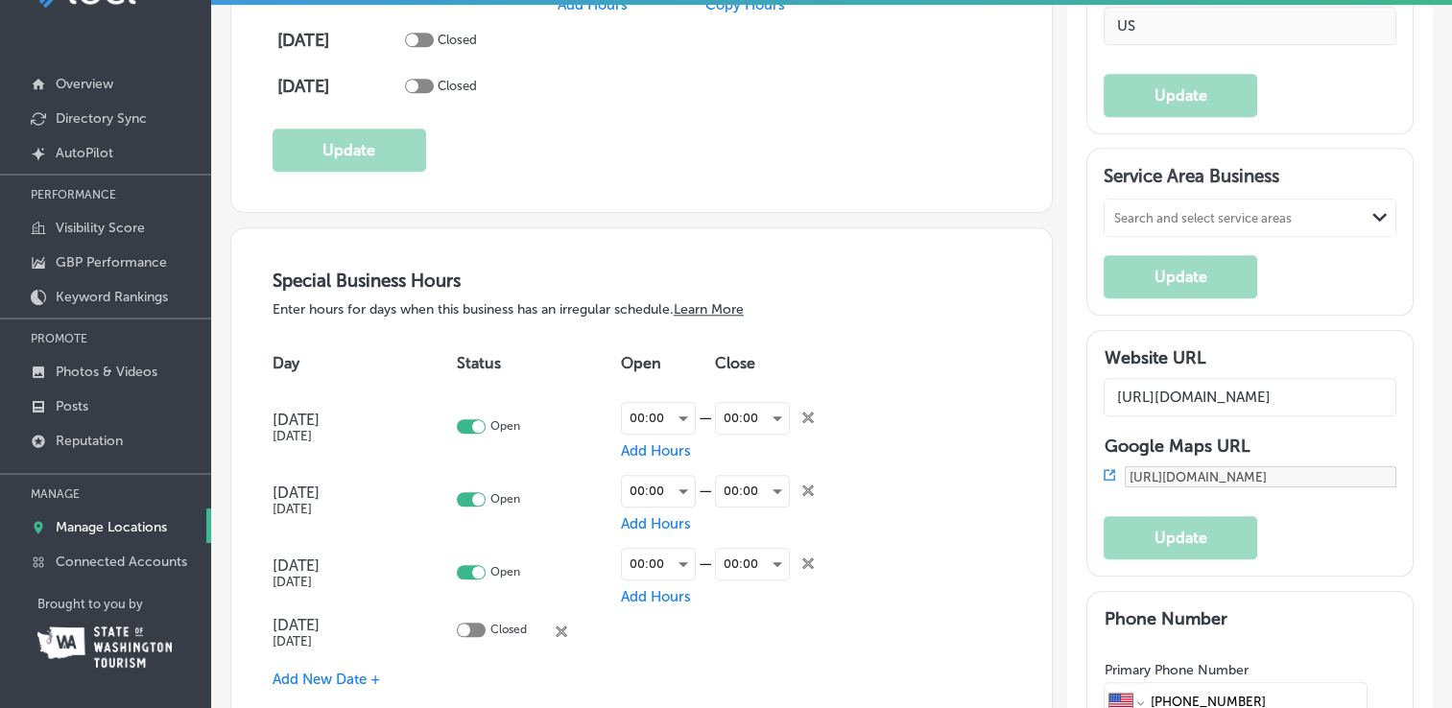
click at [467, 570] on div at bounding box center [471, 572] width 29 height 14
checkbox input "false"
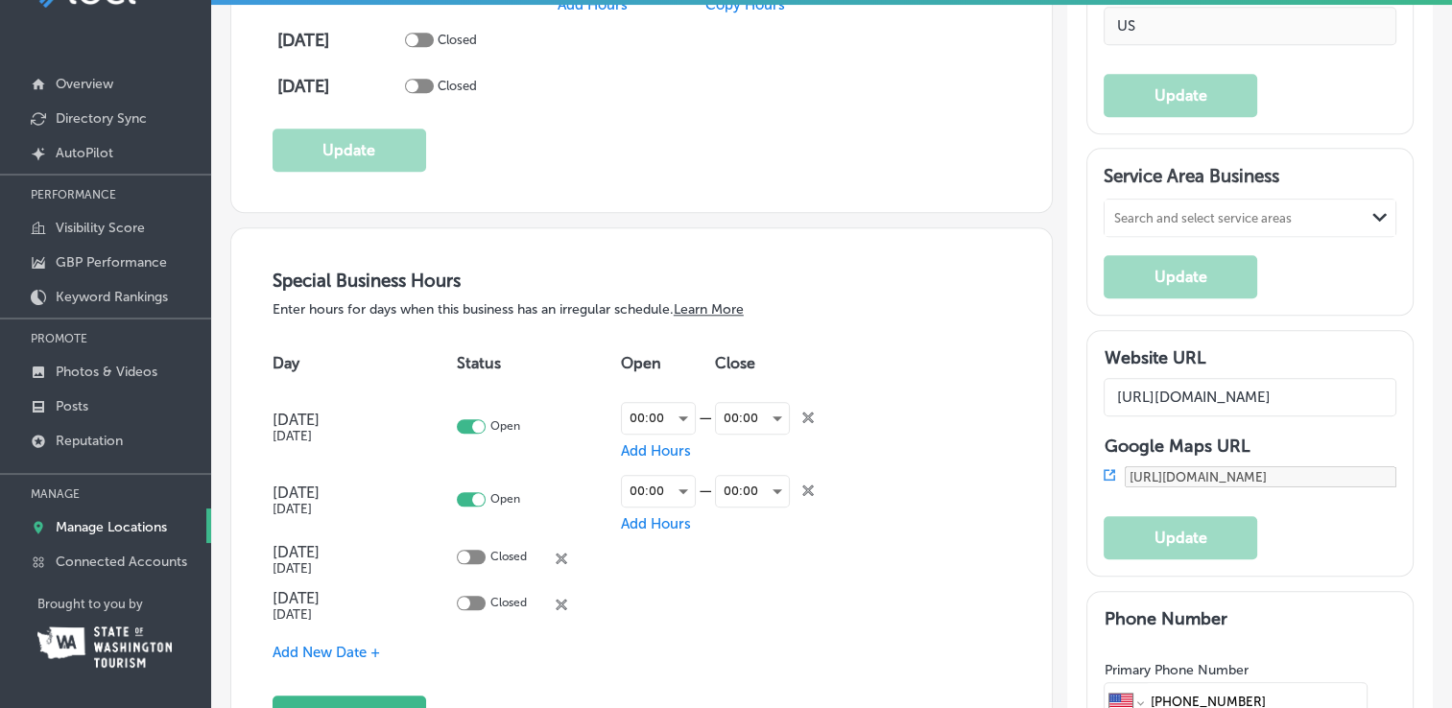
click at [468, 493] on div at bounding box center [471, 499] width 29 height 14
checkbox input "false"
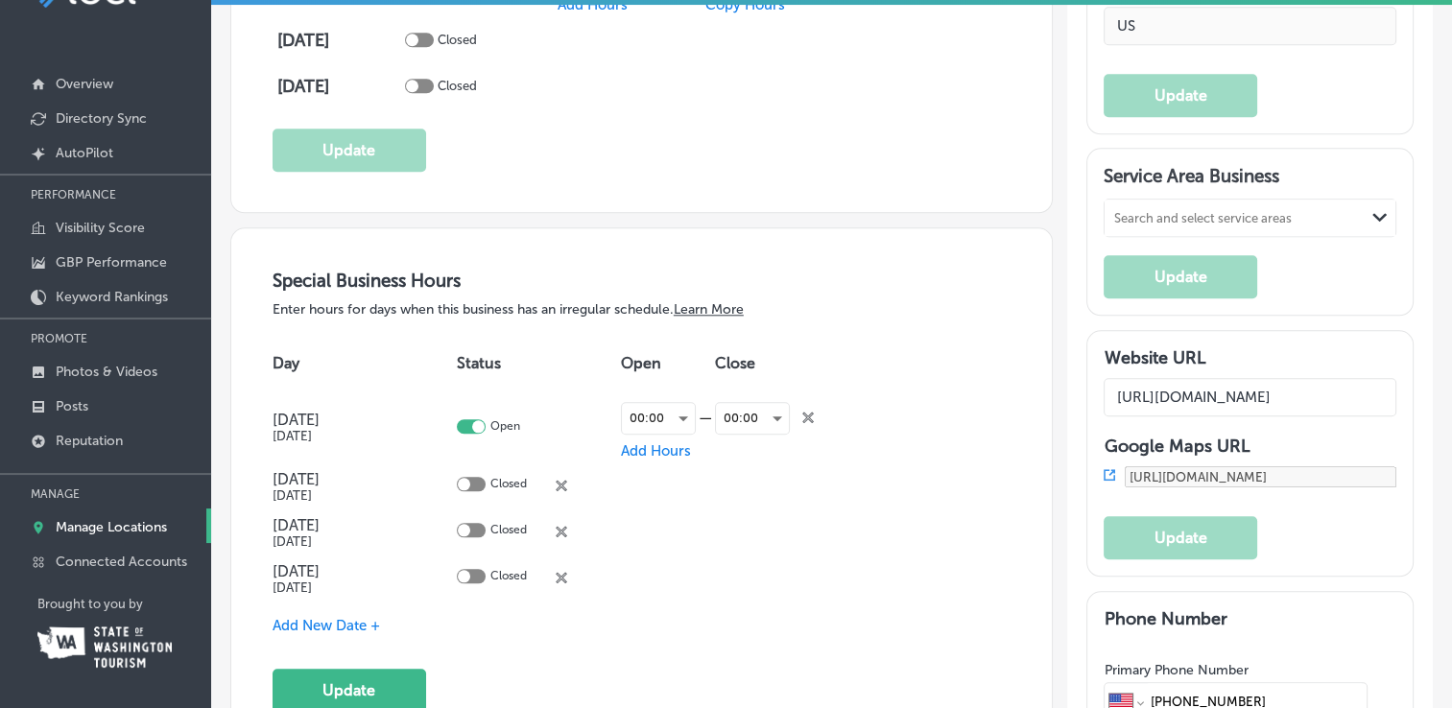
click at [468, 422] on div at bounding box center [471, 426] width 29 height 14
checkbox input "false"
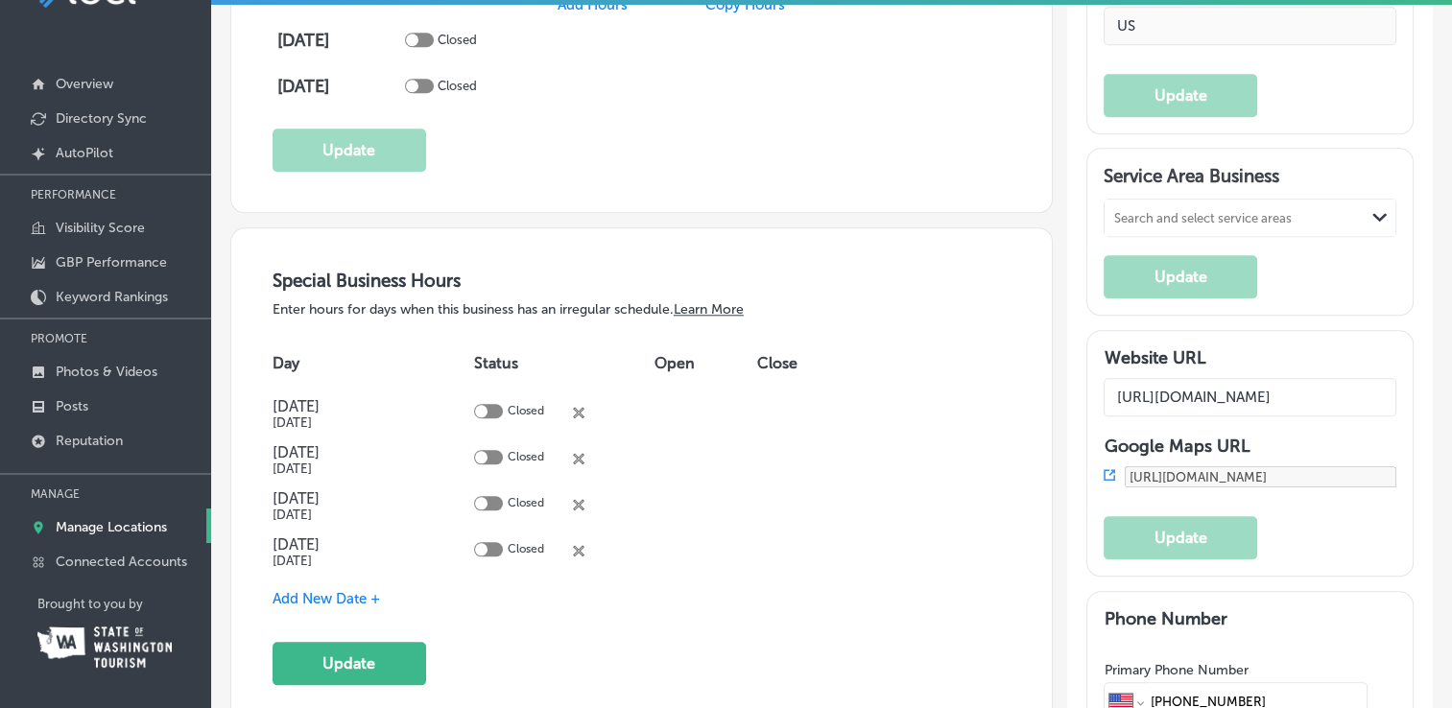
scroll to position [1919, 0]
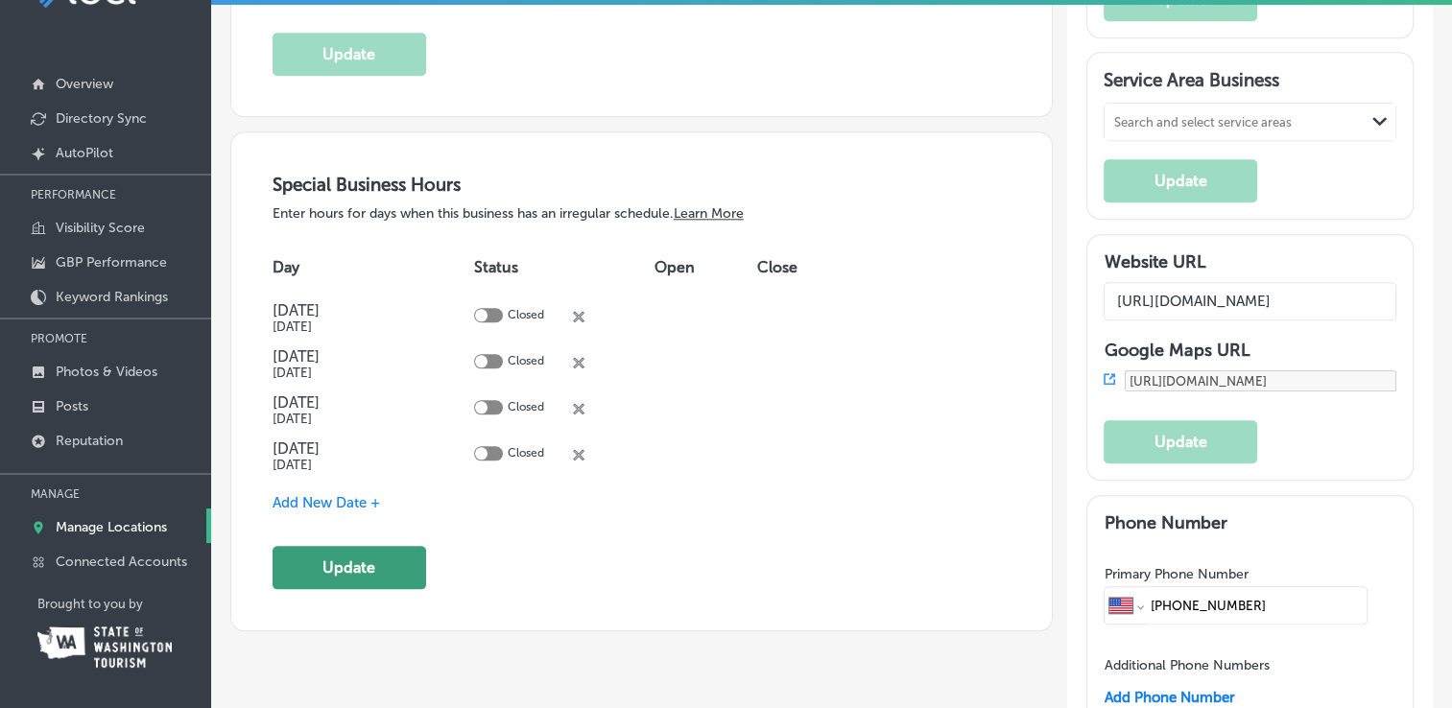
click at [366, 559] on button "Update" at bounding box center [350, 567] width 154 height 43
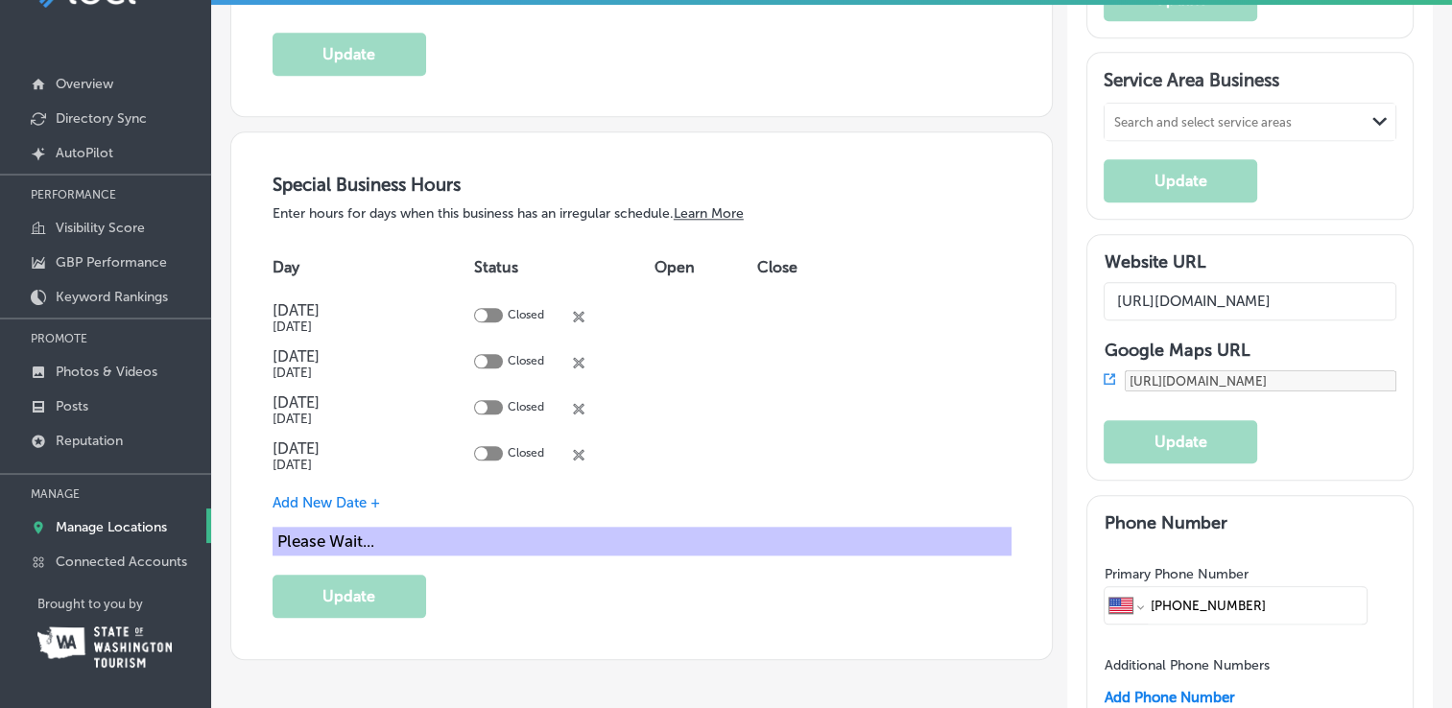
scroll to position [1922, 0]
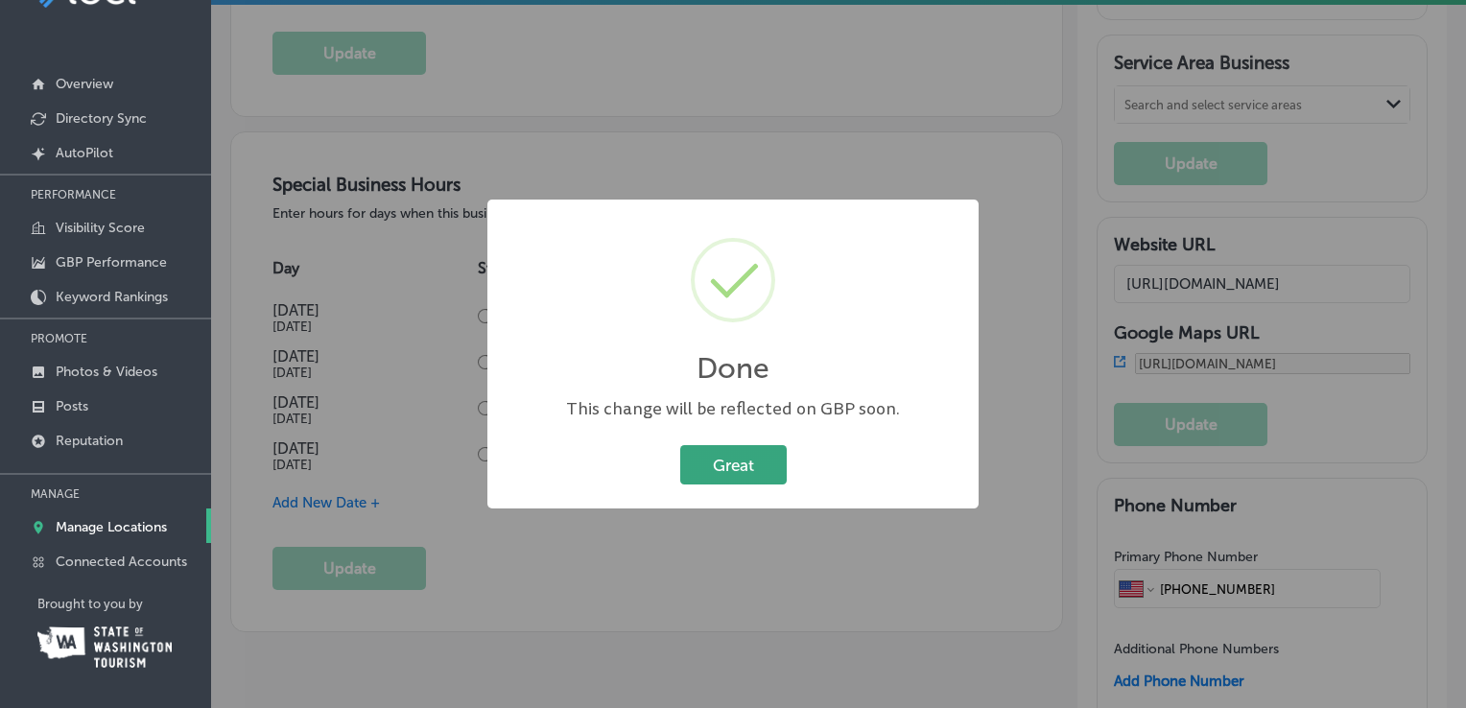
click at [746, 458] on button "Great" at bounding box center [733, 464] width 107 height 39
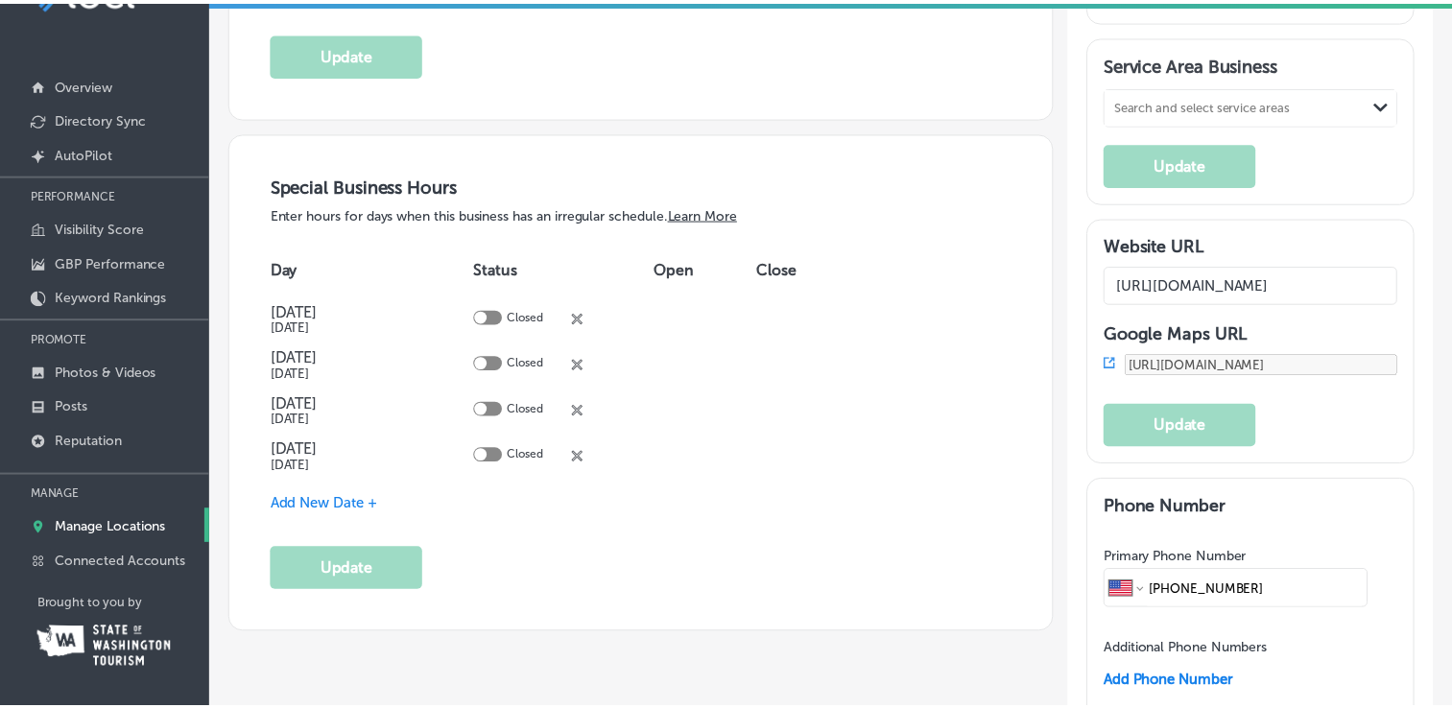
scroll to position [1919, 0]
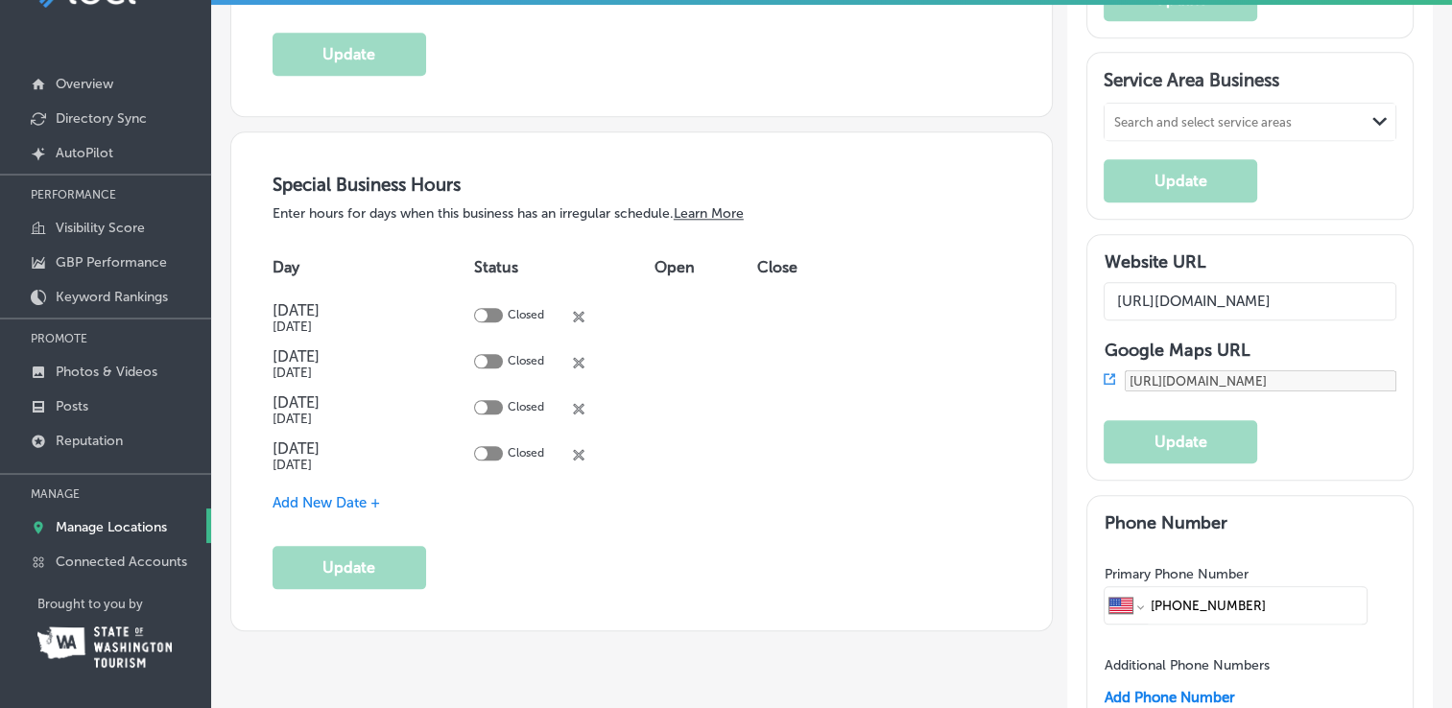
click at [337, 494] on span "Add New Date +" at bounding box center [326, 502] width 107 height 17
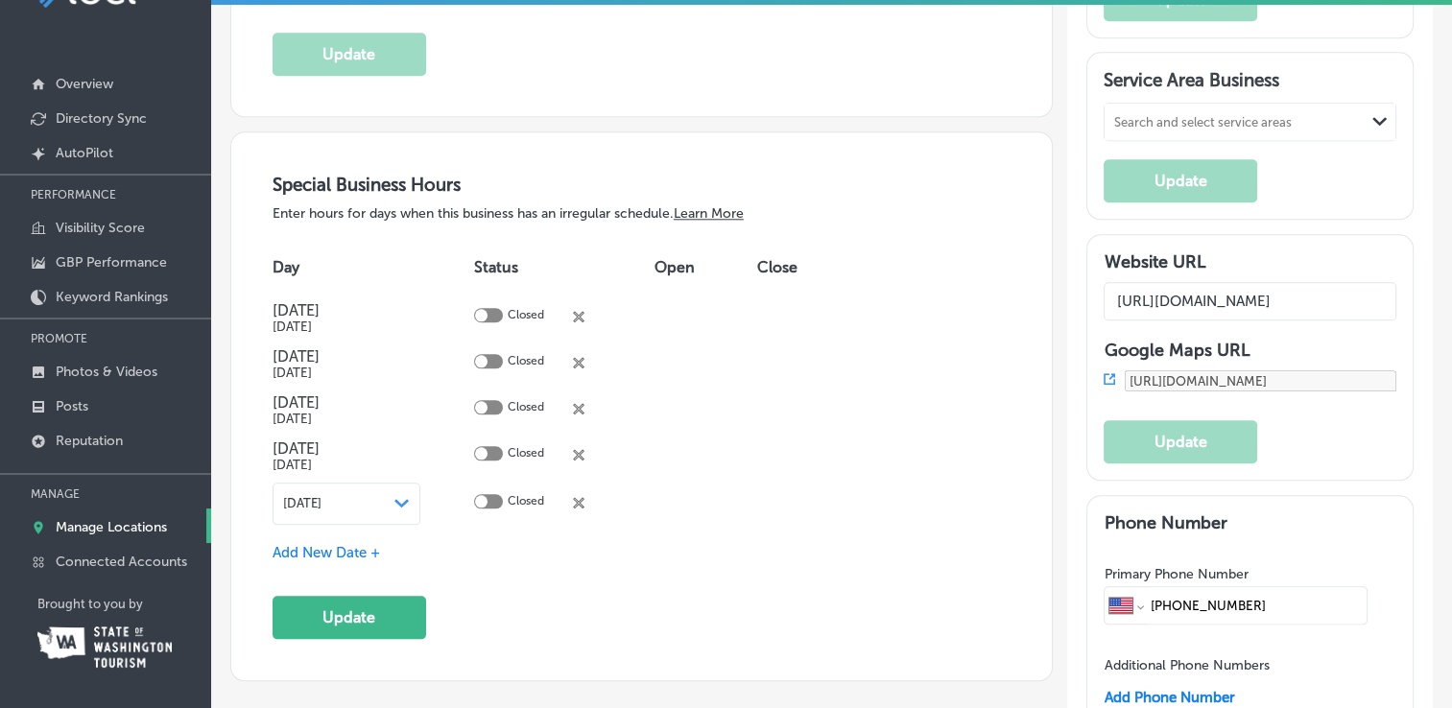
click at [401, 499] on icon "Path Created with Sketch." at bounding box center [401, 503] width 14 height 9
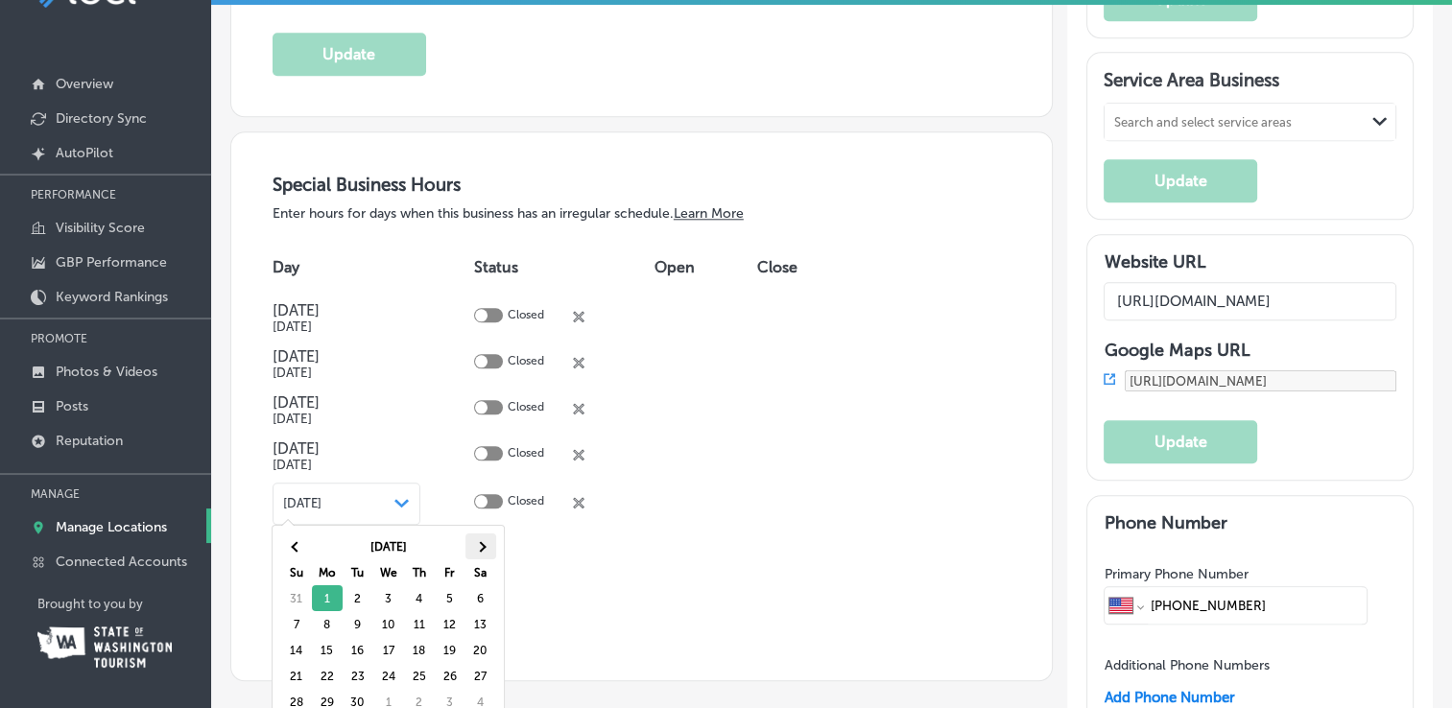
click at [484, 534] on th at bounding box center [480, 547] width 31 height 26
click at [486, 538] on th at bounding box center [480, 547] width 31 height 26
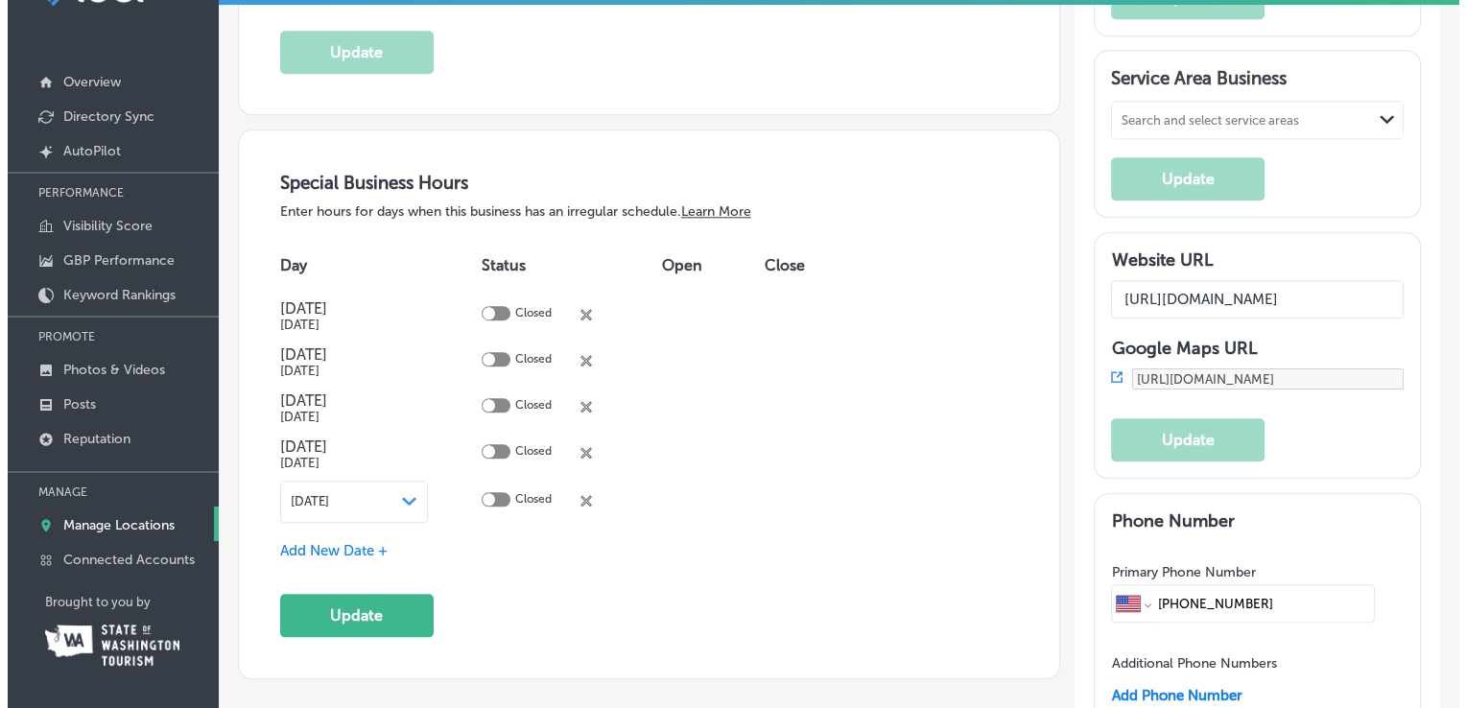
scroll to position [58, 0]
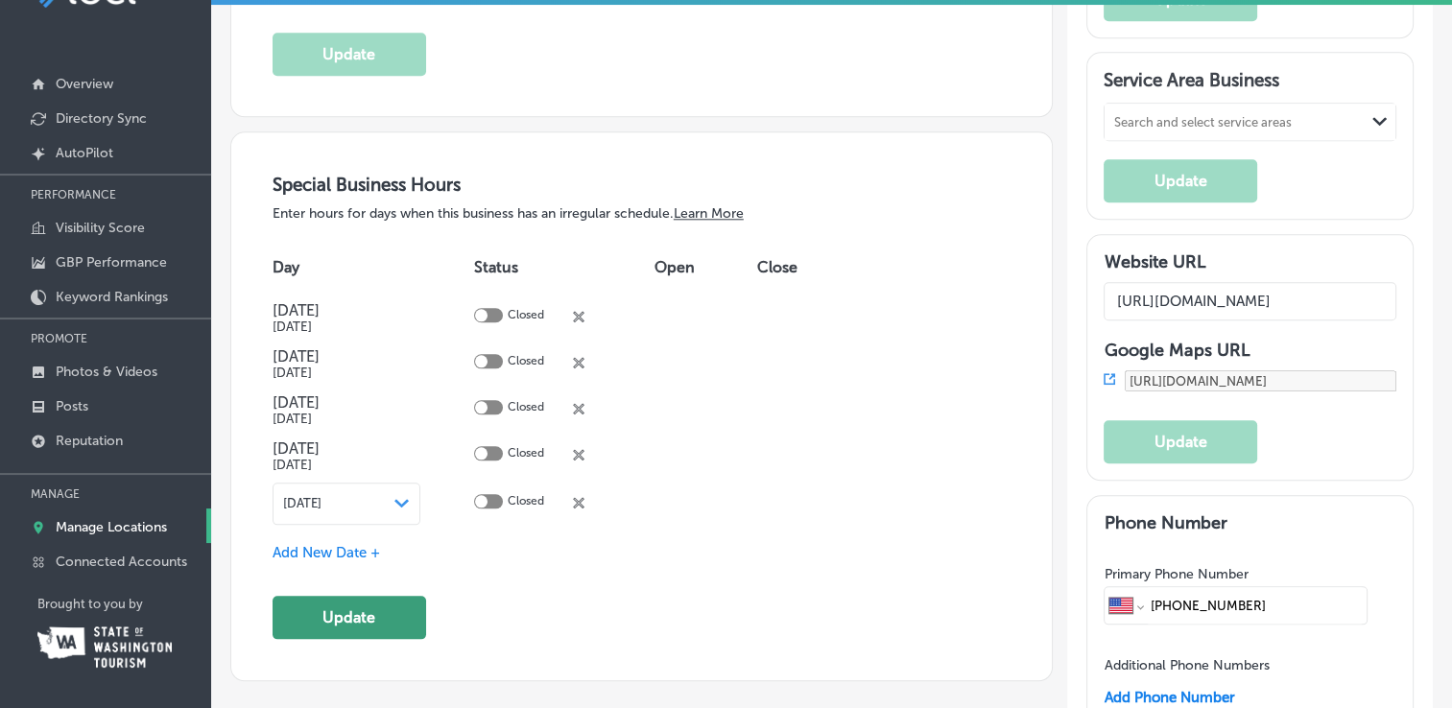
click at [366, 601] on button "Update" at bounding box center [350, 617] width 154 height 43
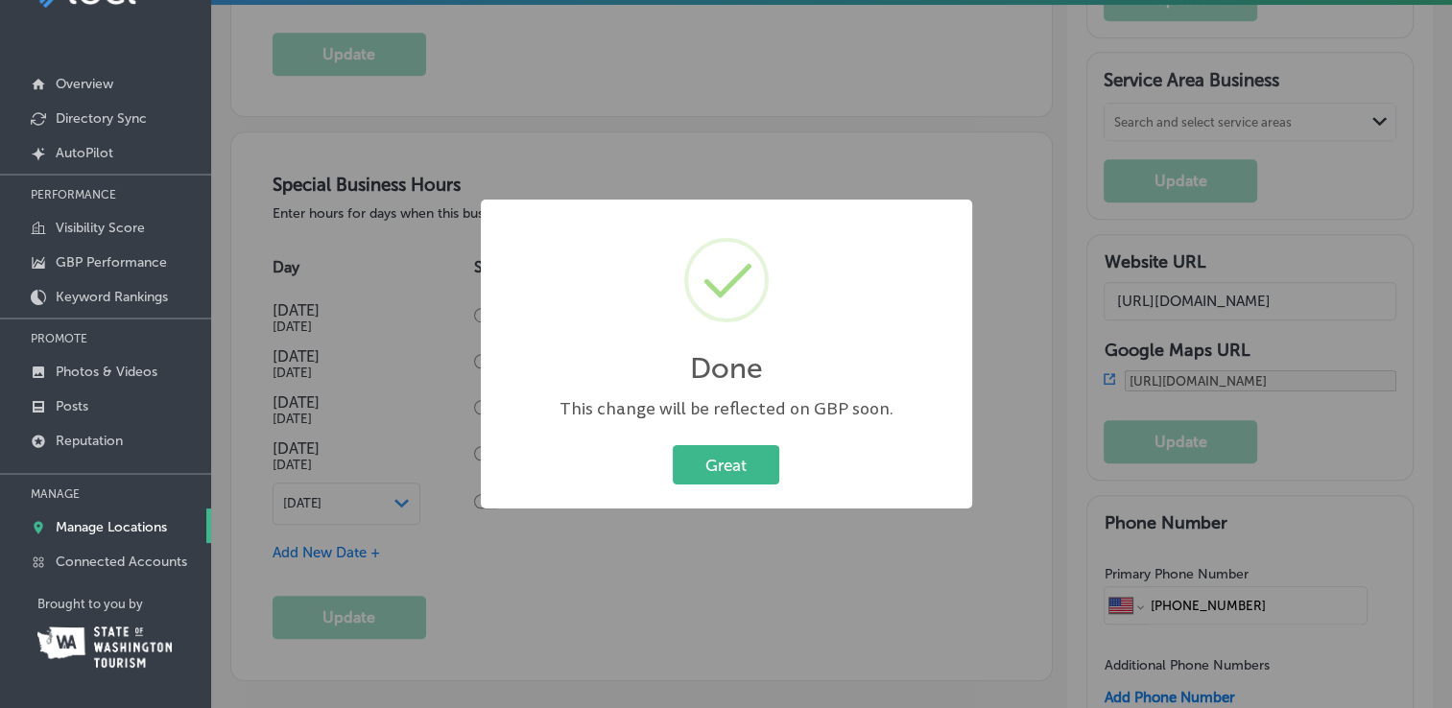
scroll to position [1922, 0]
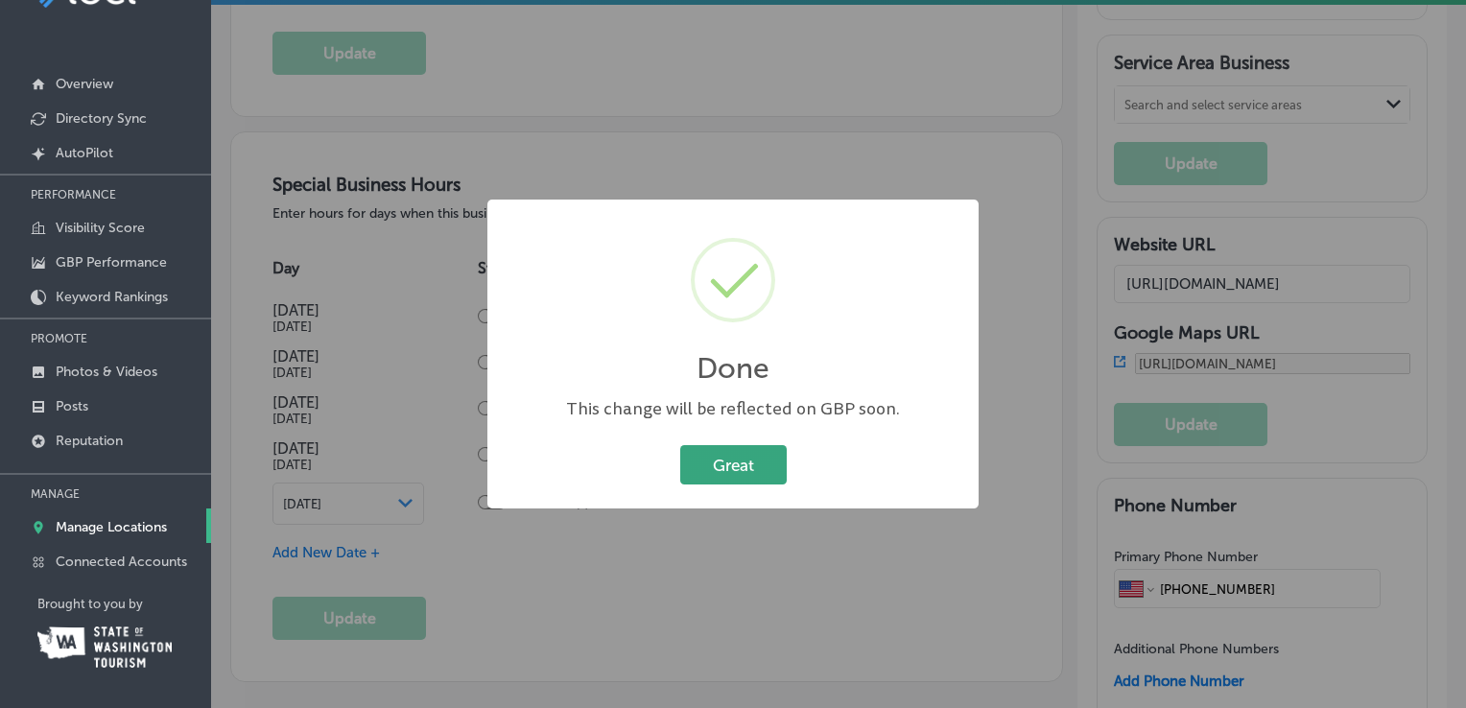
click at [760, 460] on button "Great" at bounding box center [733, 464] width 107 height 39
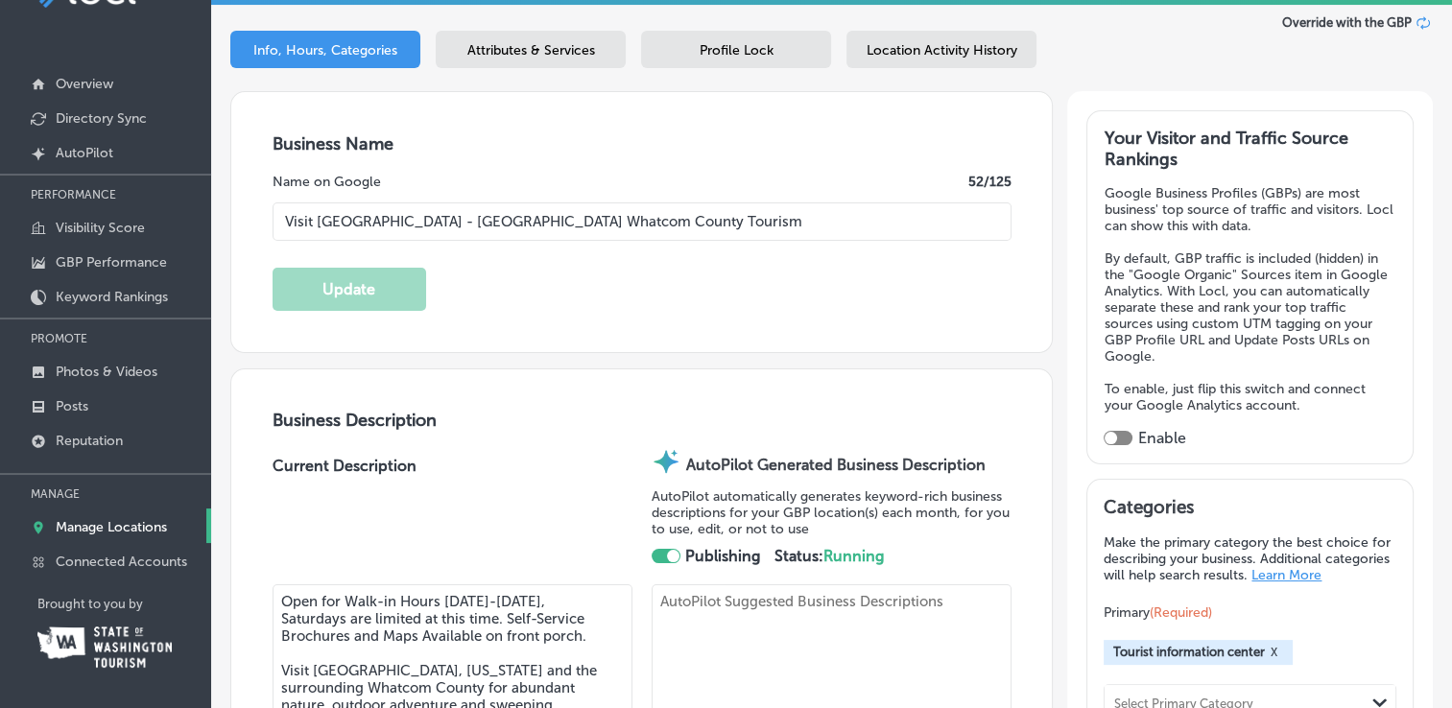
scroll to position [96, 0]
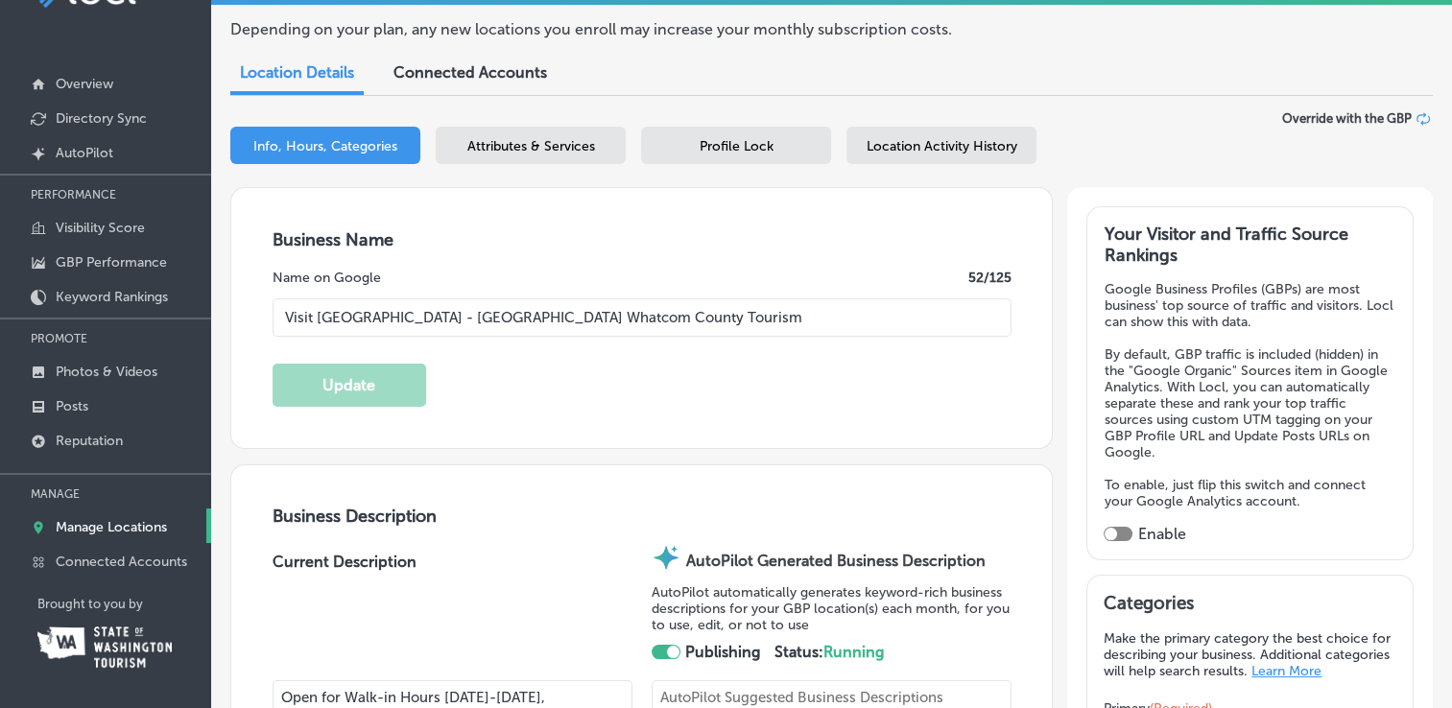
click at [928, 152] on span "Location Activity History" at bounding box center [942, 146] width 151 height 16
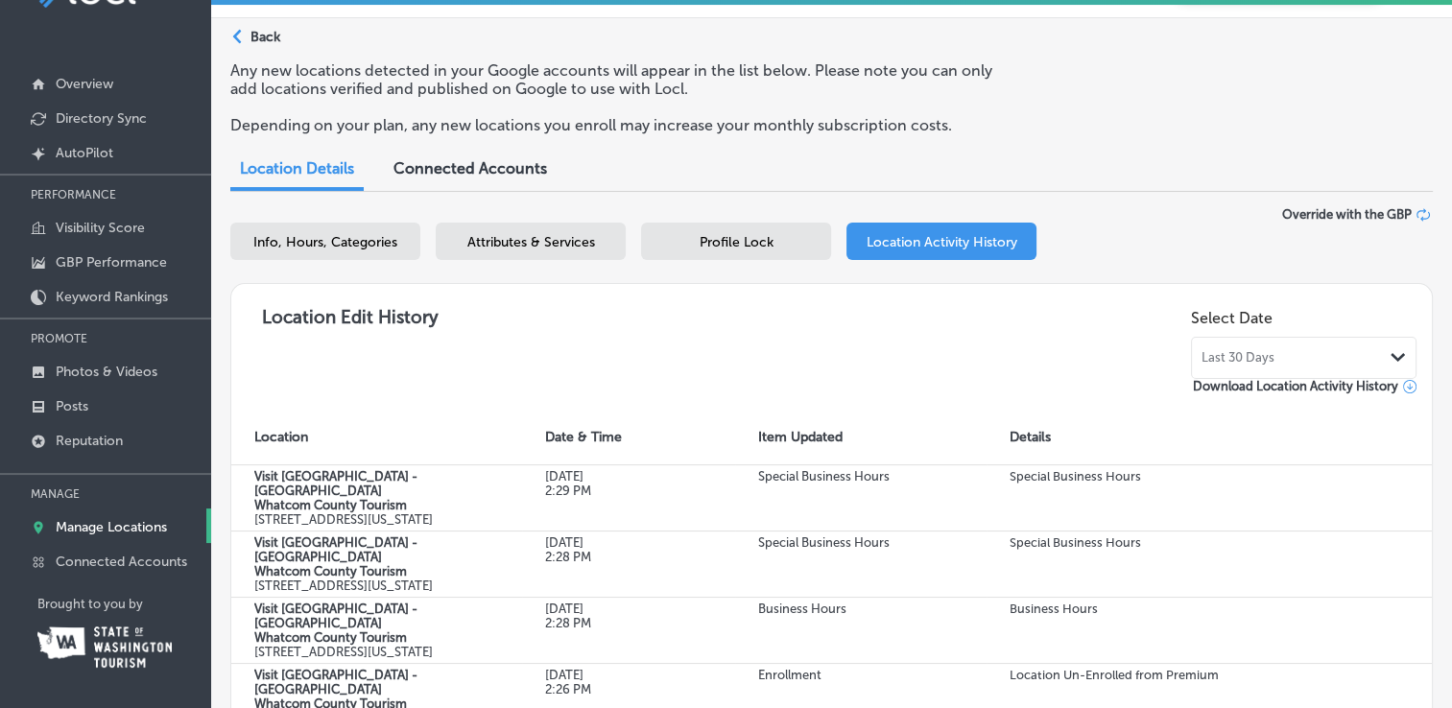
click at [498, 171] on span "Connected Accounts" at bounding box center [470, 168] width 154 height 18
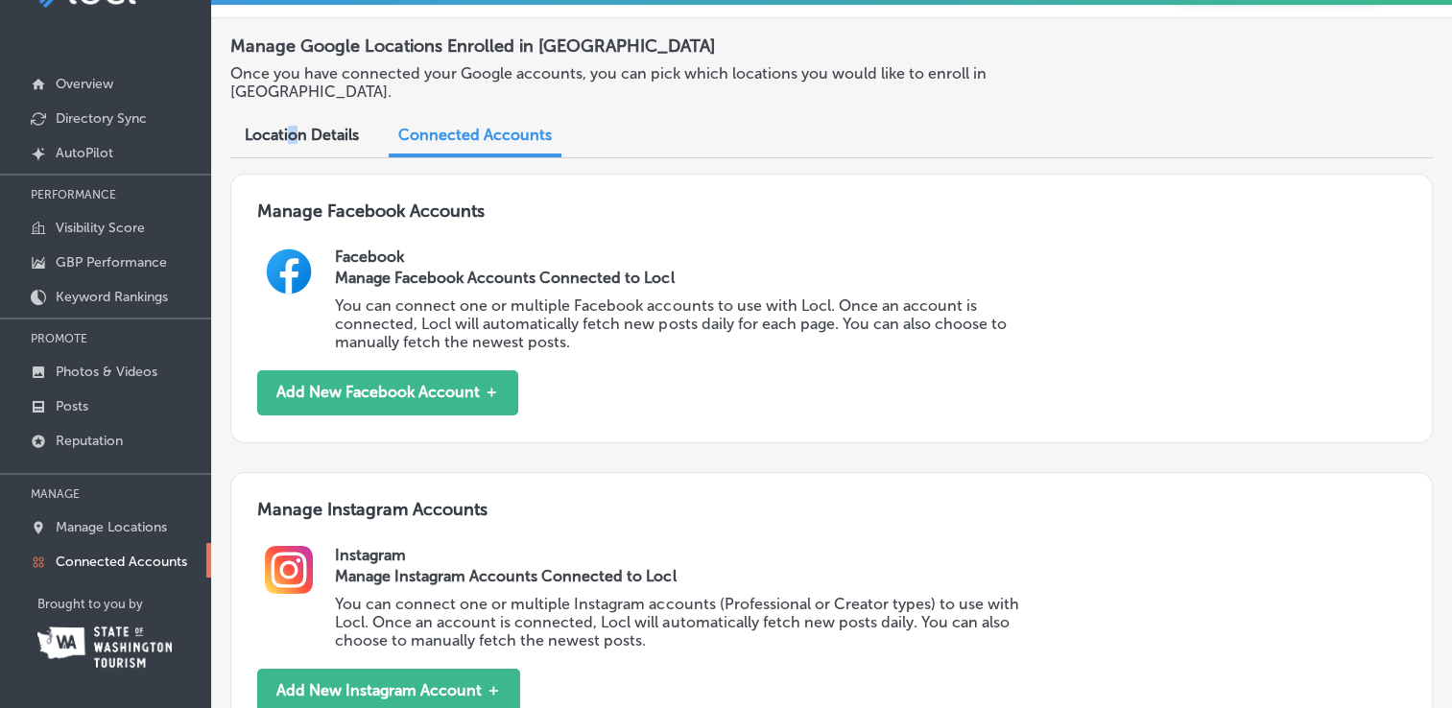
click at [293, 135] on span "Location Details" at bounding box center [302, 135] width 114 height 18
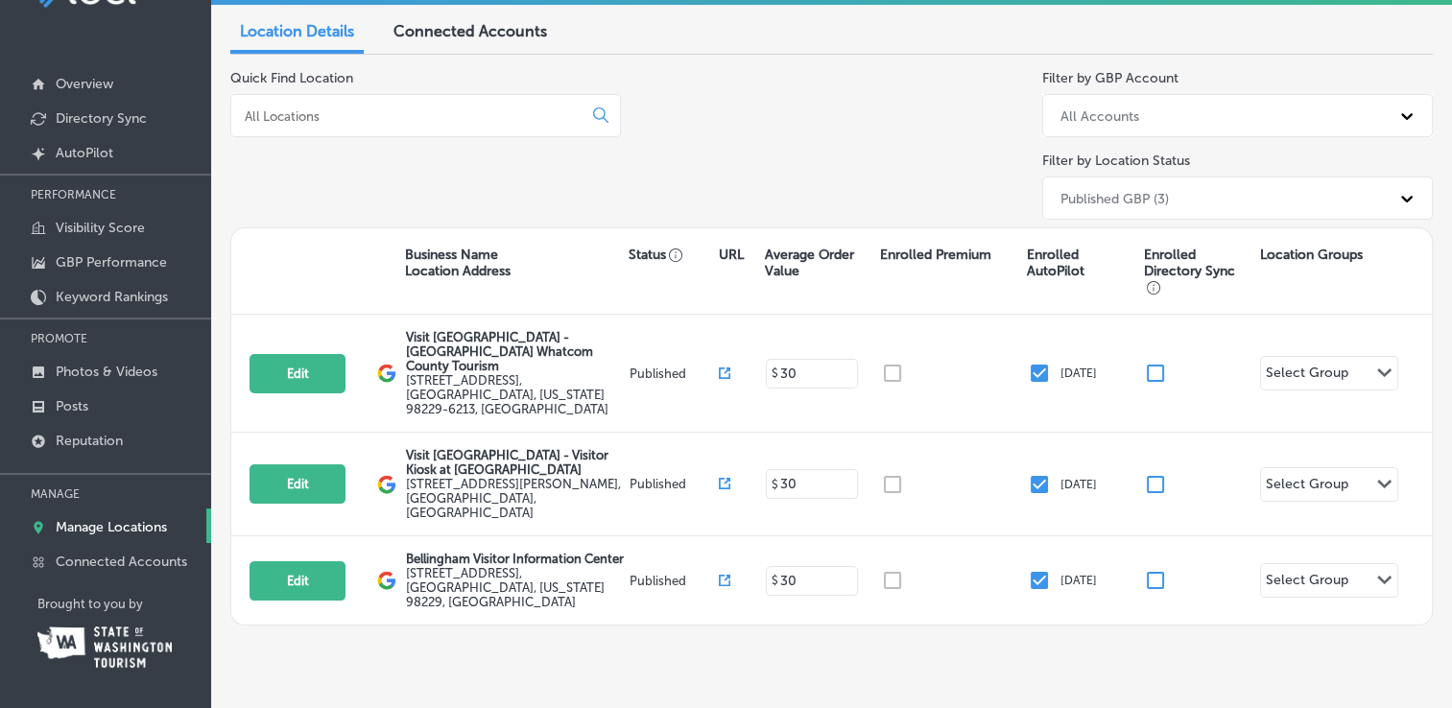
scroll to position [8, 0]
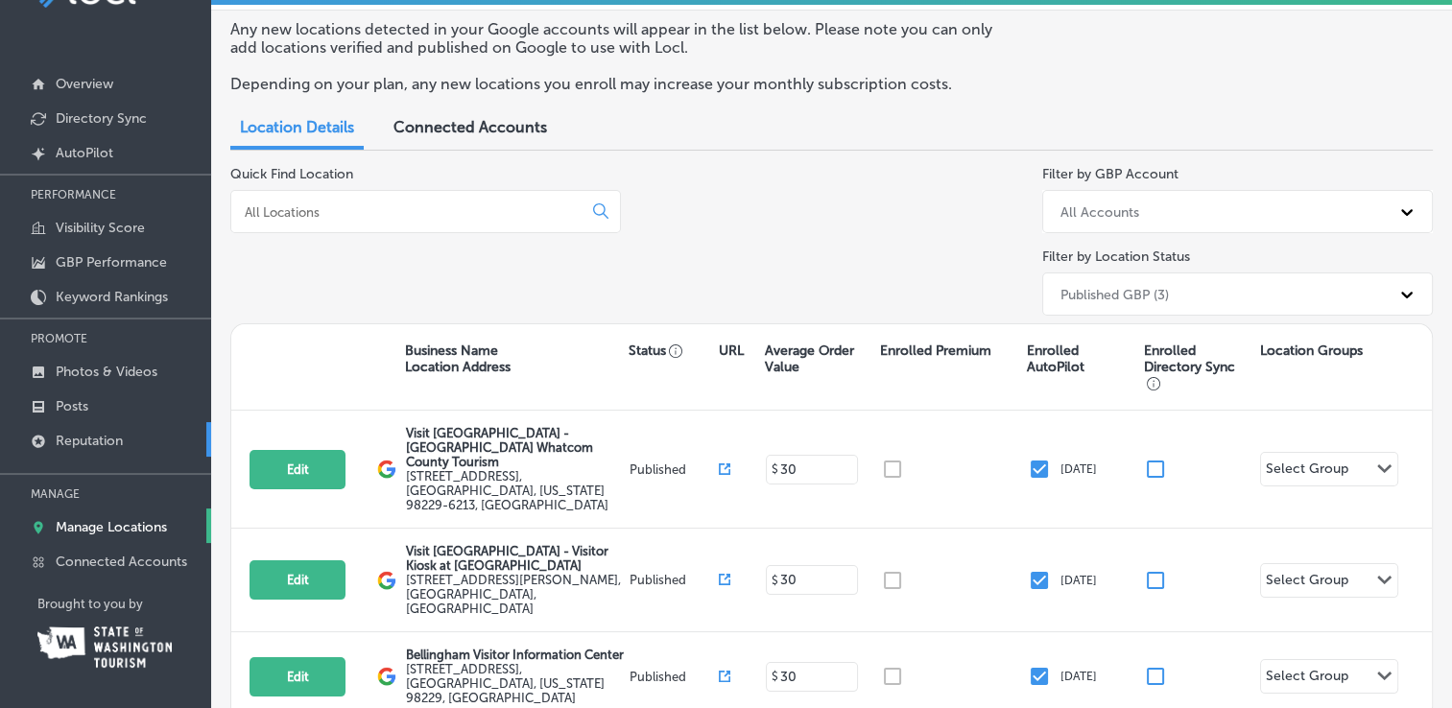
click at [89, 444] on p "Reputation" at bounding box center [89, 441] width 67 height 16
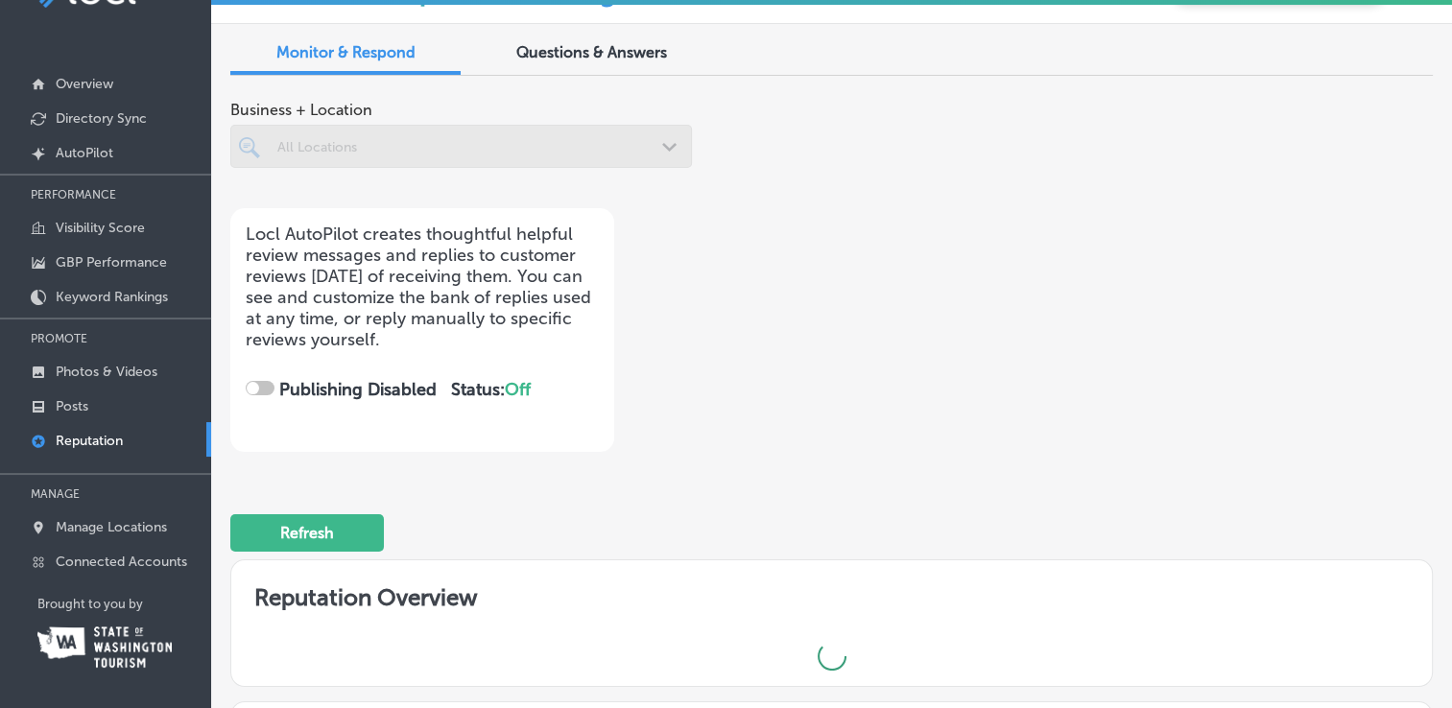
checkbox input "true"
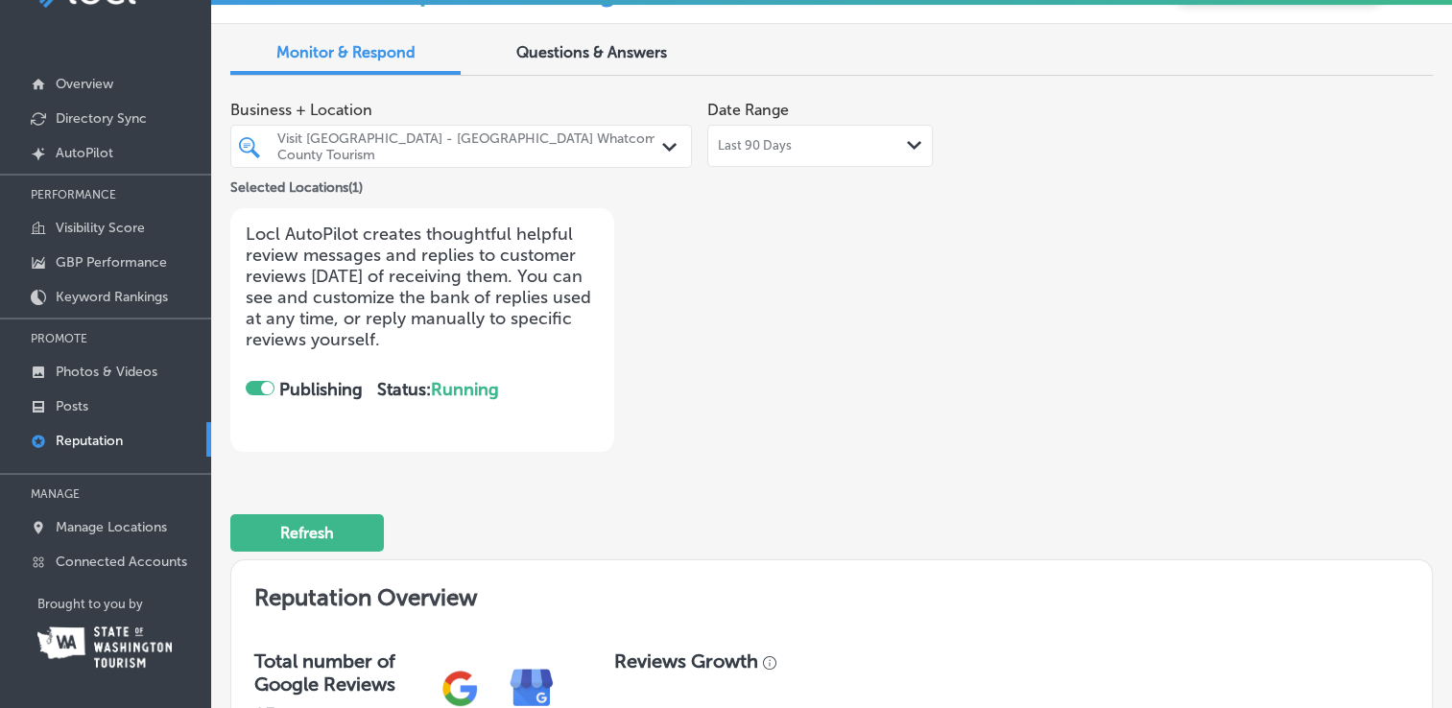
click at [859, 150] on div "Last 90 Days Path Created with Sketch." at bounding box center [820, 145] width 204 height 15
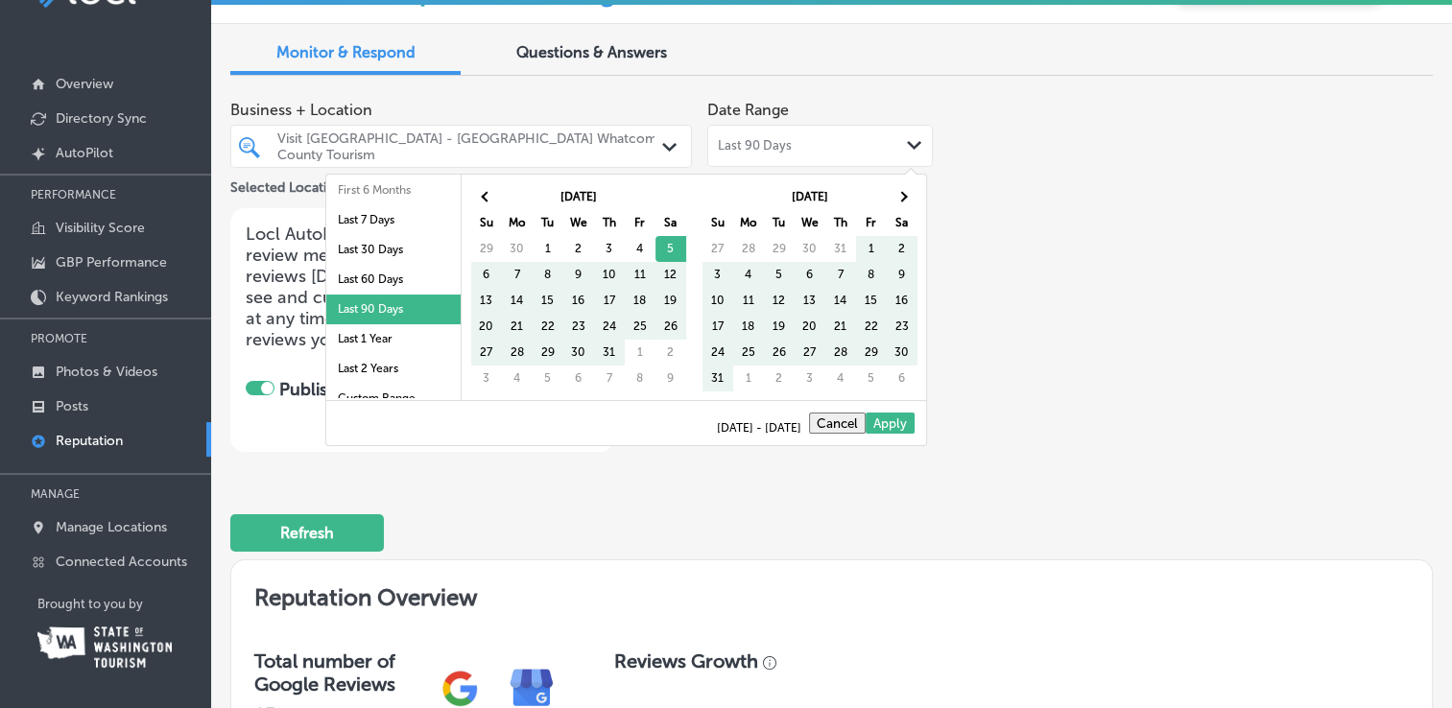
scroll to position [111, 0]
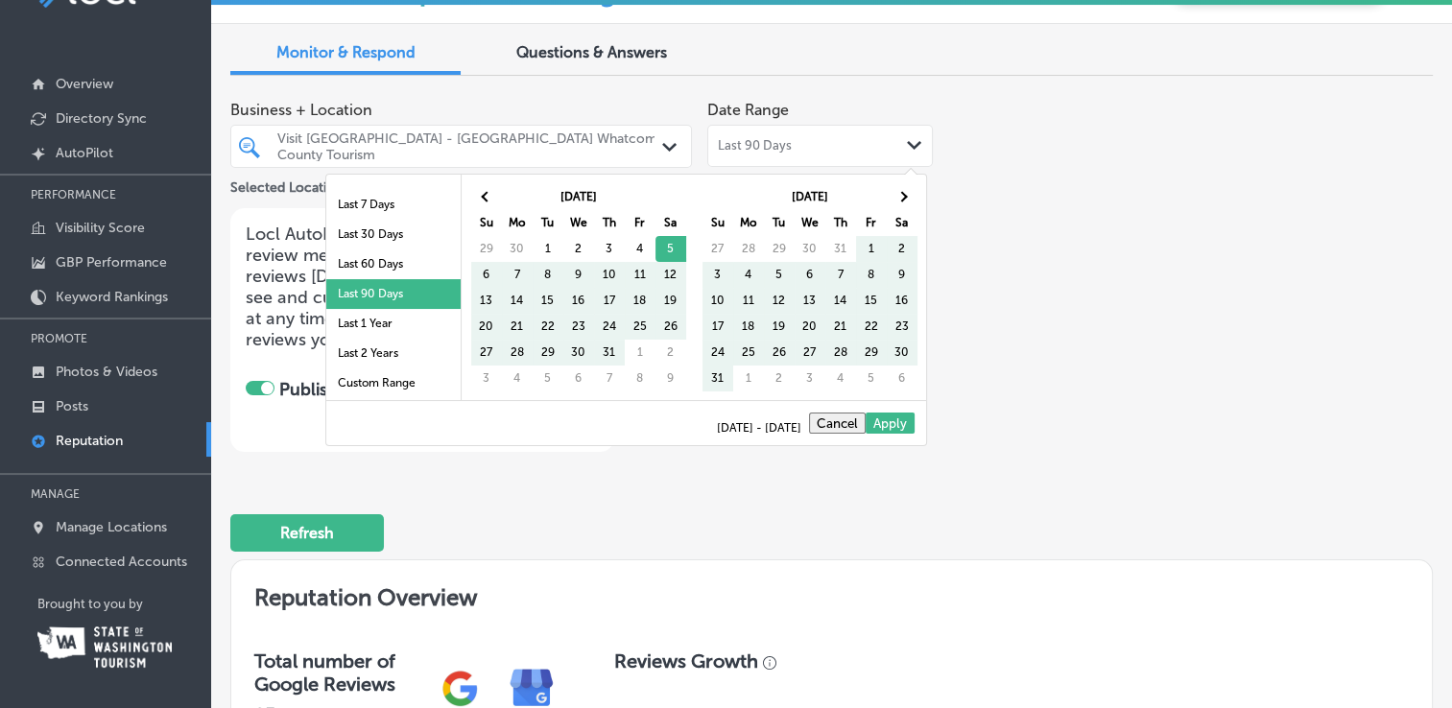
click at [384, 321] on li "Last 1 Year" at bounding box center [393, 324] width 134 height 30
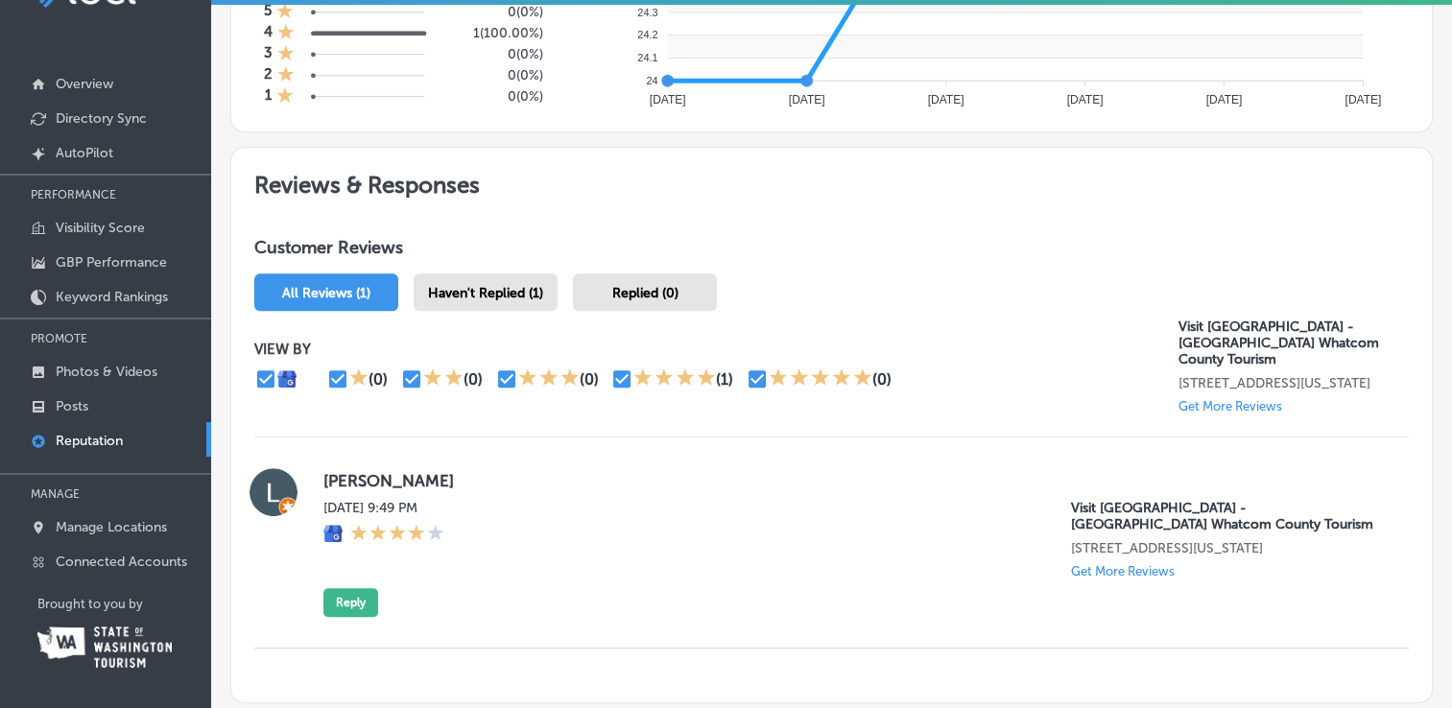
scroll to position [192, 0]
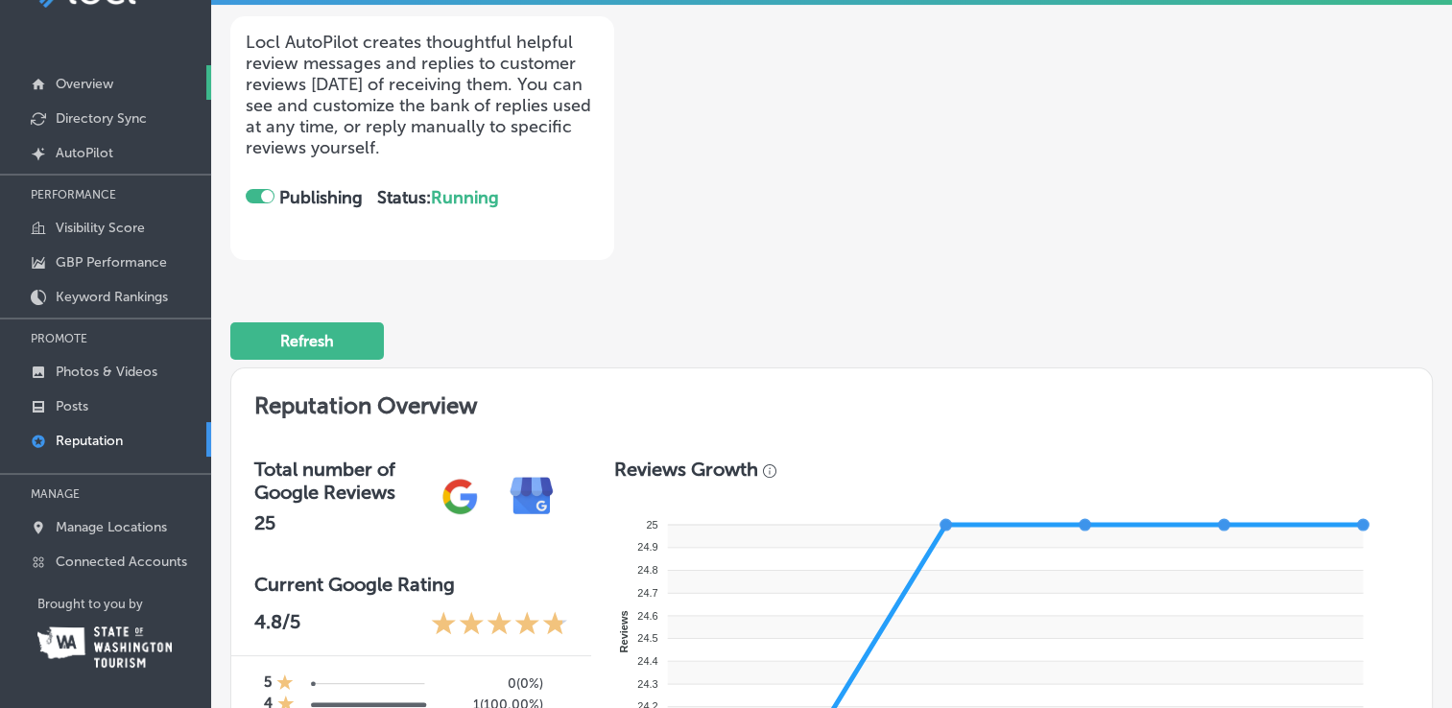
click at [64, 77] on p "Overview" at bounding box center [85, 84] width 58 height 16
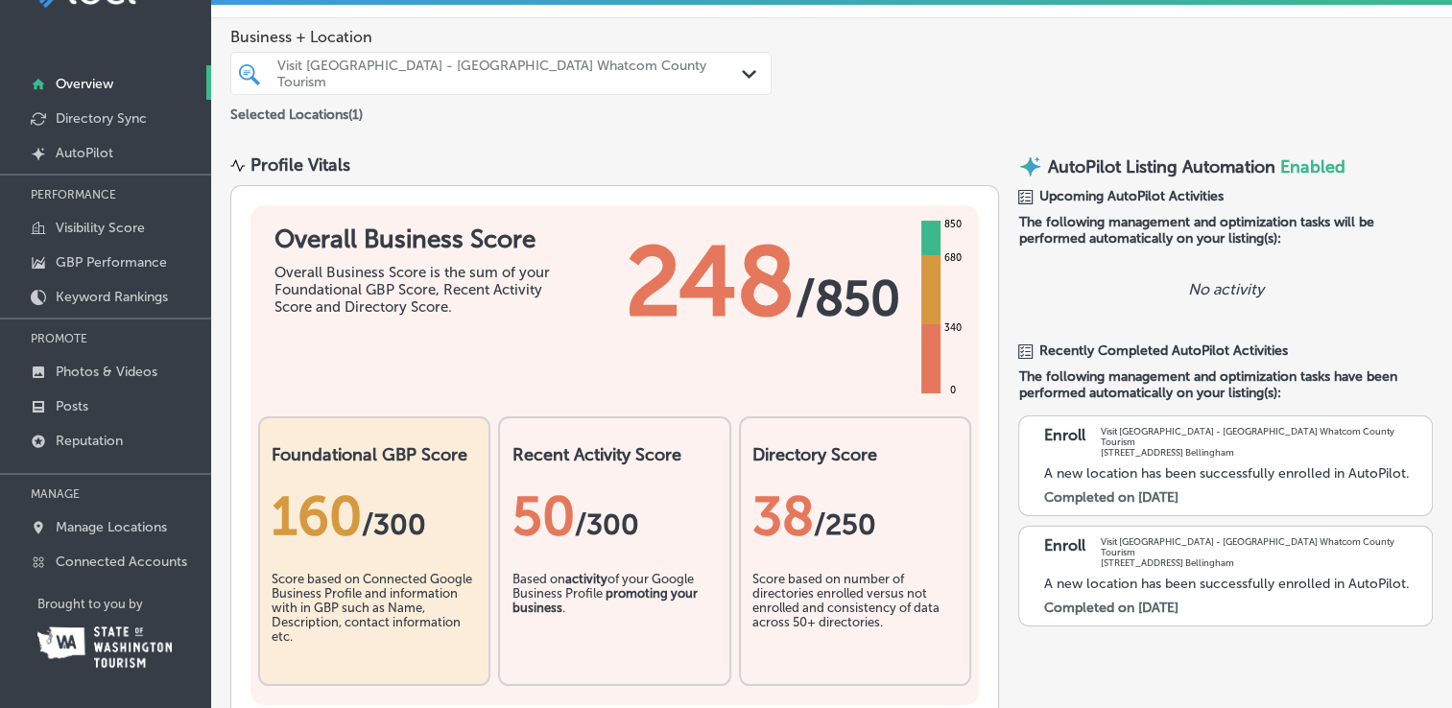
click at [725, 65] on div "Visit [GEOGRAPHIC_DATA] - [GEOGRAPHIC_DATA] Whatcom County Tourism" at bounding box center [510, 74] width 466 height 33
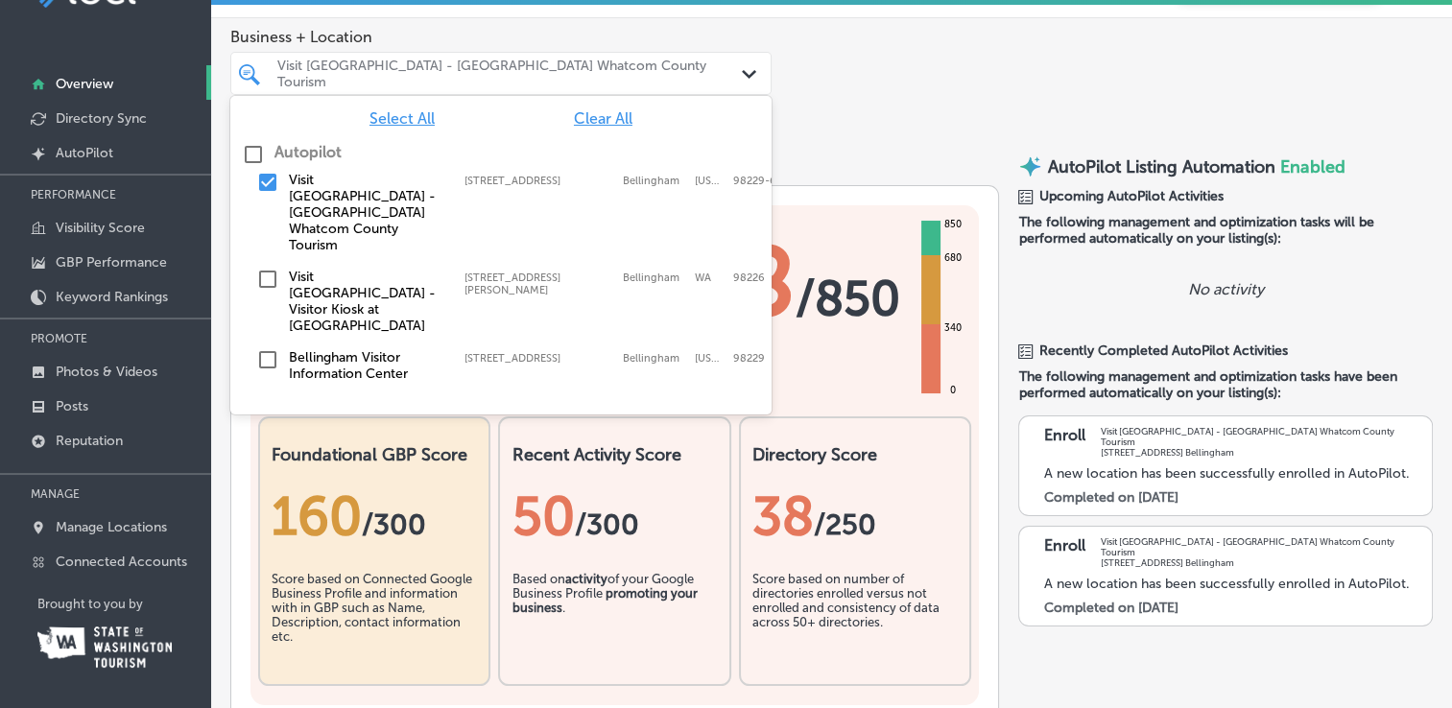
click at [268, 348] on input "checkbox" at bounding box center [267, 359] width 23 height 23
click at [408, 117] on span "Select All" at bounding box center [401, 118] width 65 height 18
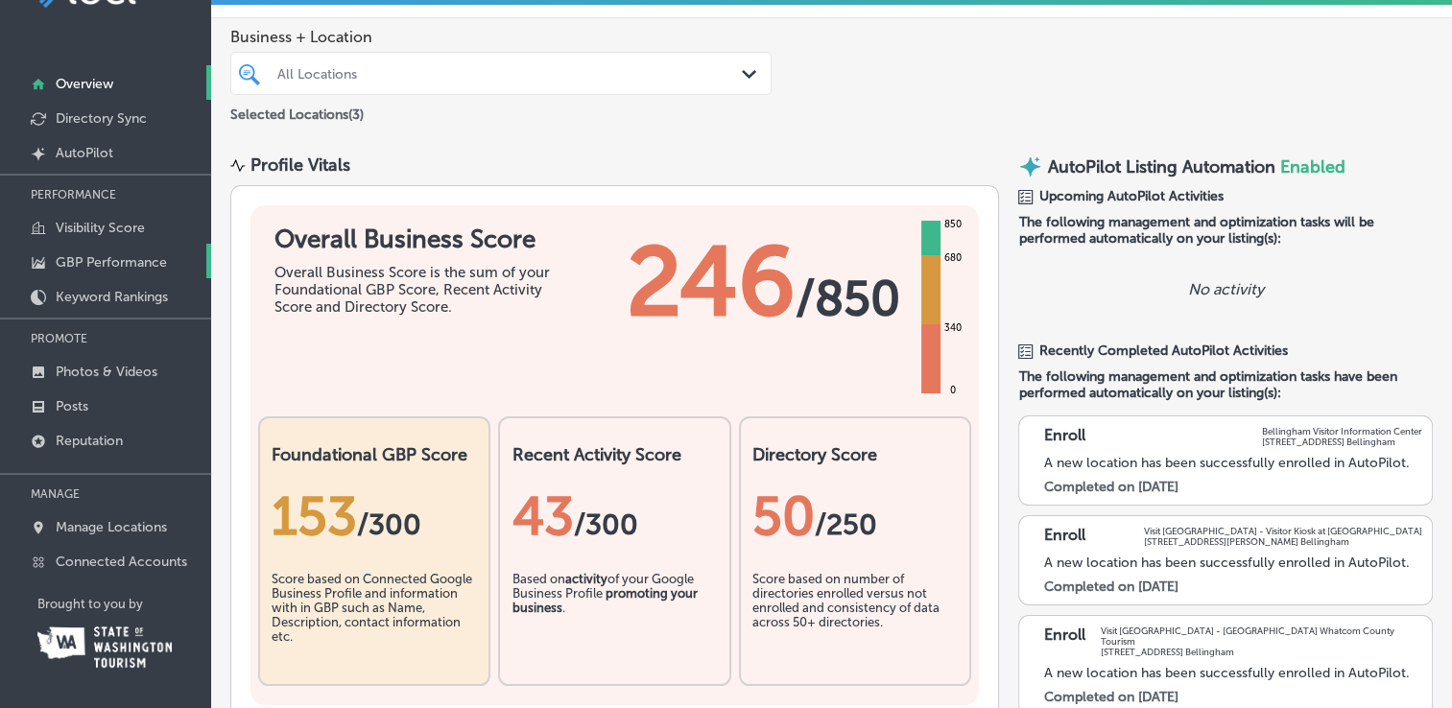
click at [120, 258] on p "GBP Performance" at bounding box center [111, 262] width 111 height 16
